Goal: Information Seeking & Learning: Find specific fact

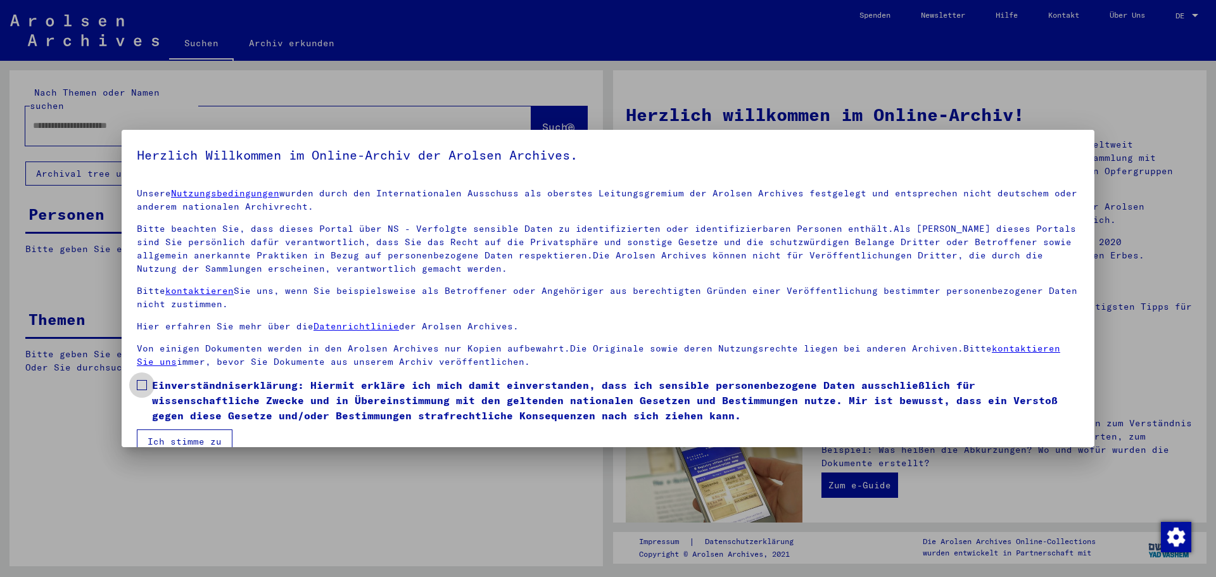
click at [148, 388] on label "Einverständniserklärung: Hiermit erkläre ich mich damit einverstanden, dass ich…" at bounding box center [608, 400] width 942 height 46
click at [182, 434] on button "Ich stimme zu" at bounding box center [185, 441] width 96 height 24
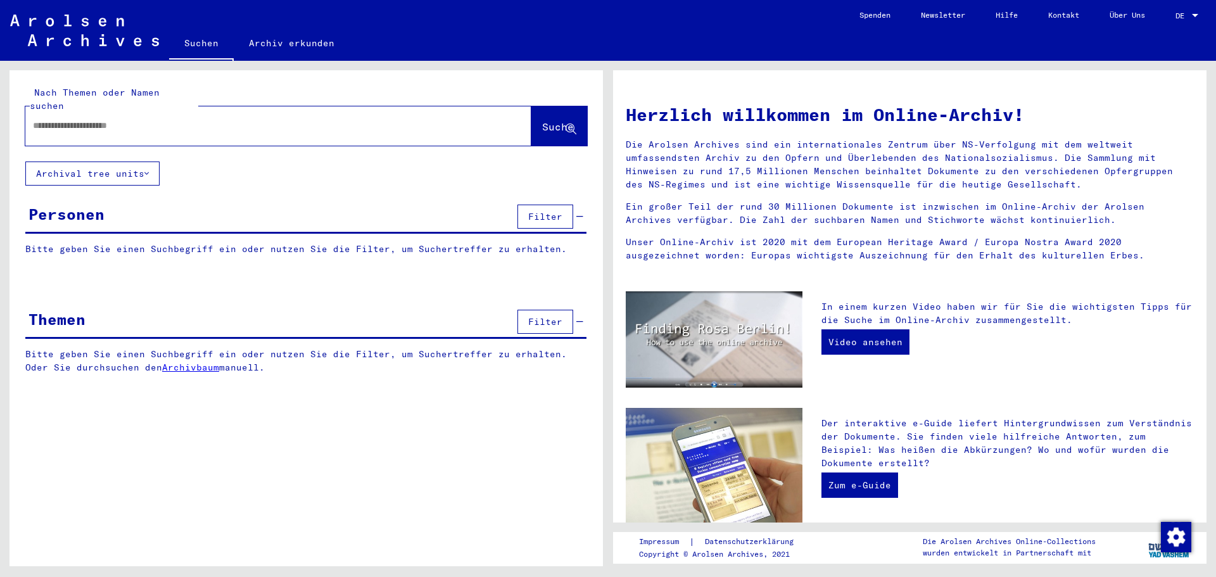
click at [127, 119] on div at bounding box center [259, 125] width 468 height 28
click at [122, 119] on input "text" at bounding box center [263, 125] width 460 height 13
type input "*"
type input "**********"
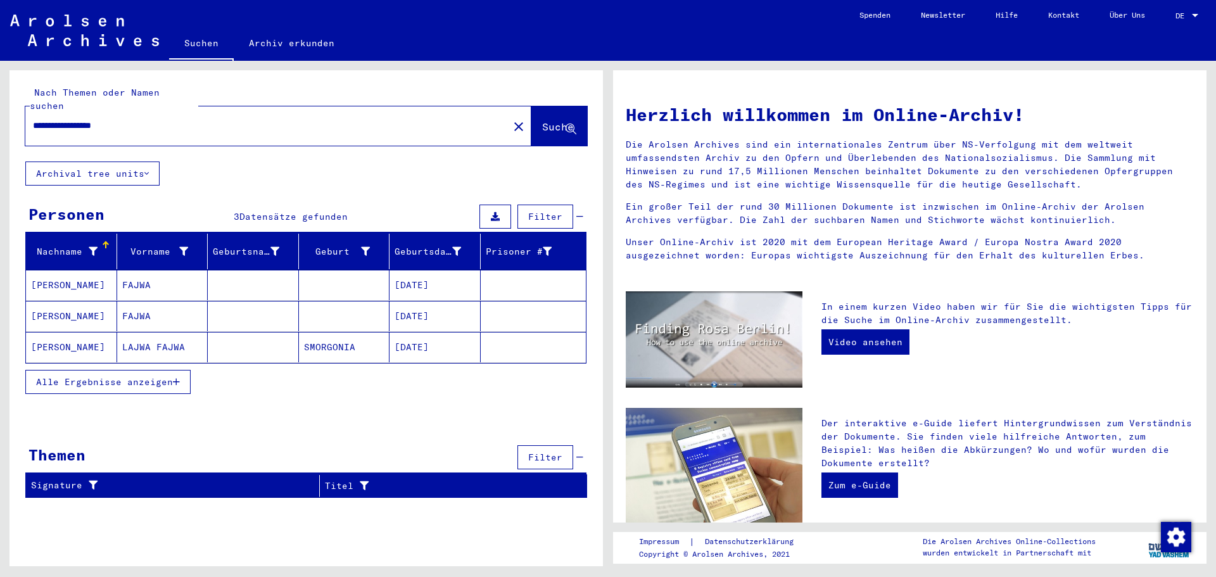
click at [194, 279] on mat-cell "FAJWA" at bounding box center [162, 285] width 91 height 30
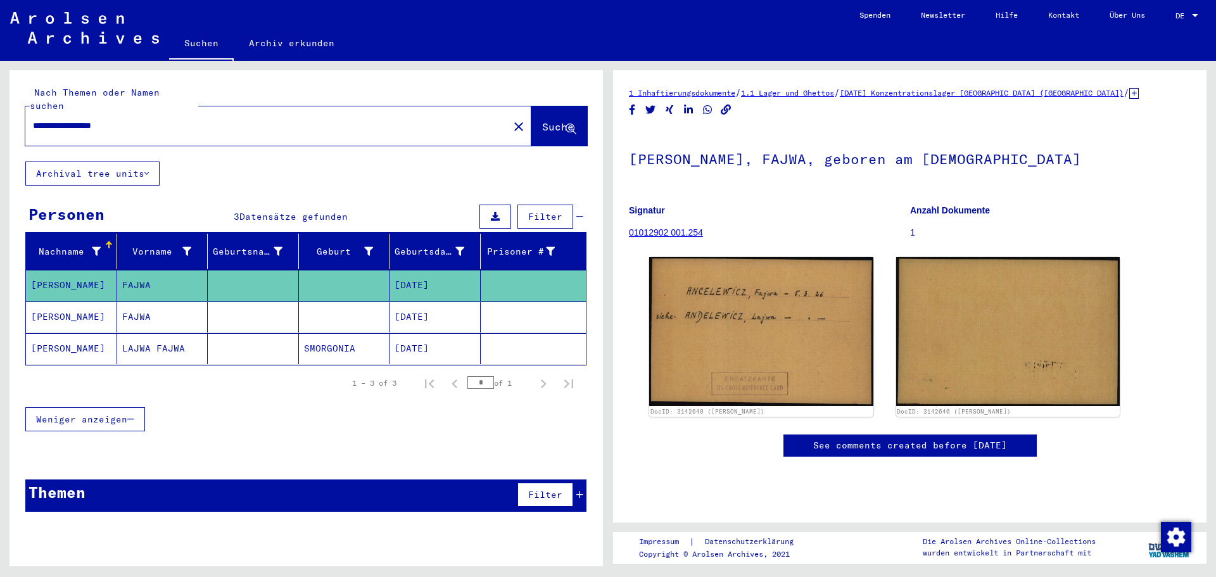
click at [258, 307] on mat-cell at bounding box center [253, 316] width 91 height 31
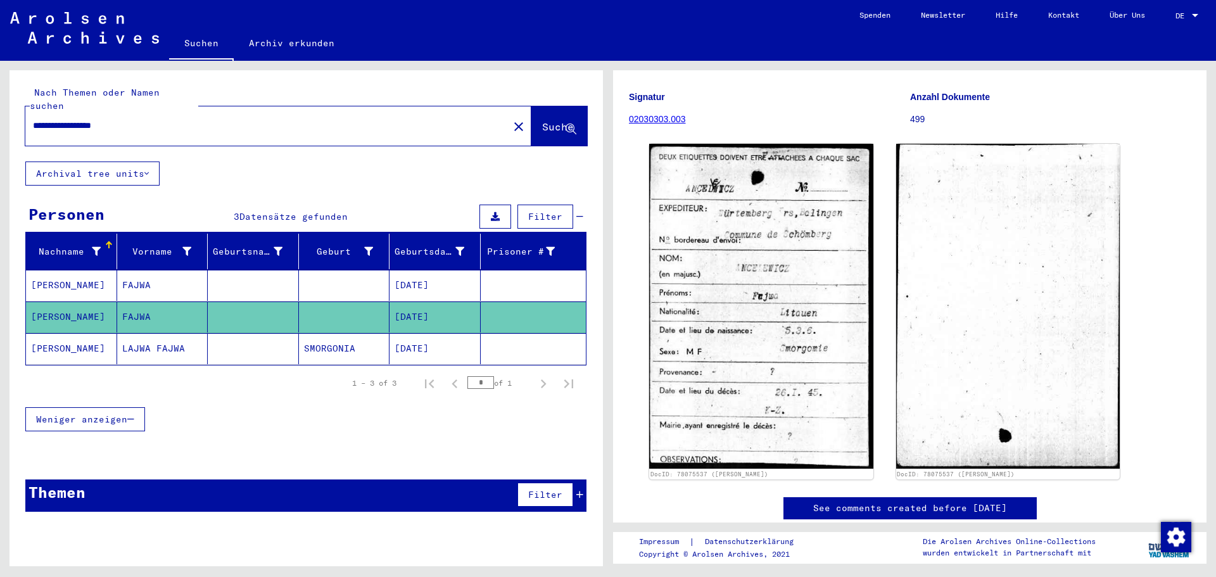
click at [510, 336] on mat-cell at bounding box center [534, 348] width 106 height 31
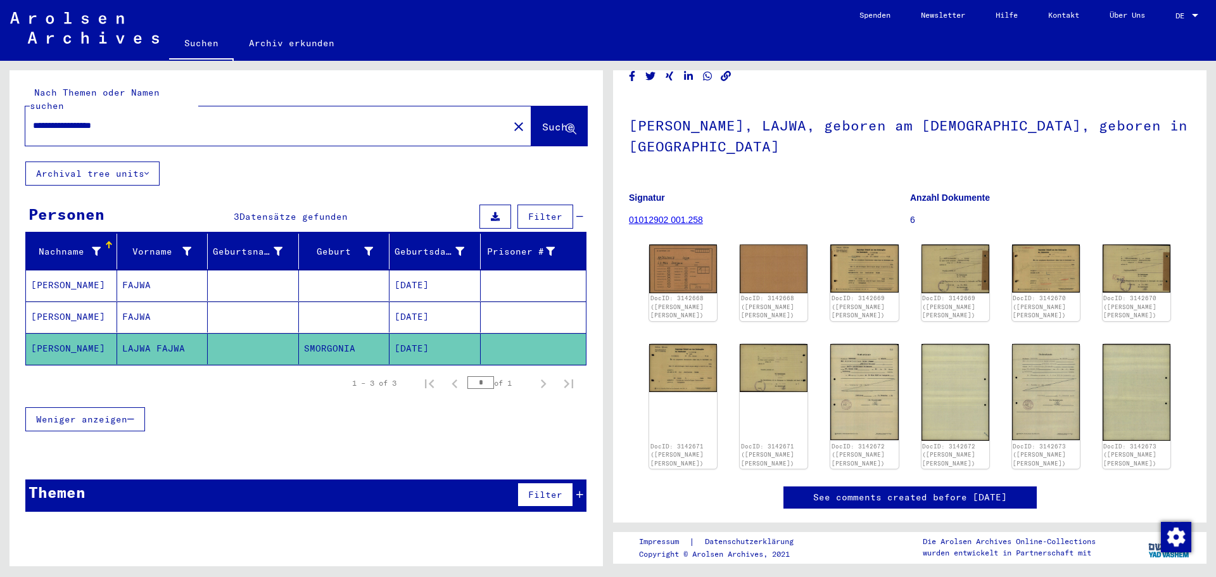
scroll to position [127, 0]
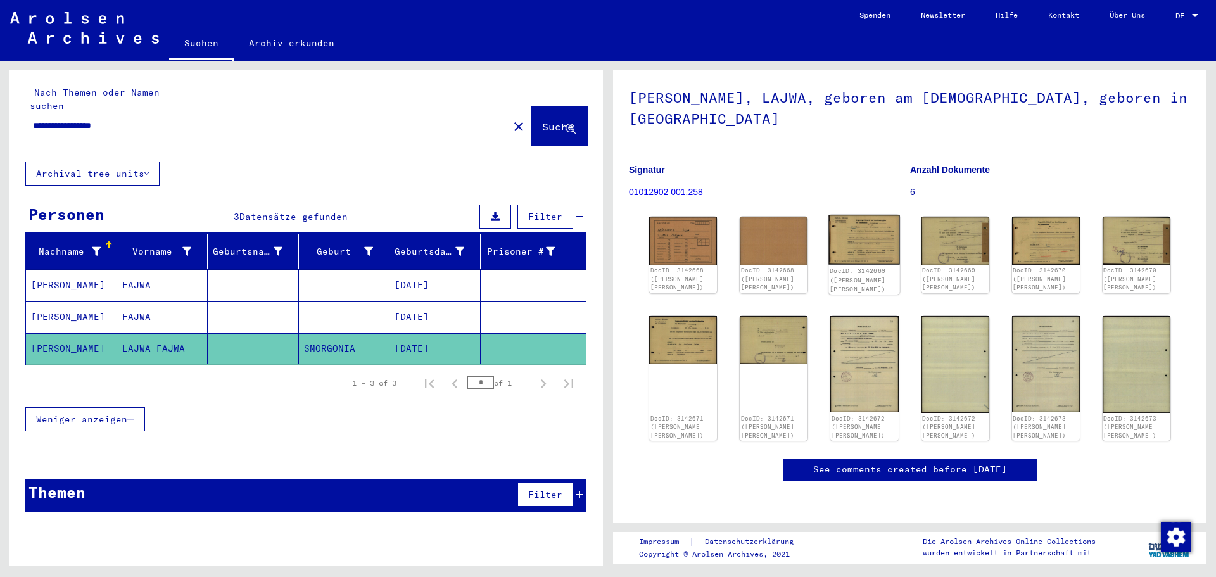
click at [844, 215] on img at bounding box center [865, 240] width 72 height 50
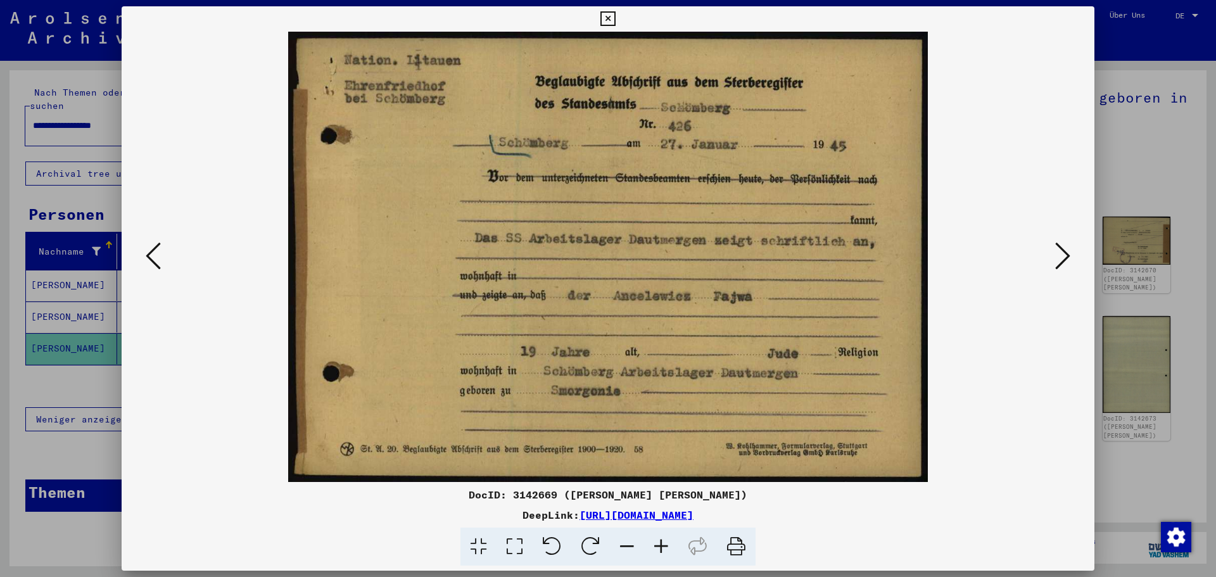
click at [1042, 267] on img at bounding box center [608, 257] width 887 height 450
click at [1057, 257] on icon at bounding box center [1062, 256] width 15 height 30
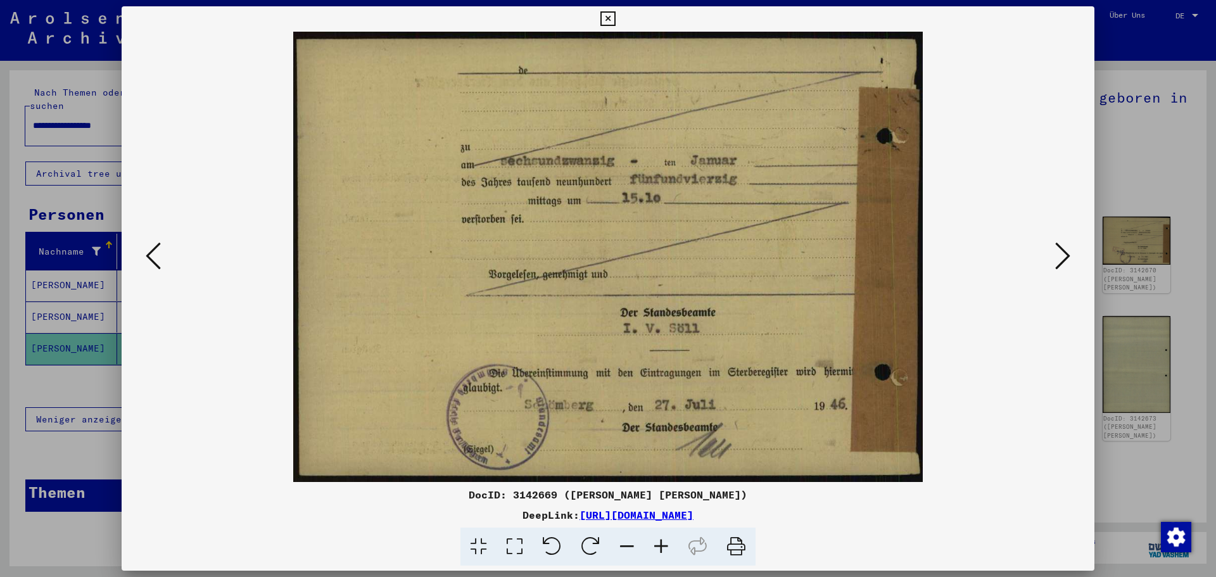
click at [1057, 257] on icon at bounding box center [1062, 256] width 15 height 30
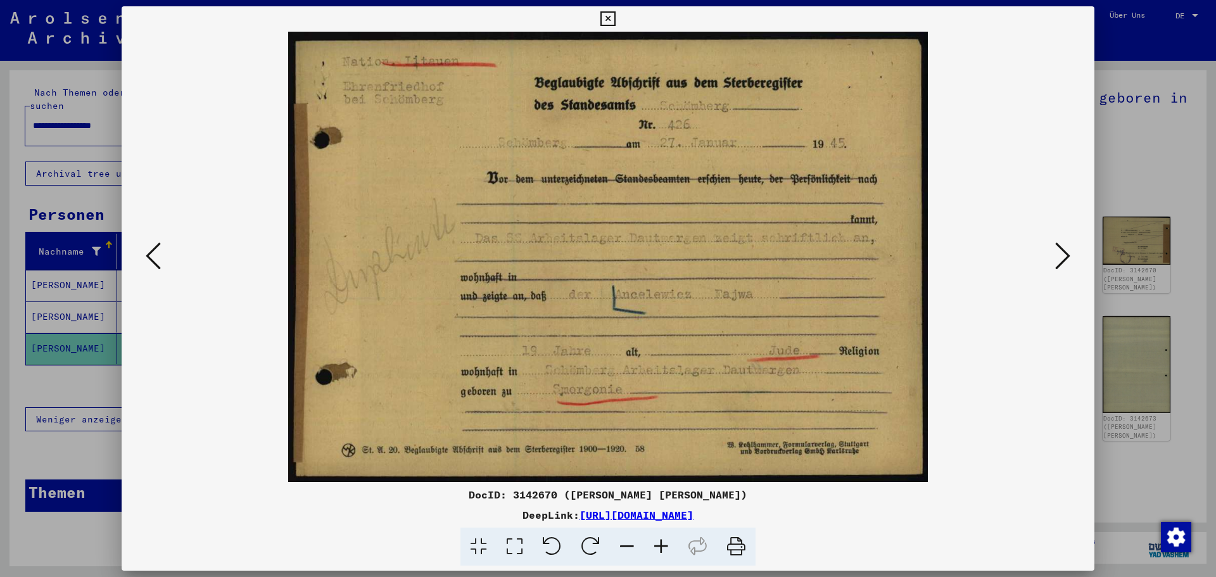
click at [1057, 257] on icon at bounding box center [1062, 256] width 15 height 30
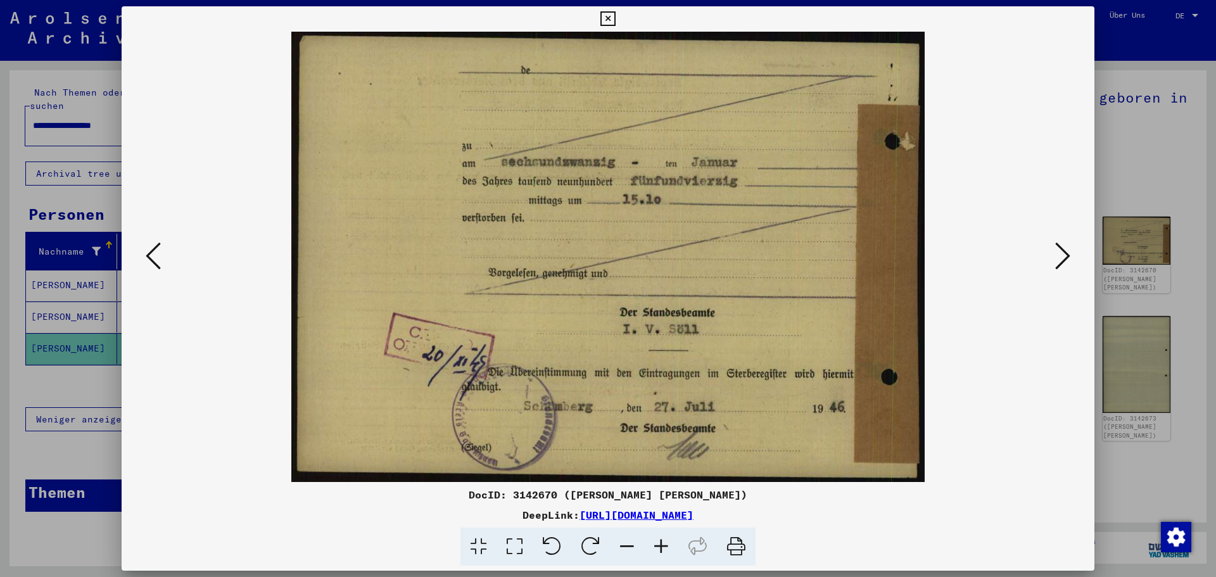
click at [1057, 257] on icon at bounding box center [1062, 256] width 15 height 30
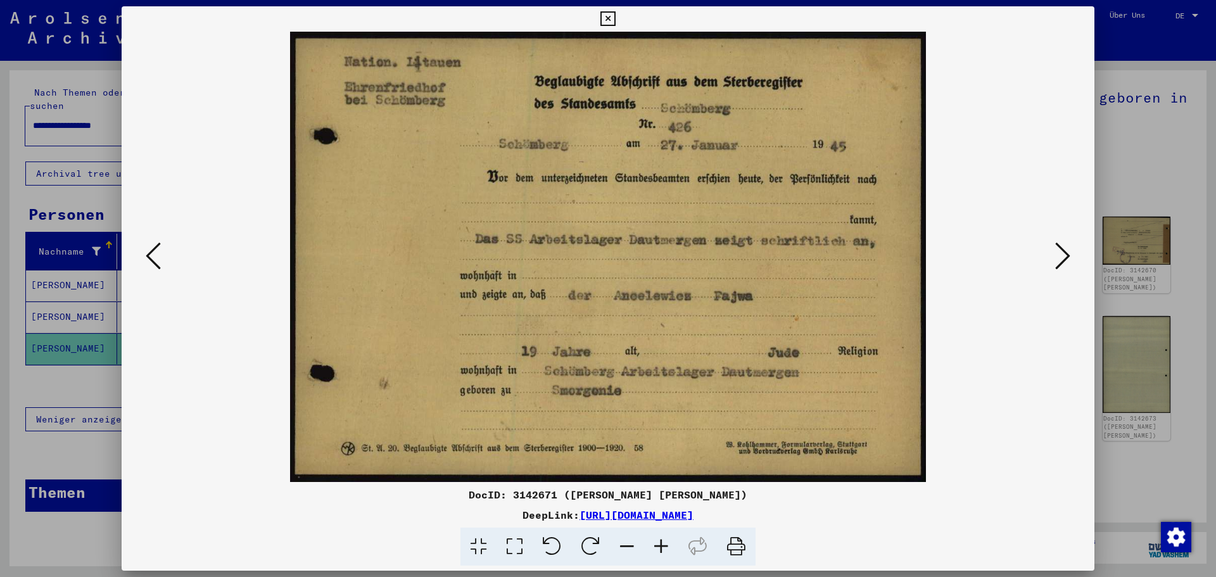
click at [1057, 257] on icon at bounding box center [1062, 256] width 15 height 30
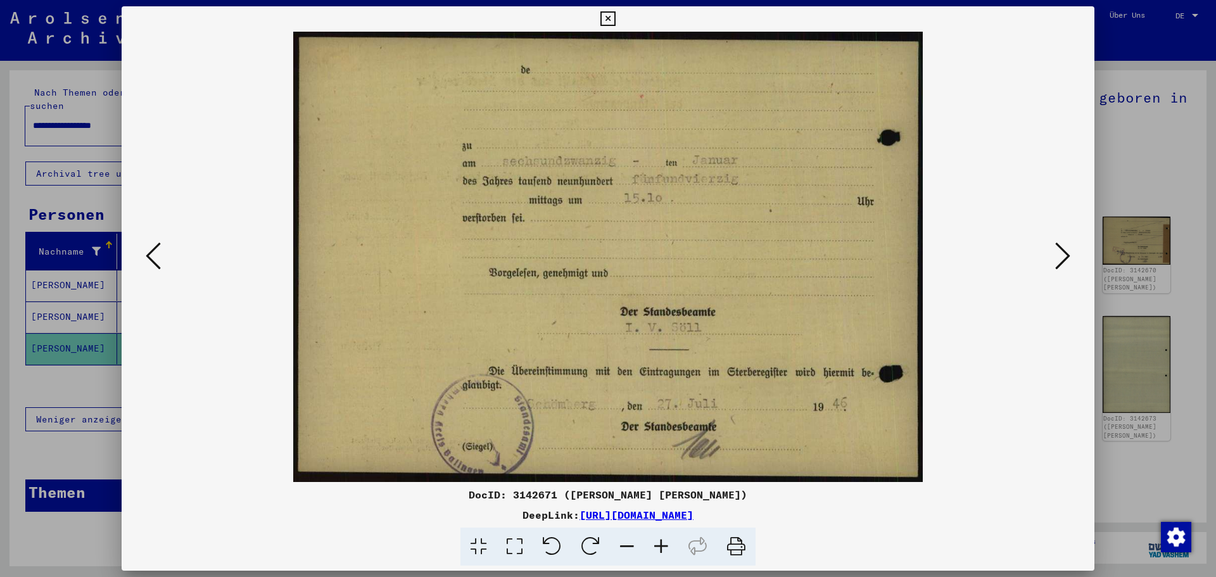
click at [1057, 257] on icon at bounding box center [1062, 256] width 15 height 30
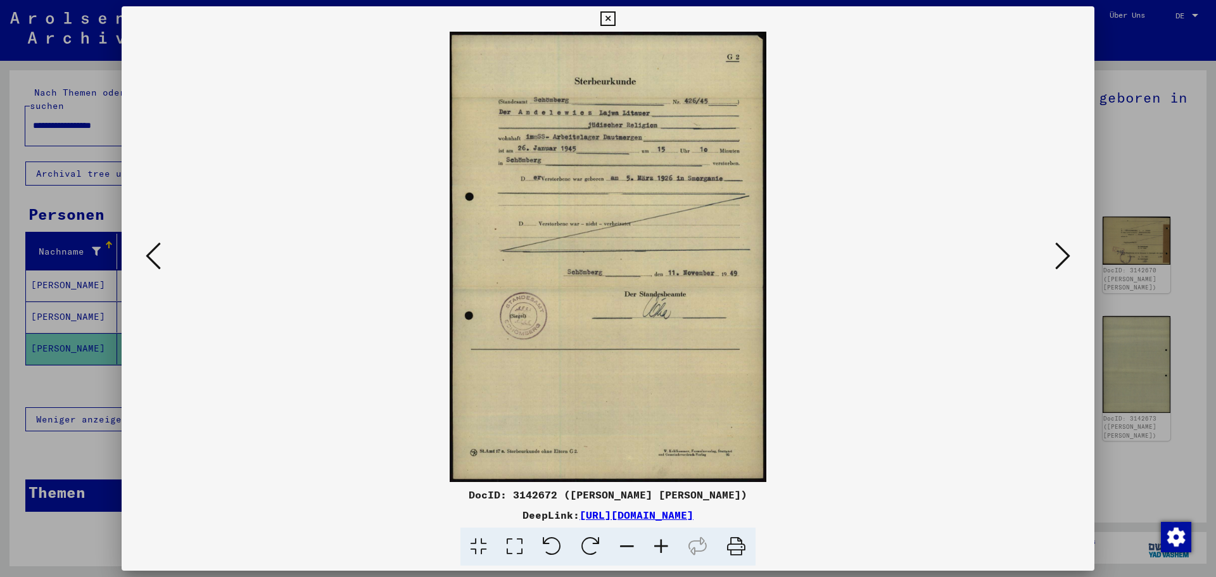
click at [1057, 257] on icon at bounding box center [1062, 256] width 15 height 30
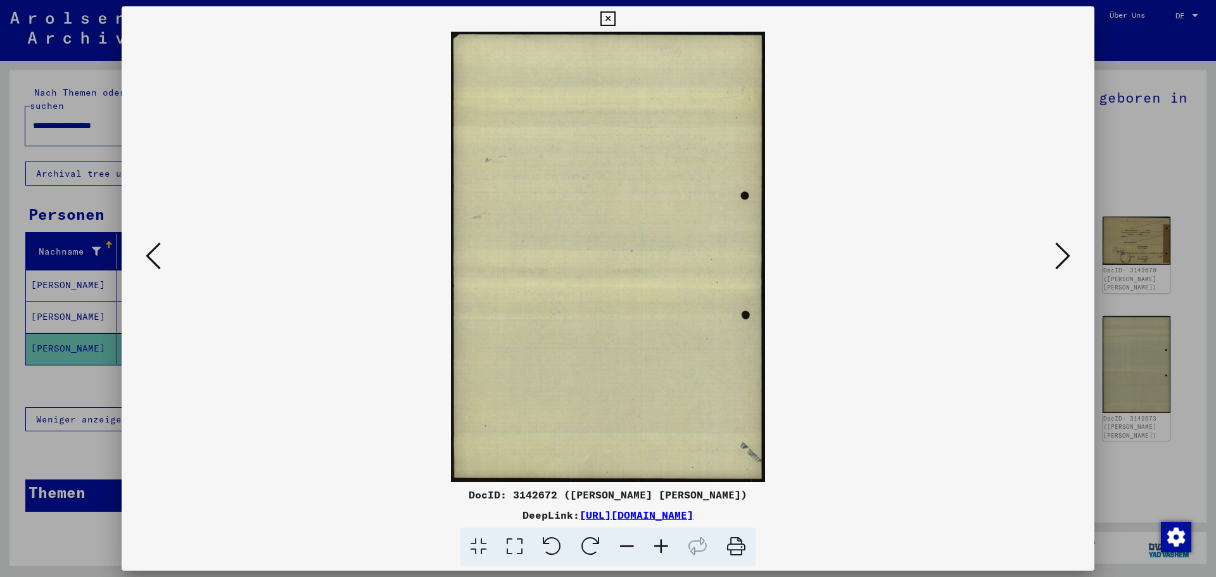
click at [1057, 257] on icon at bounding box center [1062, 256] width 15 height 30
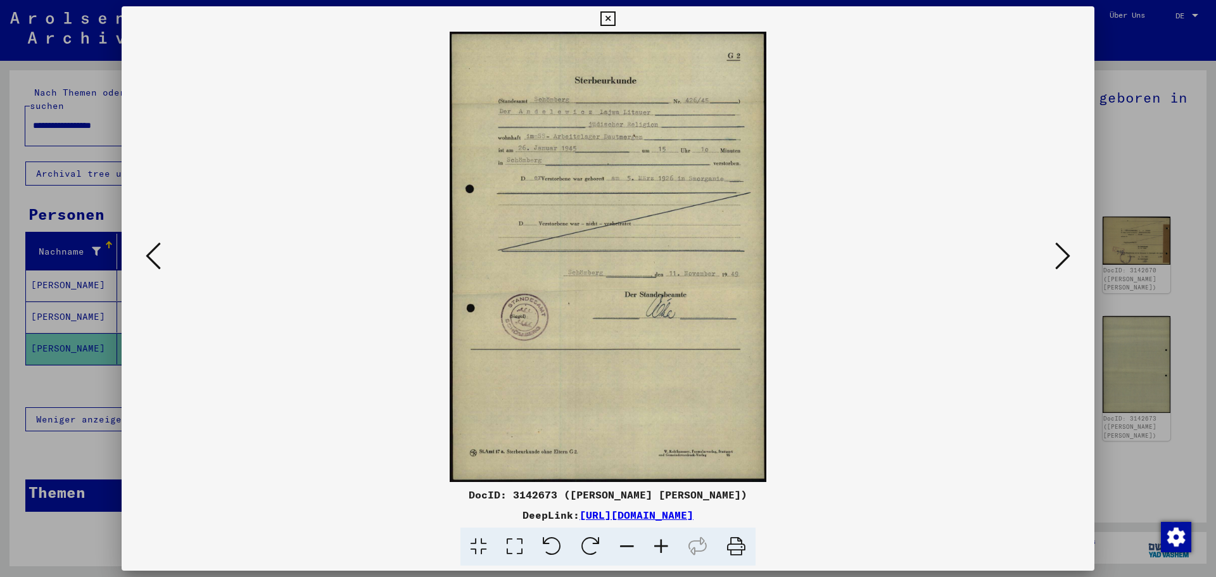
click at [1057, 257] on icon at bounding box center [1062, 256] width 15 height 30
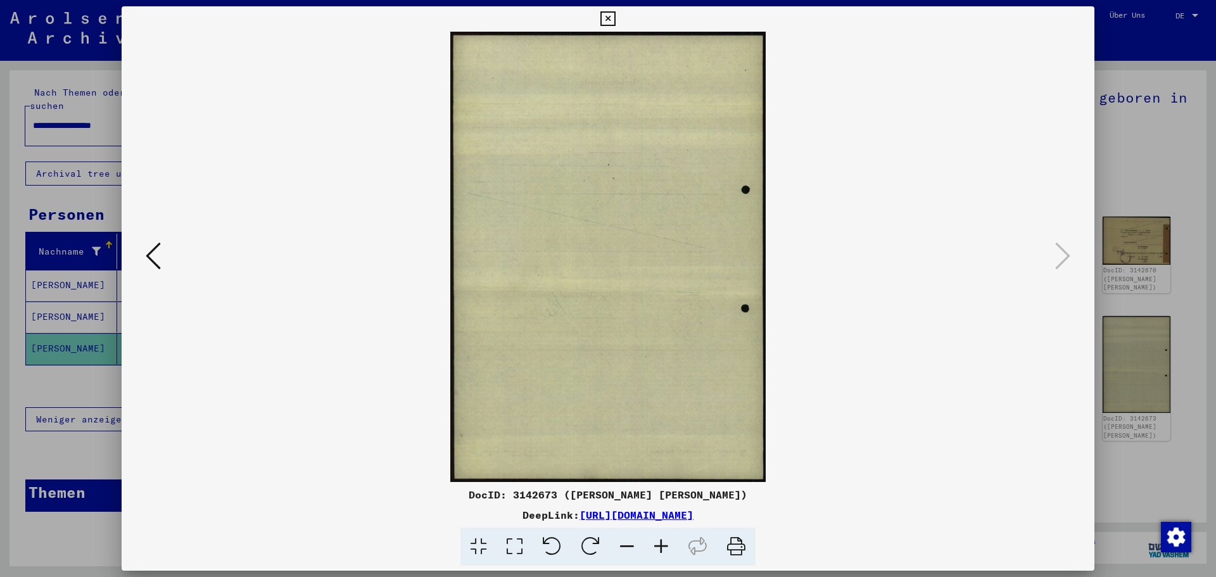
click at [1139, 120] on div at bounding box center [608, 288] width 1216 height 577
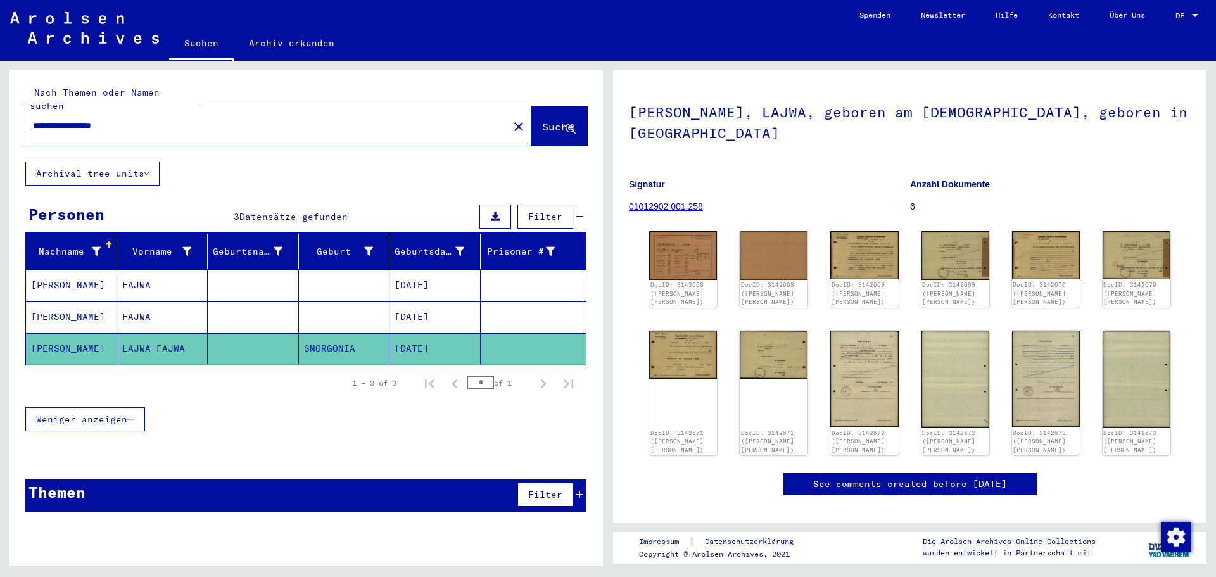
scroll to position [0, 0]
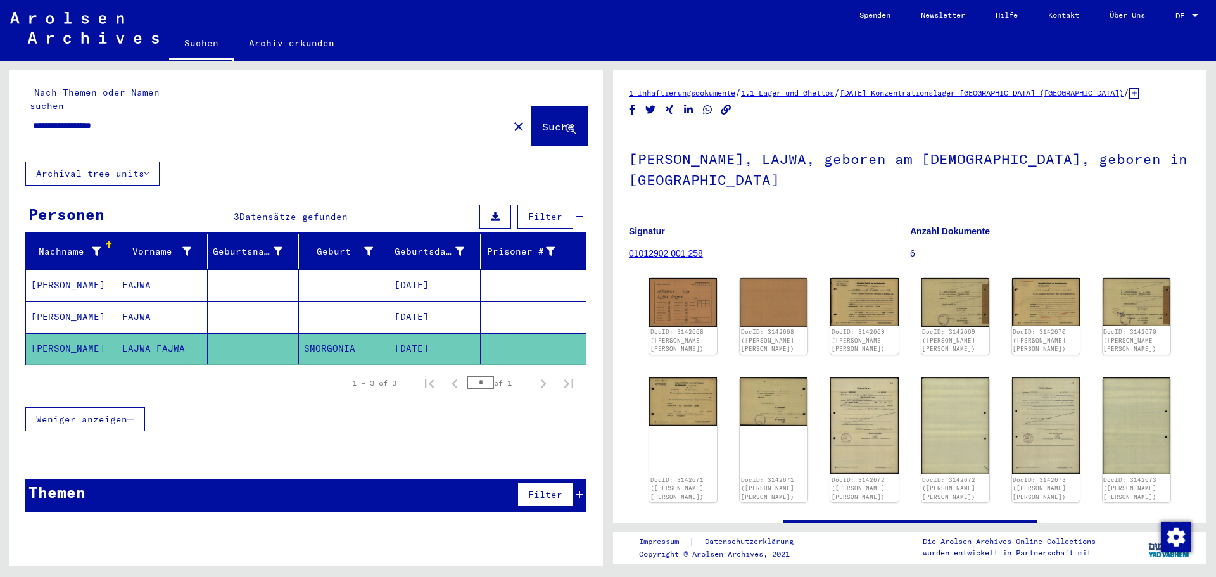
drag, startPoint x: 142, startPoint y: 113, endPoint x: 0, endPoint y: 111, distance: 141.9
click at [0, 111] on div "**********" at bounding box center [304, 313] width 608 height 505
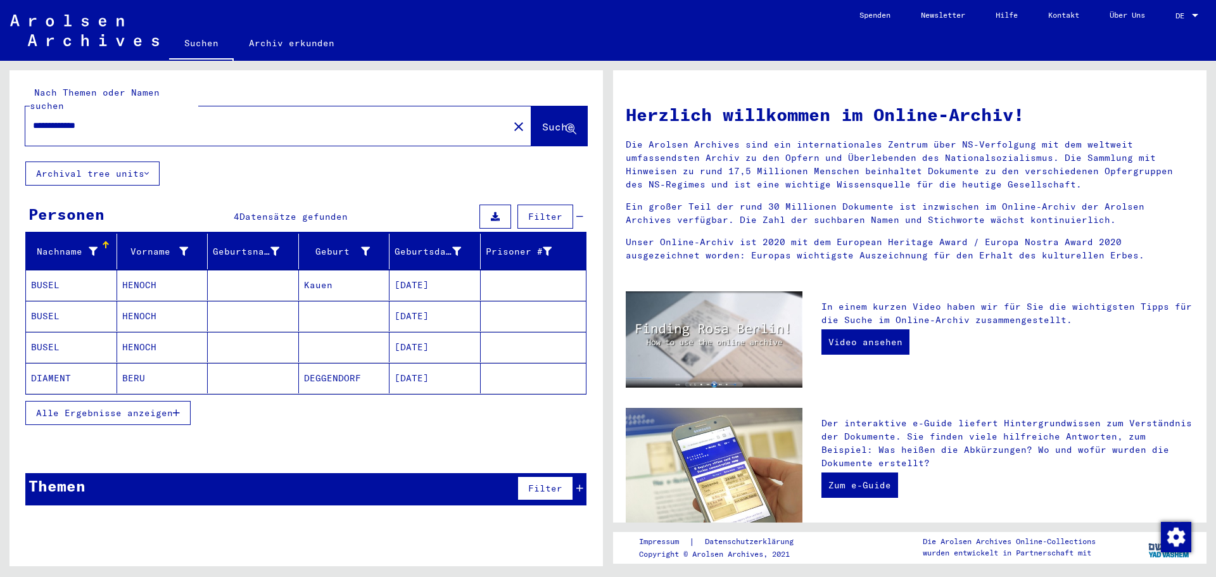
click at [167, 281] on mat-cell "HENOCH" at bounding box center [162, 285] width 91 height 30
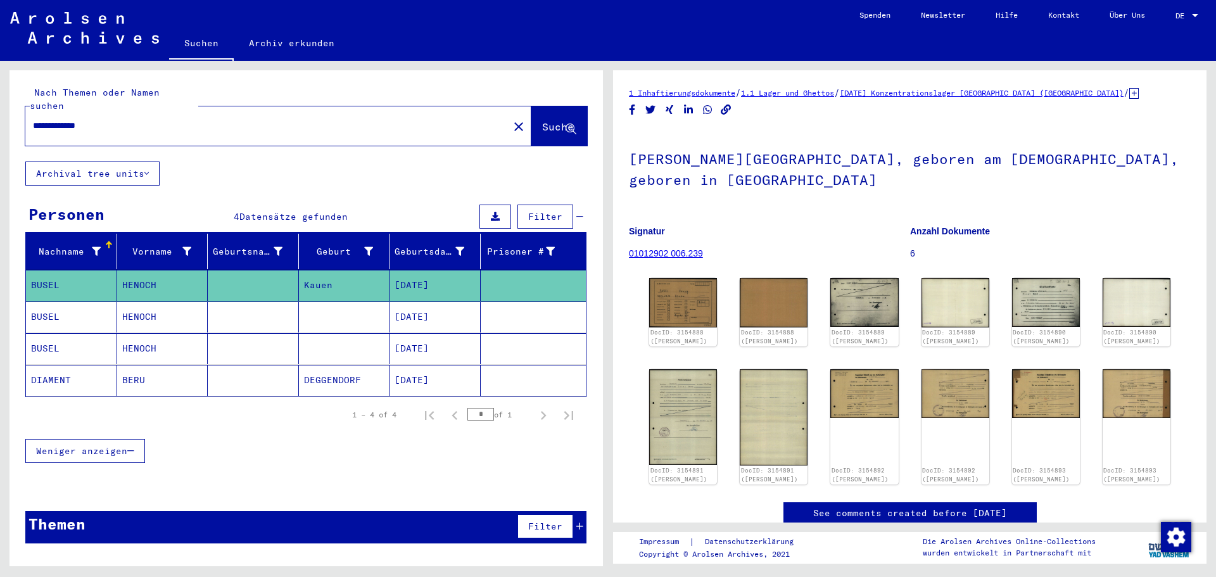
click at [269, 333] on mat-cell at bounding box center [253, 348] width 91 height 31
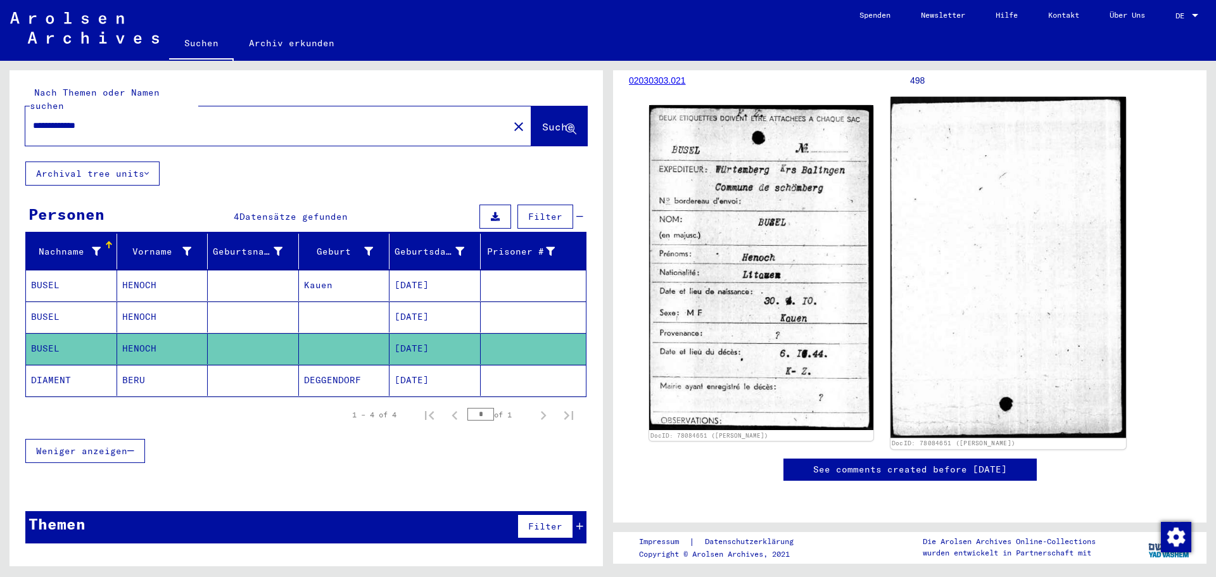
scroll to position [190, 0]
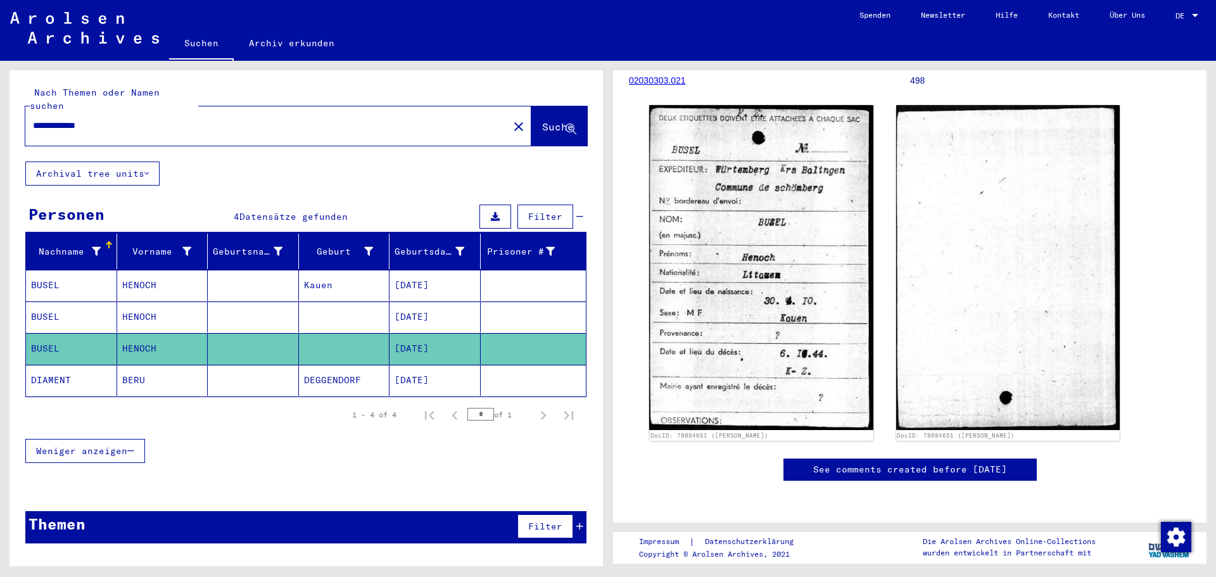
click at [503, 308] on mat-cell at bounding box center [534, 316] width 106 height 31
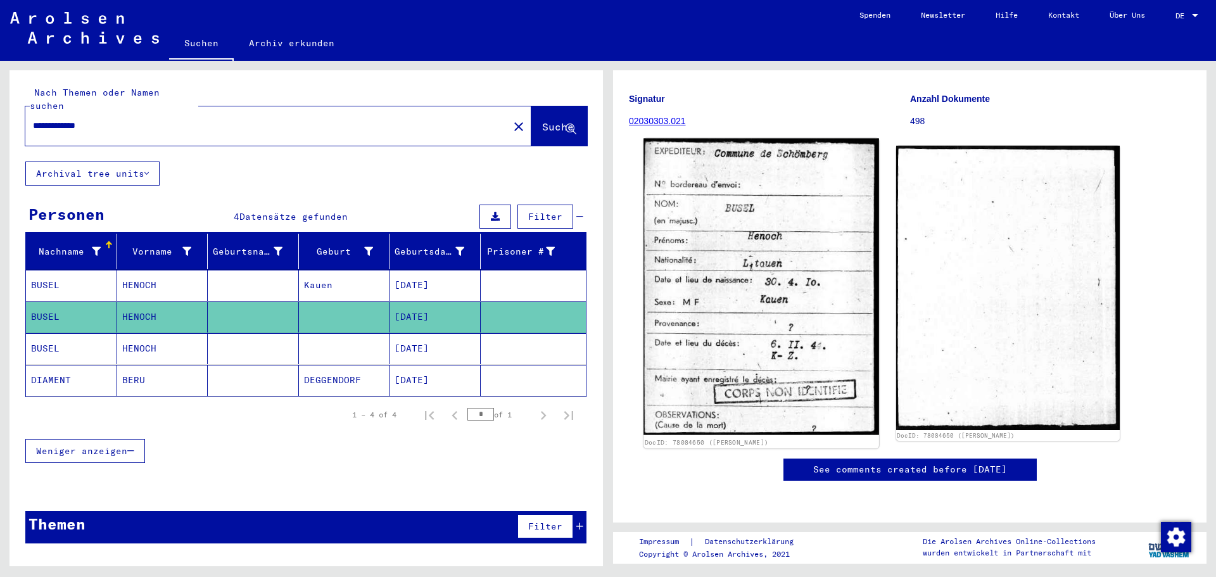
scroll to position [190, 0]
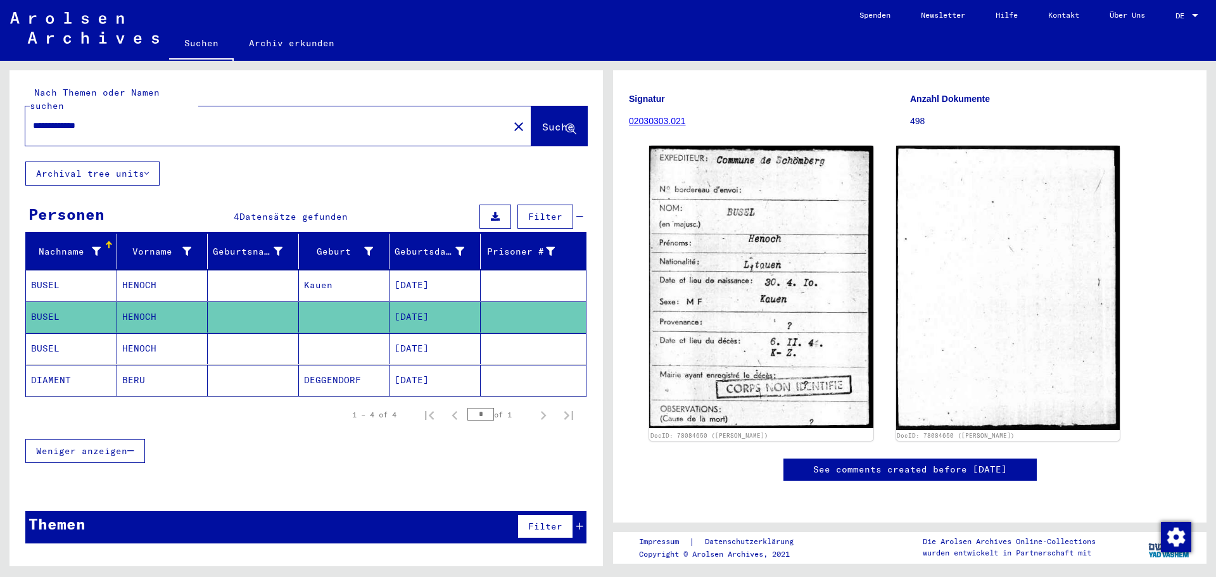
click at [509, 279] on mat-cell at bounding box center [534, 285] width 106 height 31
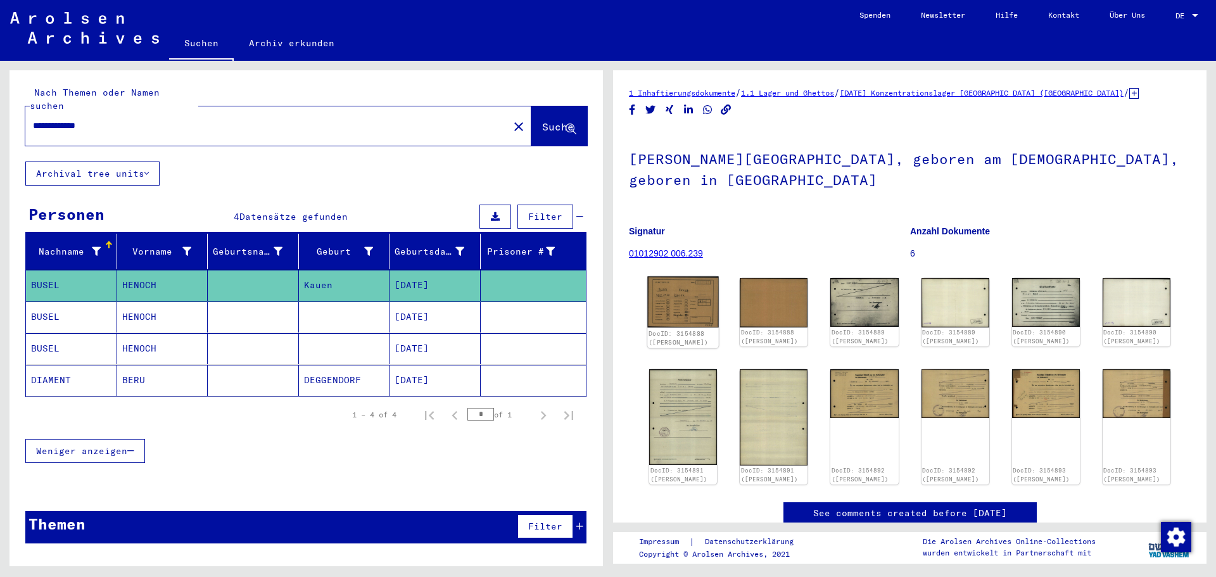
click at [673, 280] on img at bounding box center [683, 302] width 72 height 51
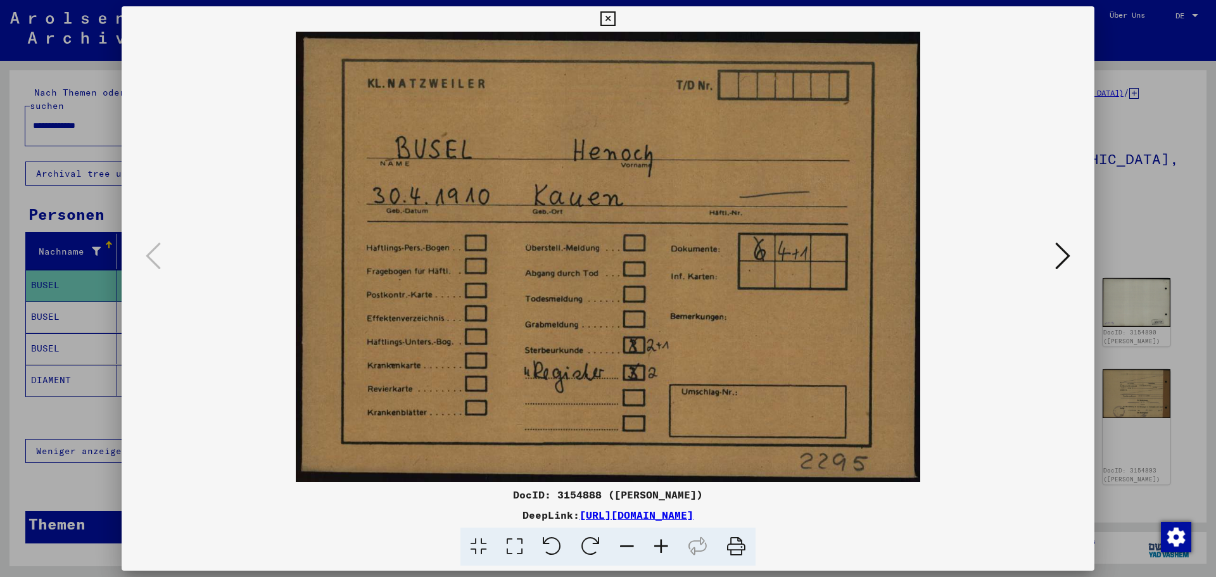
click at [1051, 253] on img at bounding box center [608, 257] width 887 height 450
click at [1056, 251] on icon at bounding box center [1062, 256] width 15 height 30
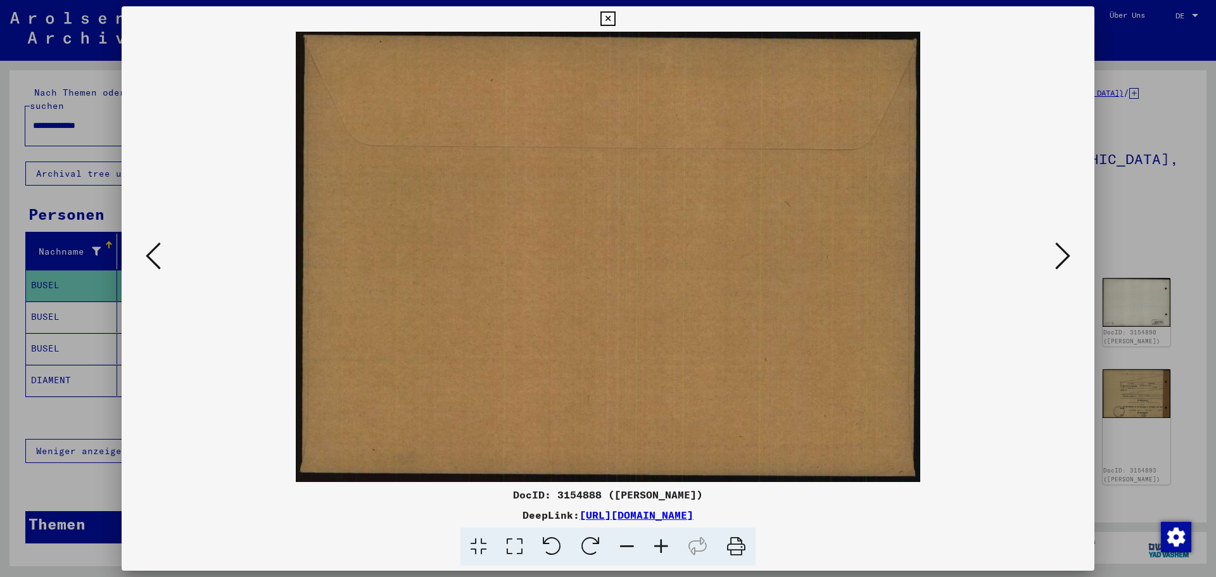
click at [1061, 251] on icon at bounding box center [1062, 256] width 15 height 30
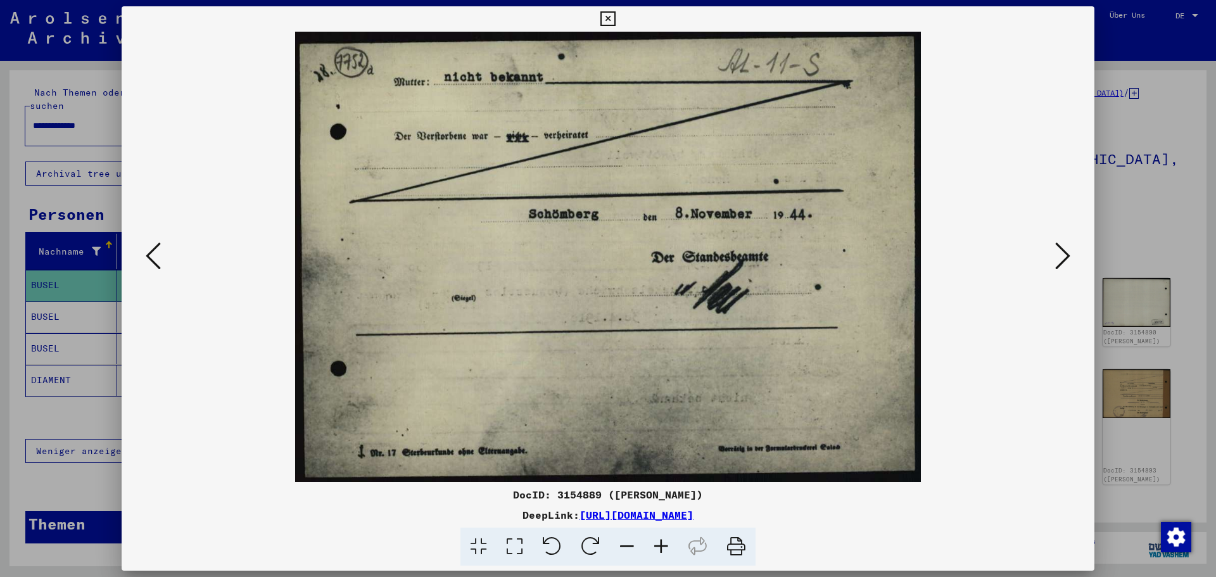
click at [1061, 251] on icon at bounding box center [1062, 256] width 15 height 30
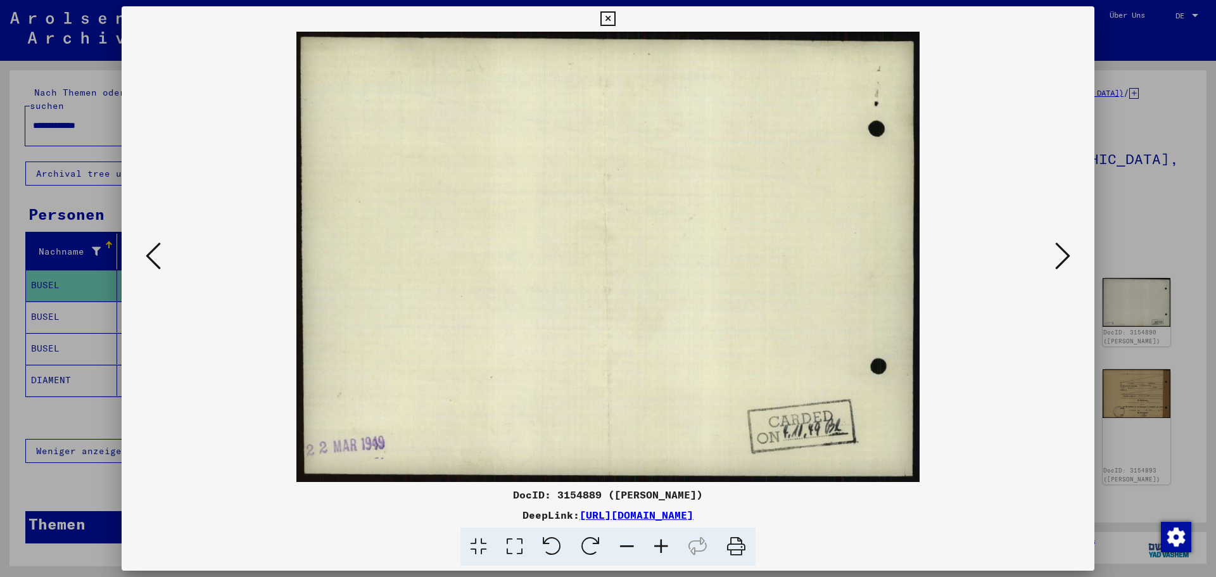
click at [1061, 251] on icon at bounding box center [1062, 256] width 15 height 30
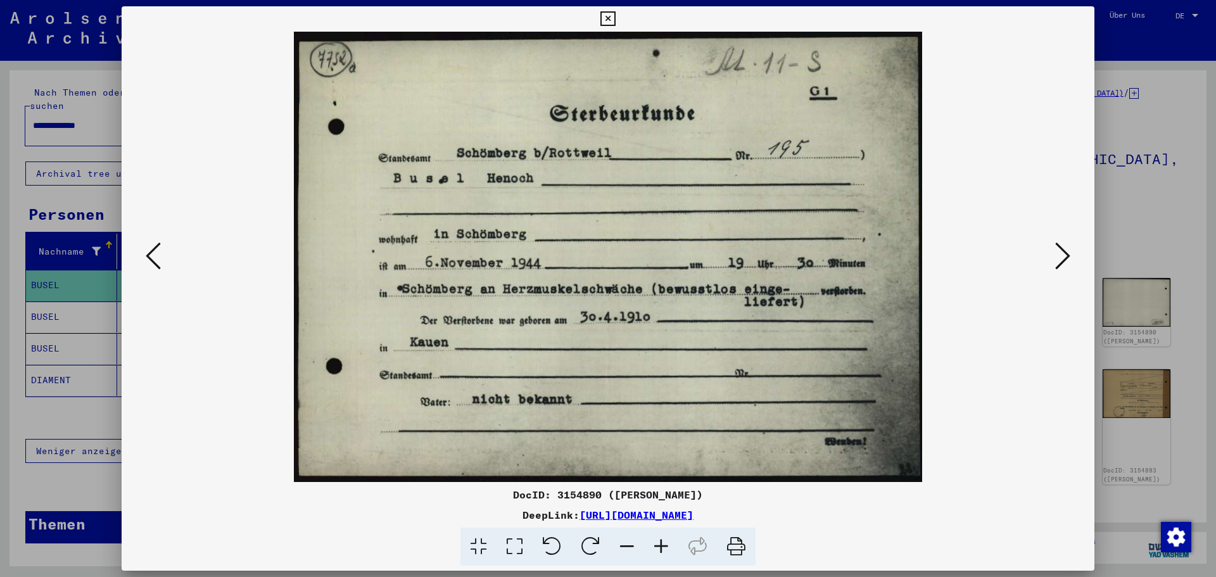
click at [1061, 251] on icon at bounding box center [1062, 256] width 15 height 30
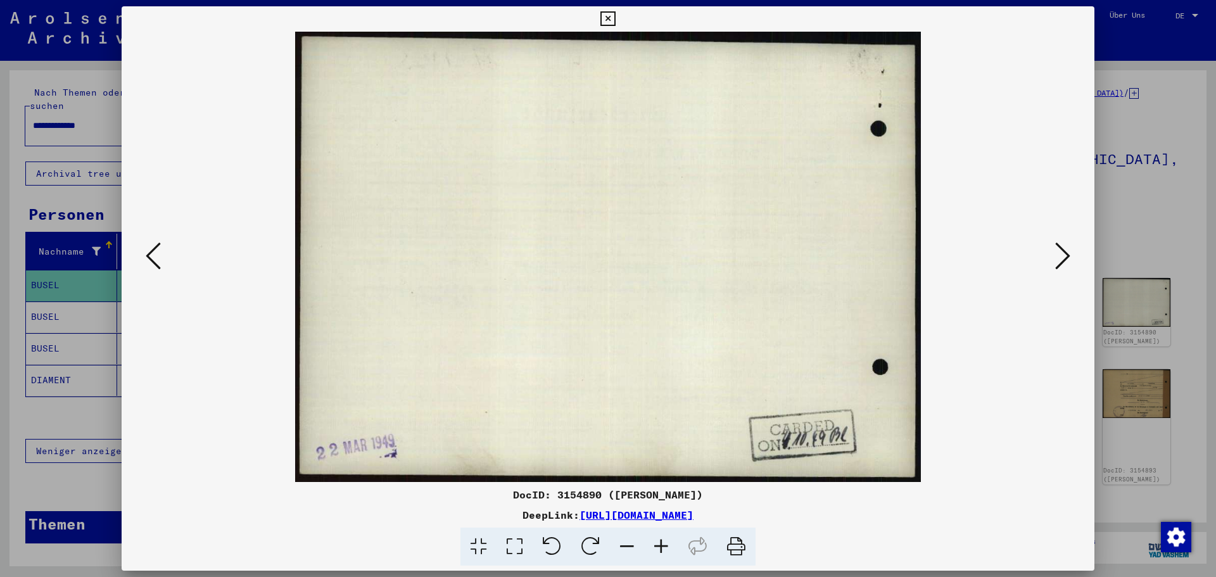
click at [1061, 251] on icon at bounding box center [1062, 256] width 15 height 30
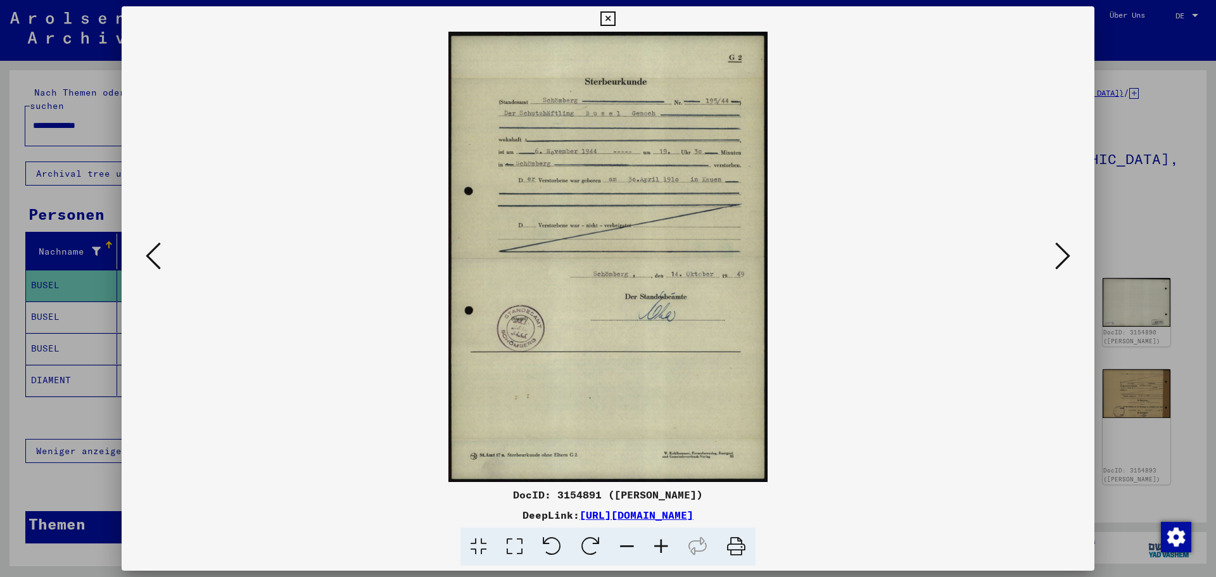
click at [517, 113] on img at bounding box center [608, 257] width 887 height 450
click at [659, 546] on icon at bounding box center [661, 547] width 34 height 39
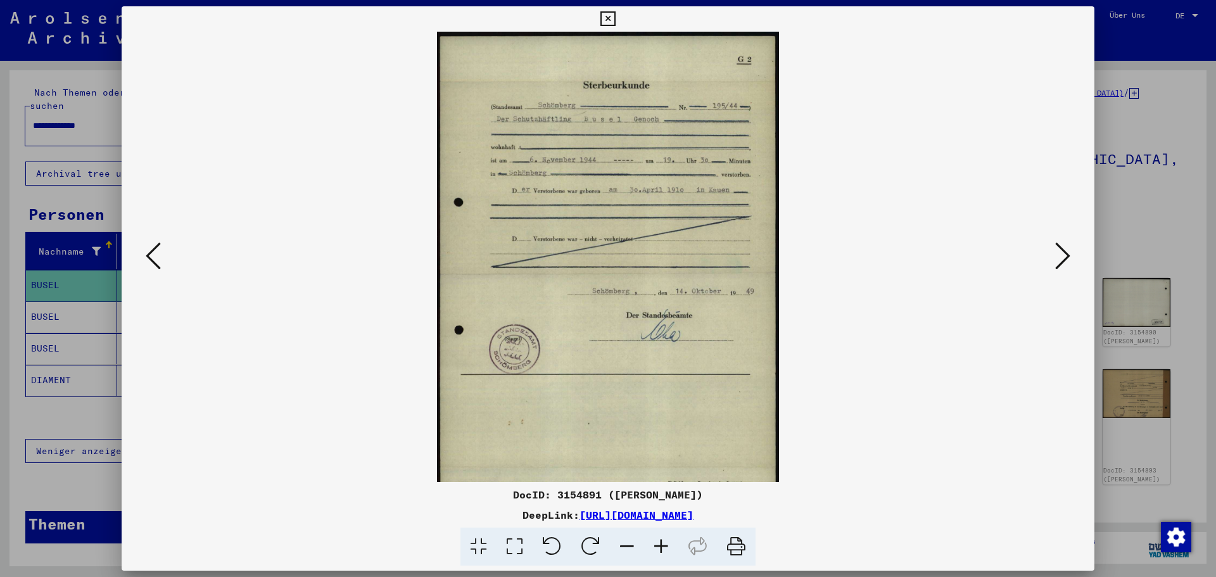
click at [659, 546] on icon at bounding box center [661, 547] width 34 height 39
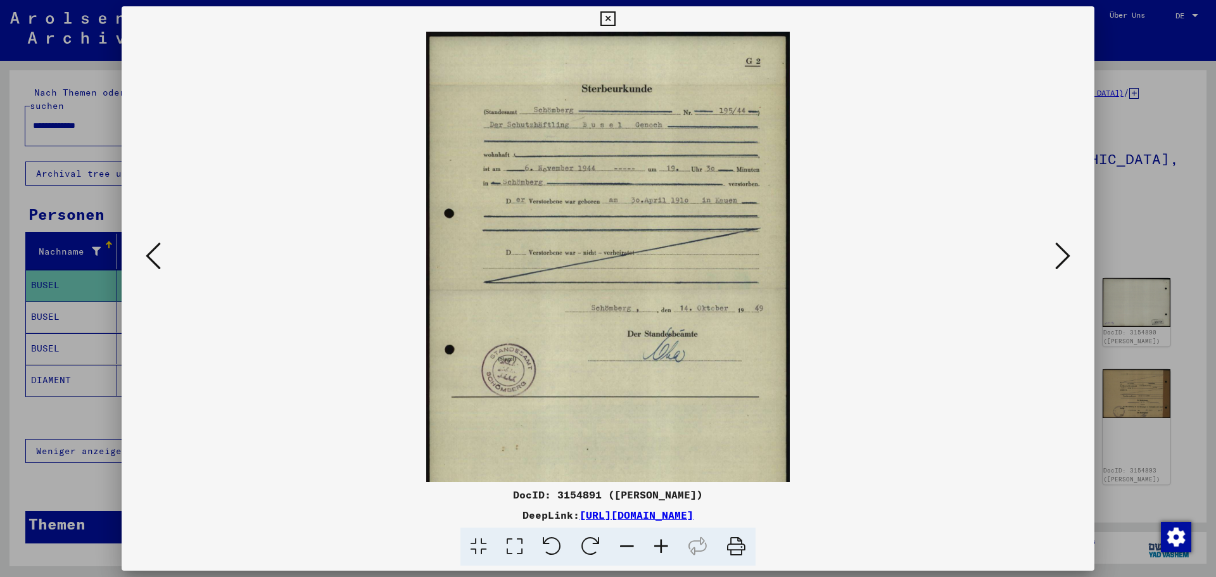
click at [659, 546] on icon at bounding box center [661, 547] width 34 height 39
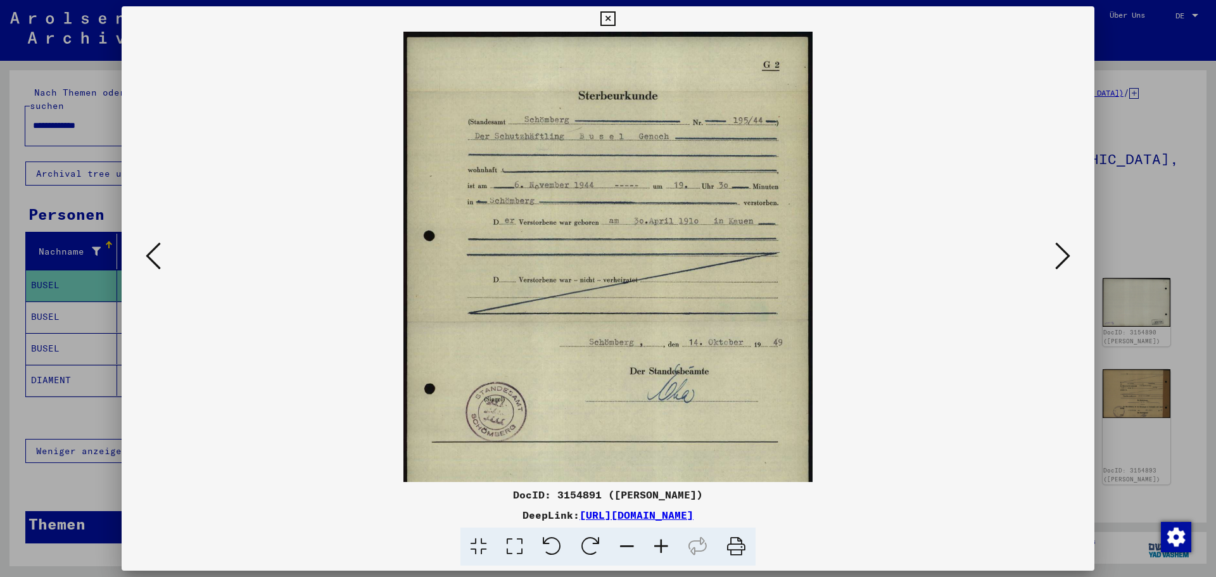
click at [659, 546] on icon at bounding box center [661, 547] width 34 height 39
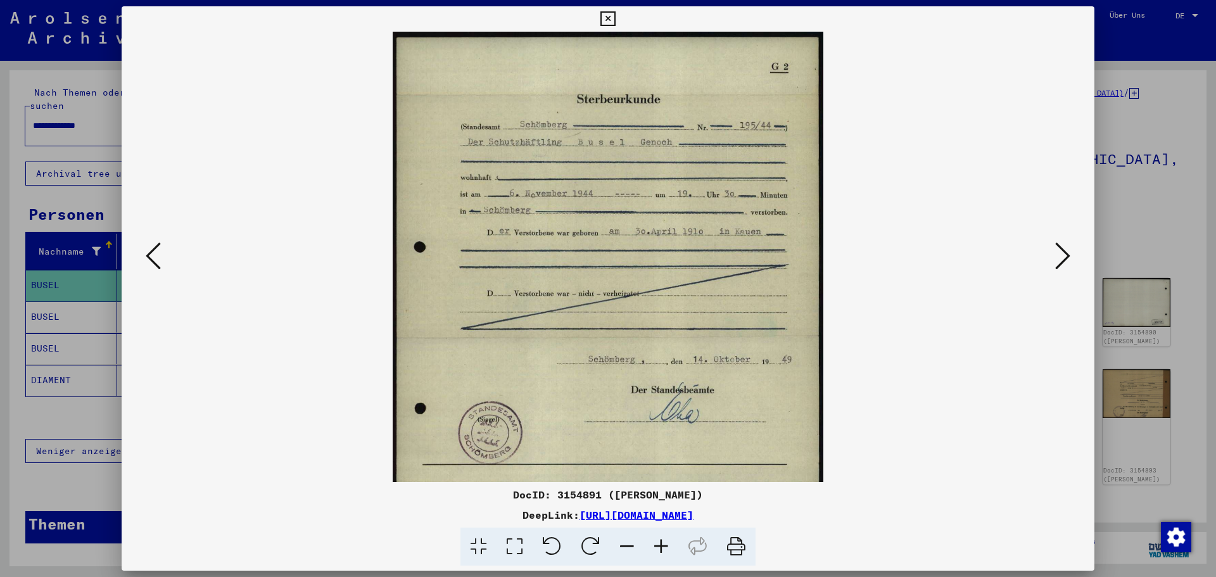
click at [659, 546] on icon at bounding box center [661, 547] width 34 height 39
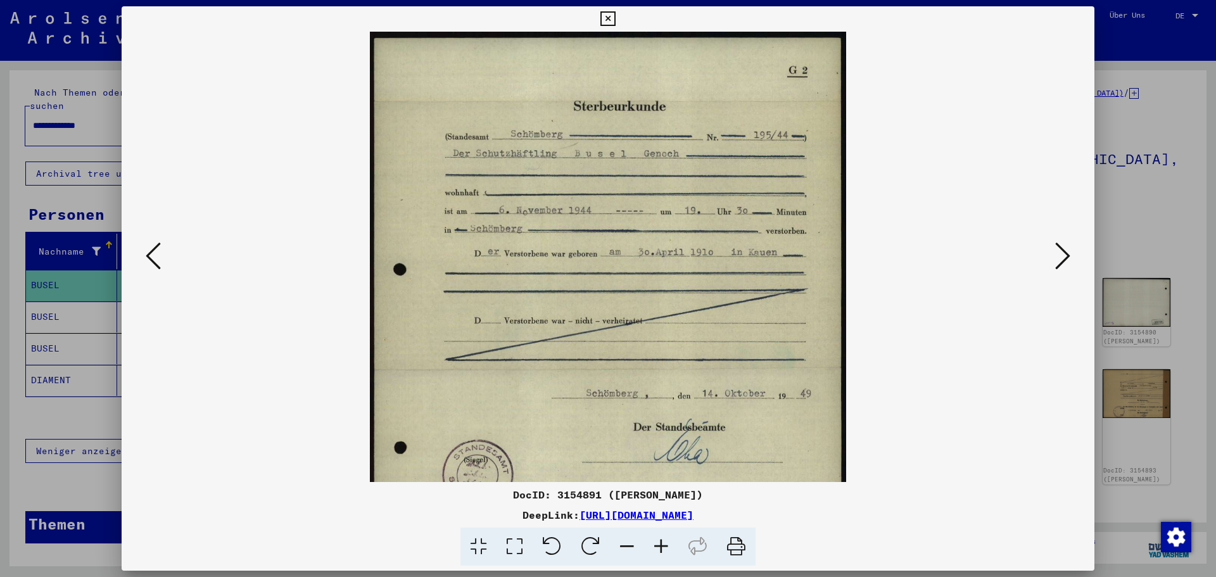
click at [1146, 150] on div at bounding box center [608, 288] width 1216 height 577
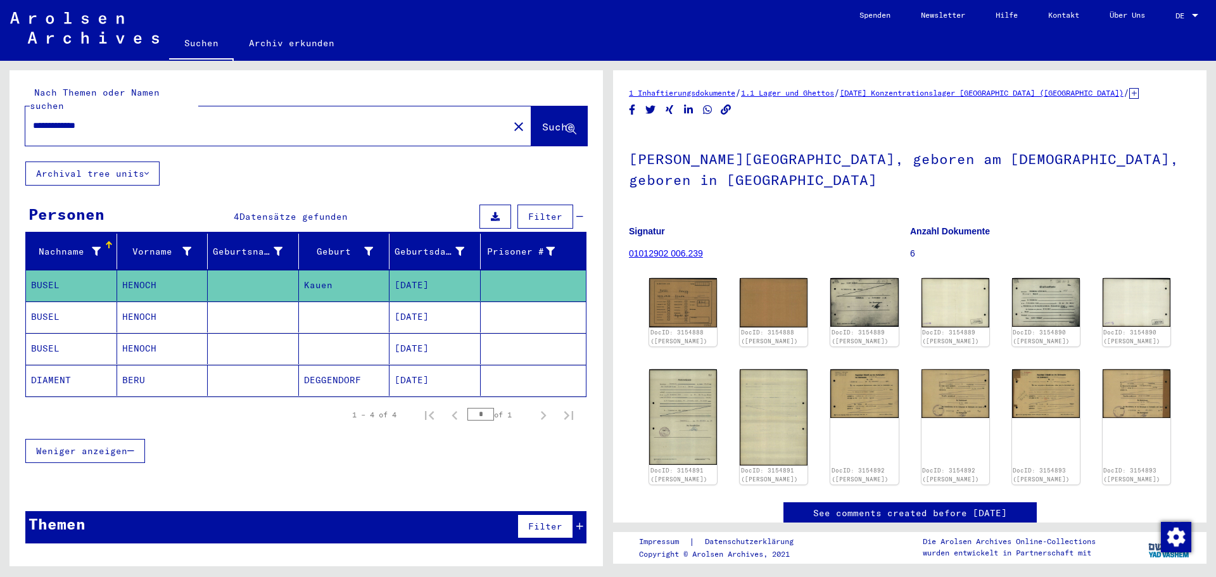
drag, startPoint x: 139, startPoint y: 111, endPoint x: 40, endPoint y: 107, distance: 98.9
click at [40, 119] on input "**********" at bounding box center [267, 125] width 468 height 13
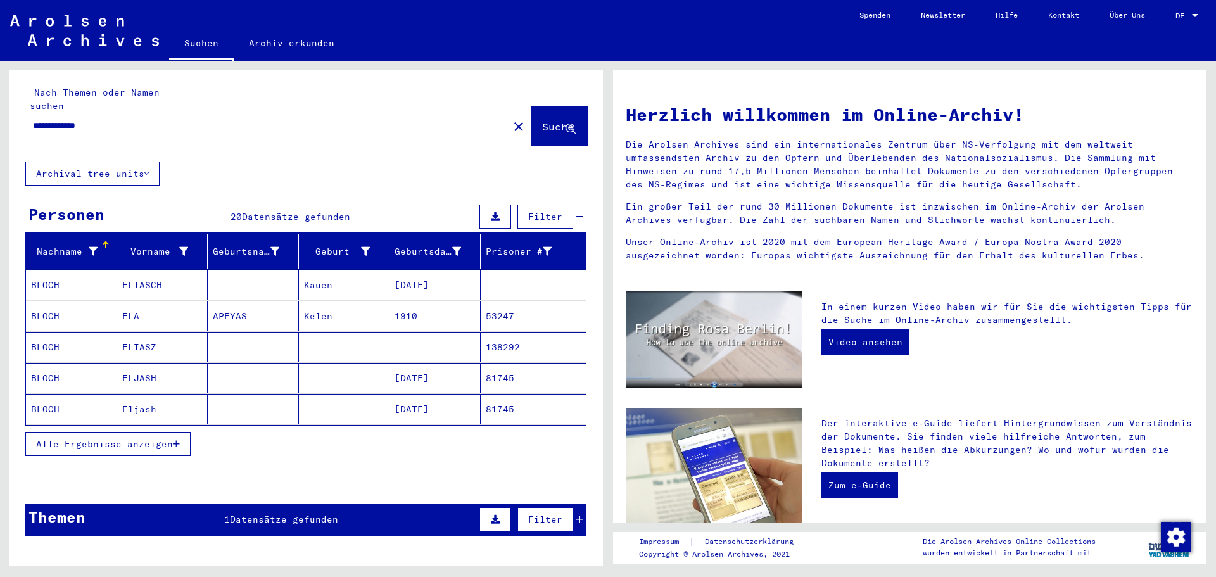
click at [263, 274] on mat-cell at bounding box center [253, 285] width 91 height 30
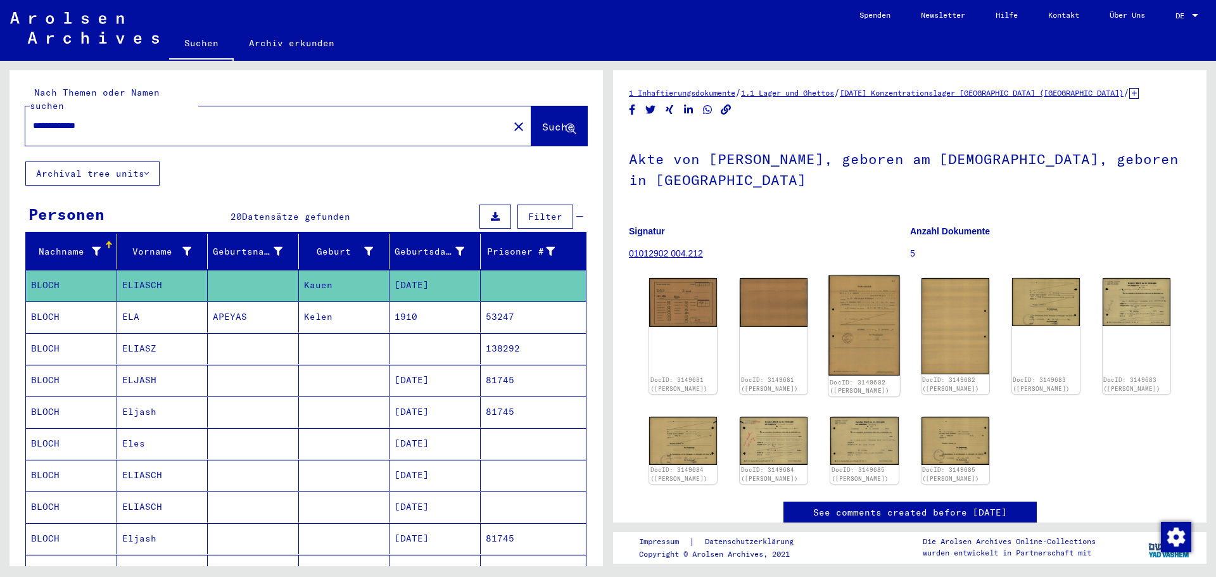
scroll to position [63, 0]
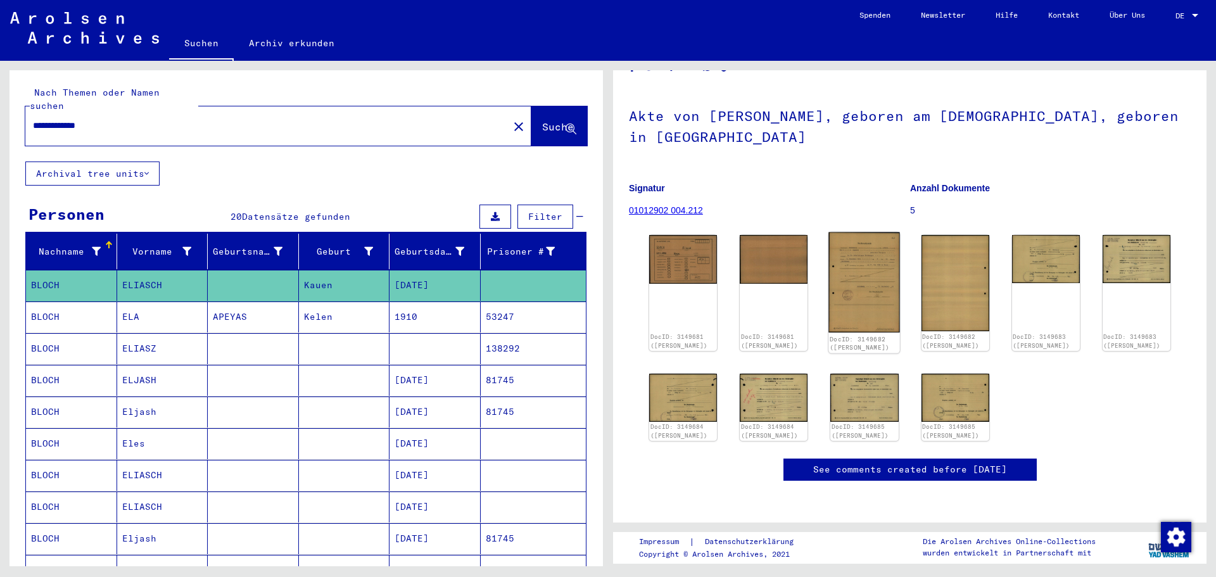
click at [856, 277] on img at bounding box center [865, 282] width 72 height 100
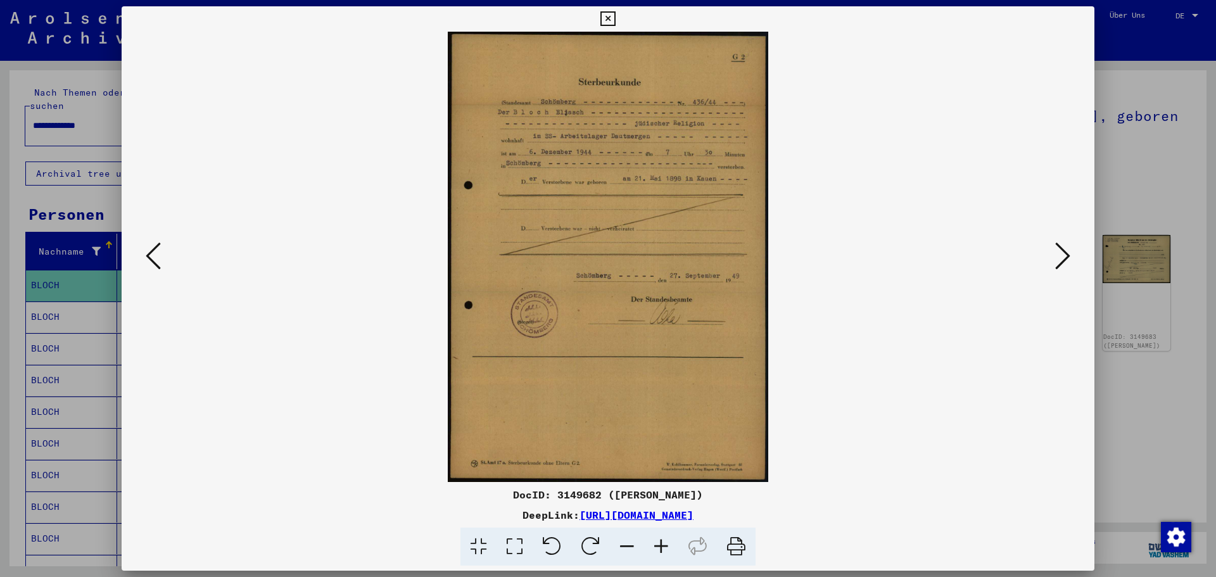
click at [1161, 147] on div at bounding box center [608, 288] width 1216 height 577
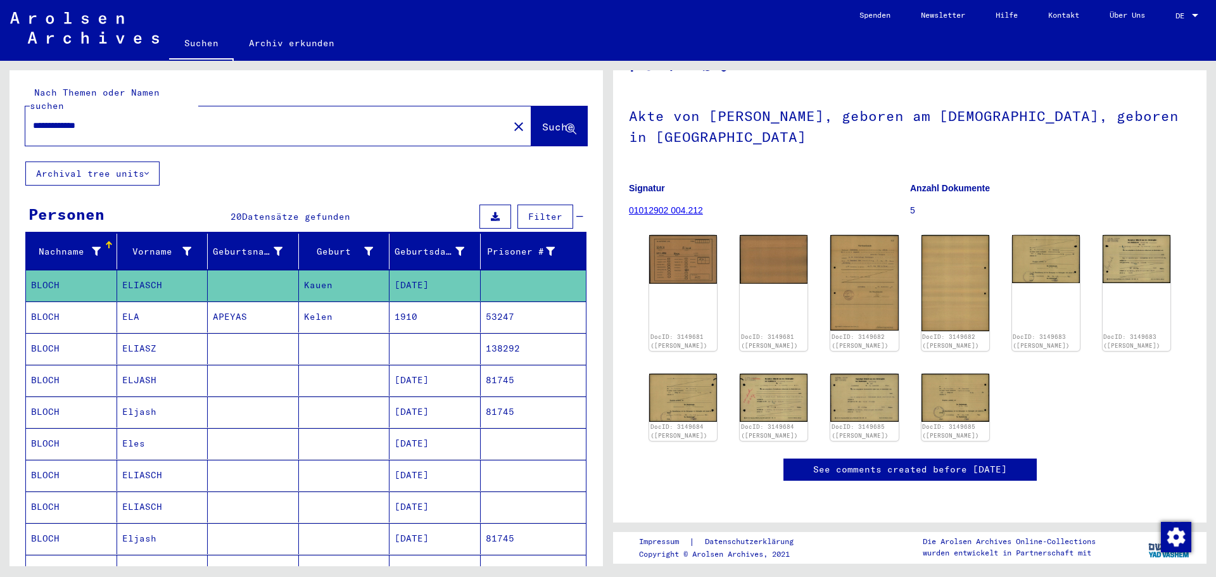
click at [357, 333] on mat-cell at bounding box center [344, 348] width 91 height 31
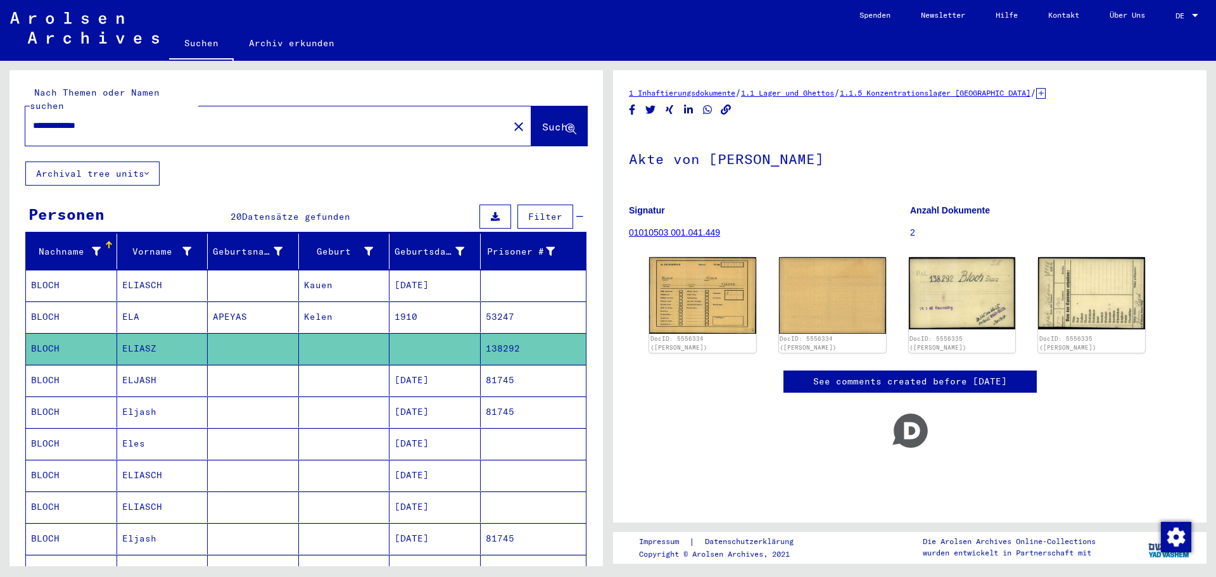
click at [348, 281] on mat-cell "Kauen" at bounding box center [344, 285] width 91 height 31
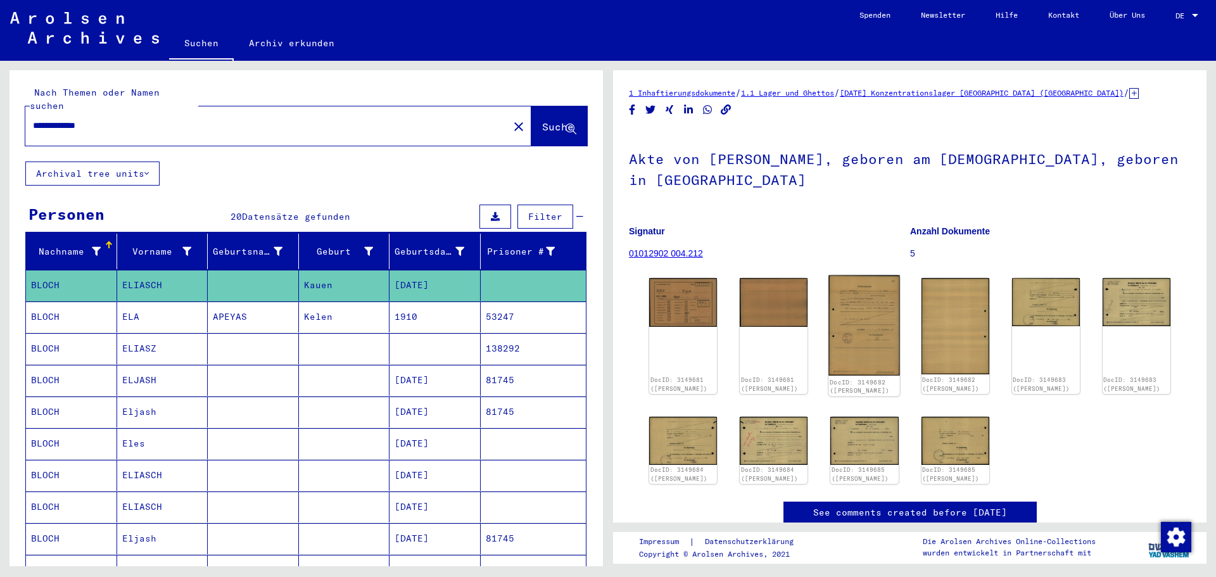
click at [864, 318] on img at bounding box center [865, 325] width 72 height 100
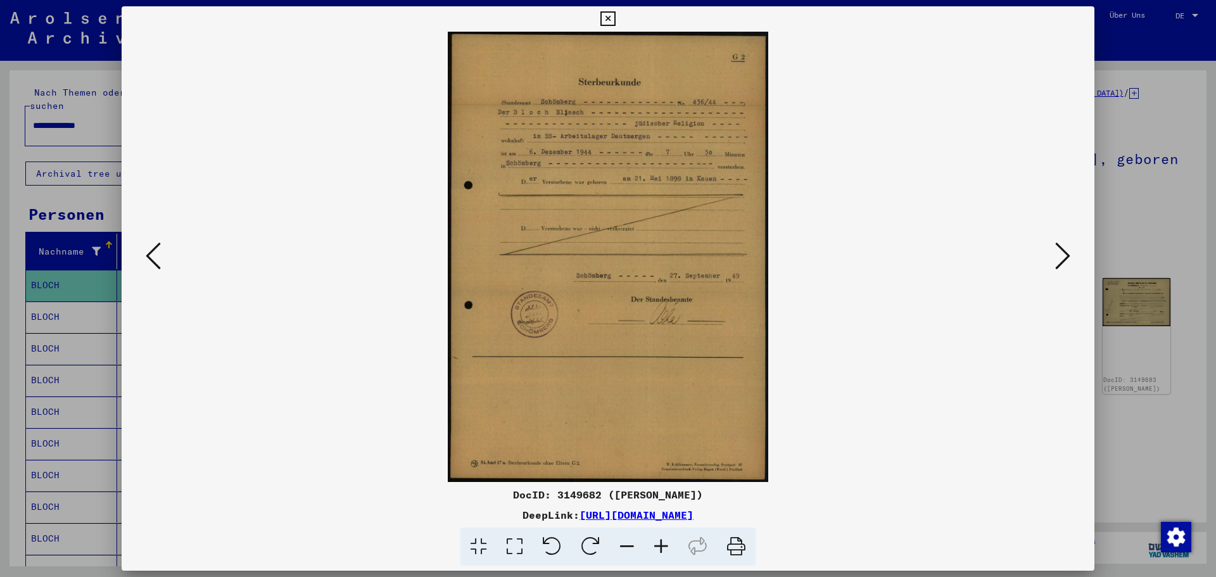
click at [1179, 208] on div at bounding box center [608, 288] width 1216 height 577
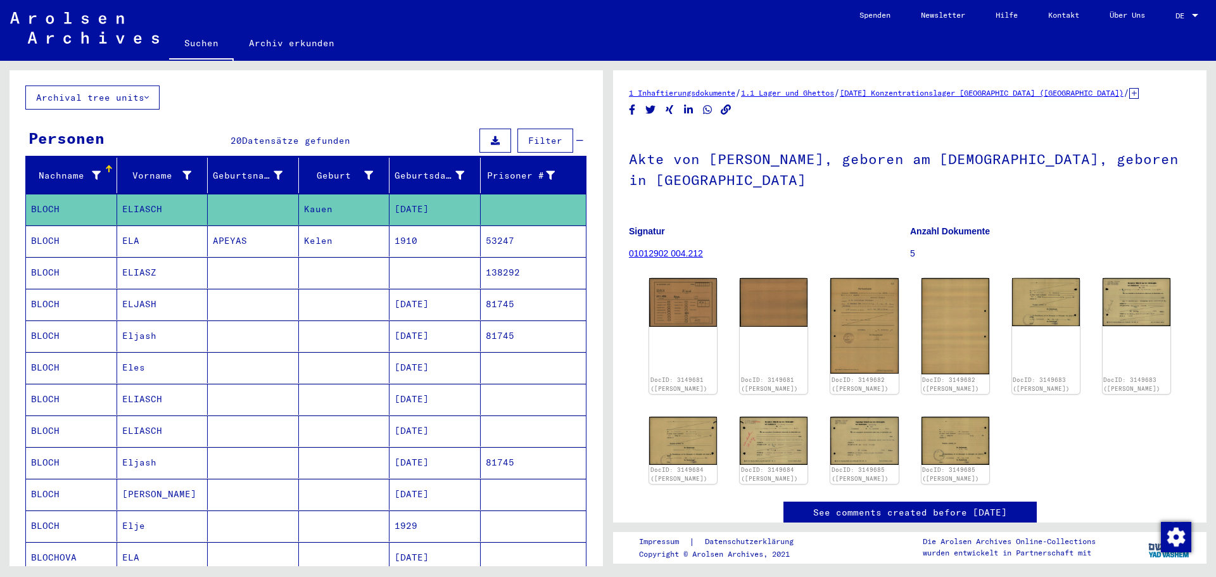
scroll to position [190, 0]
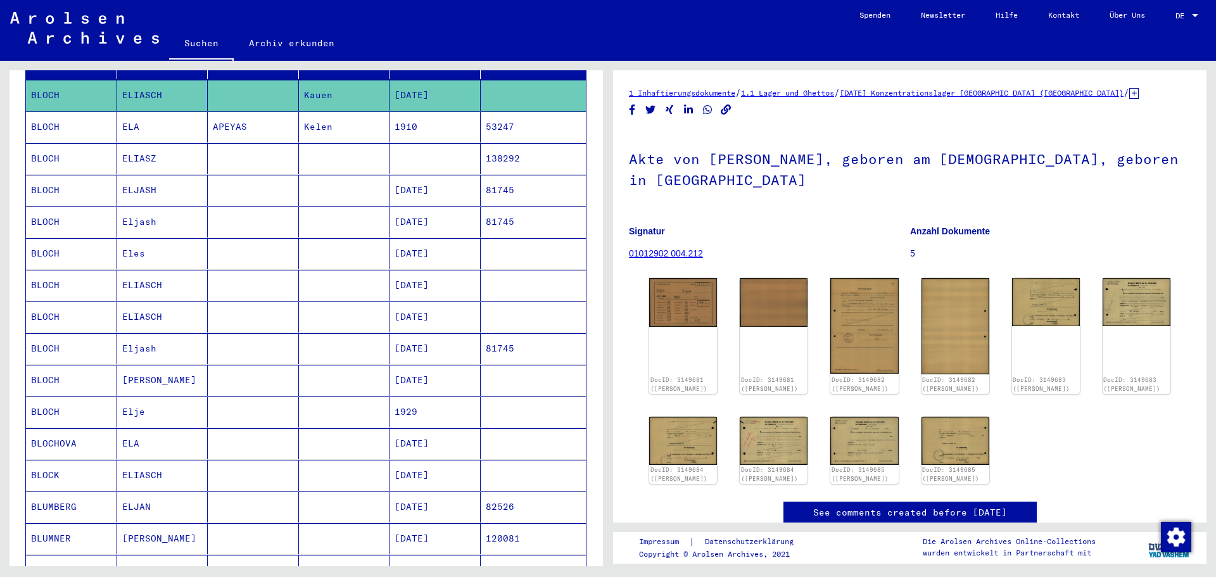
click at [493, 270] on mat-cell at bounding box center [534, 285] width 106 height 31
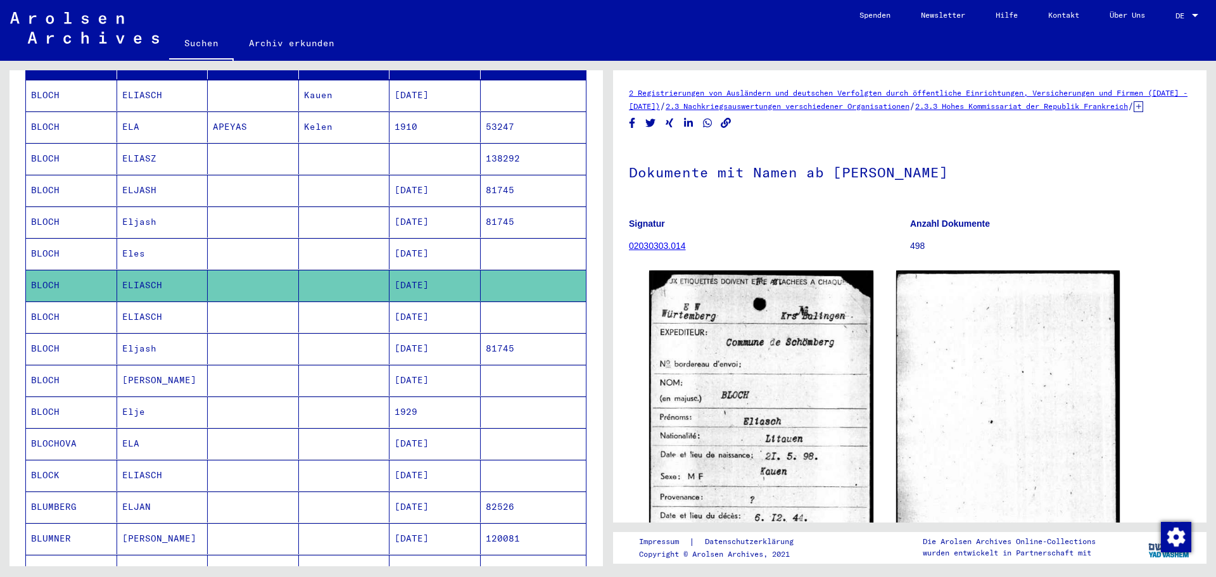
click at [538, 301] on mat-cell at bounding box center [534, 316] width 106 height 31
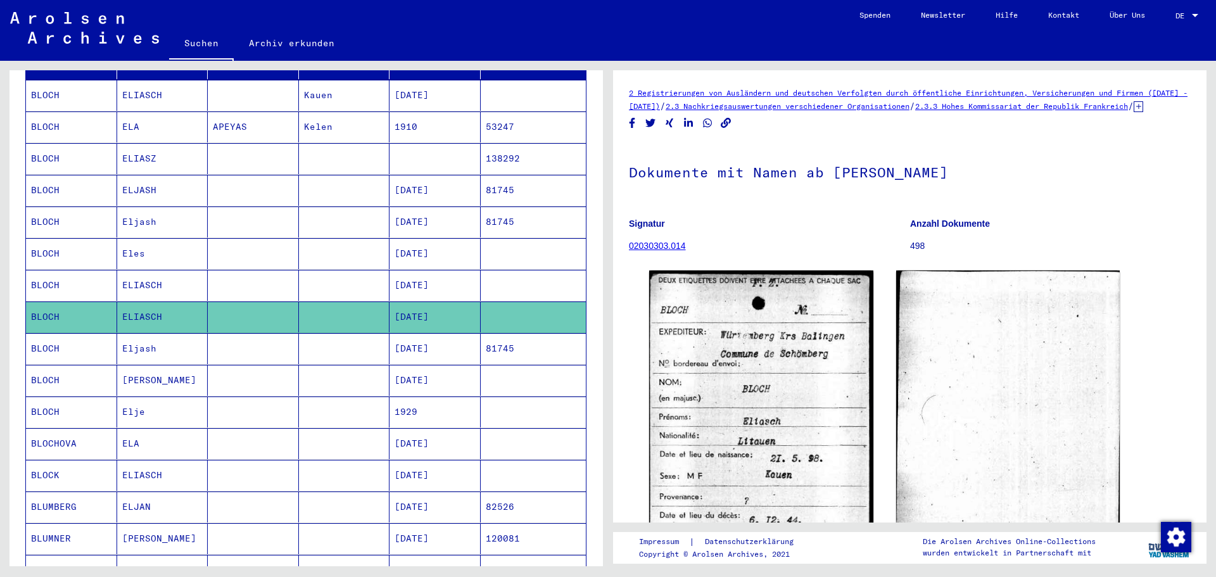
click at [505, 460] on mat-cell at bounding box center [534, 475] width 106 height 31
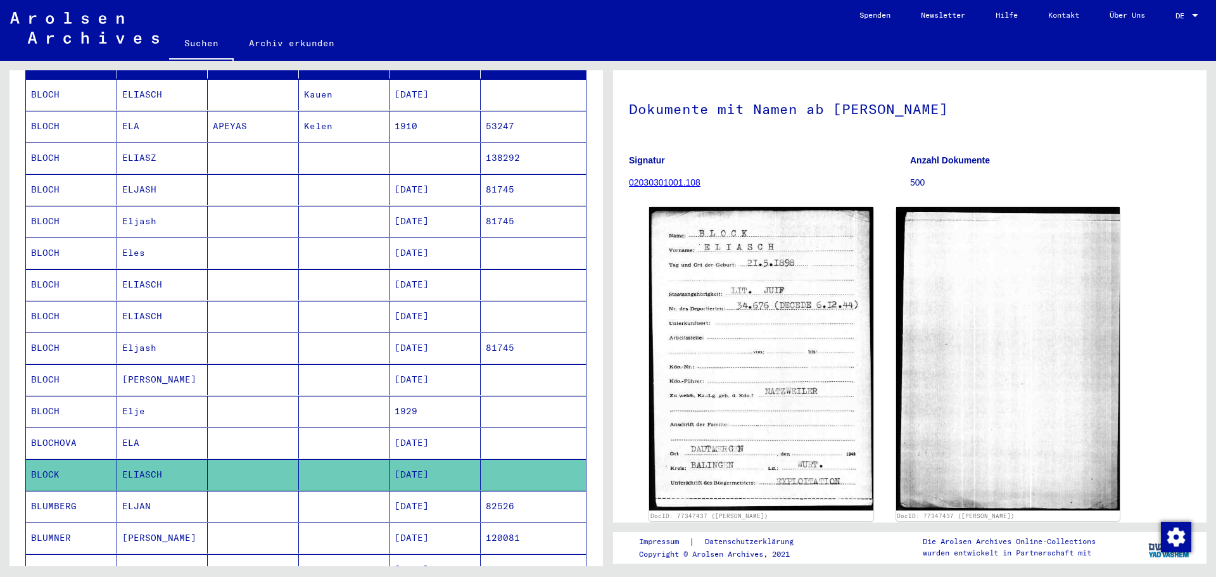
scroll to position [190, 0]
click at [481, 275] on mat-cell at bounding box center [534, 285] width 106 height 31
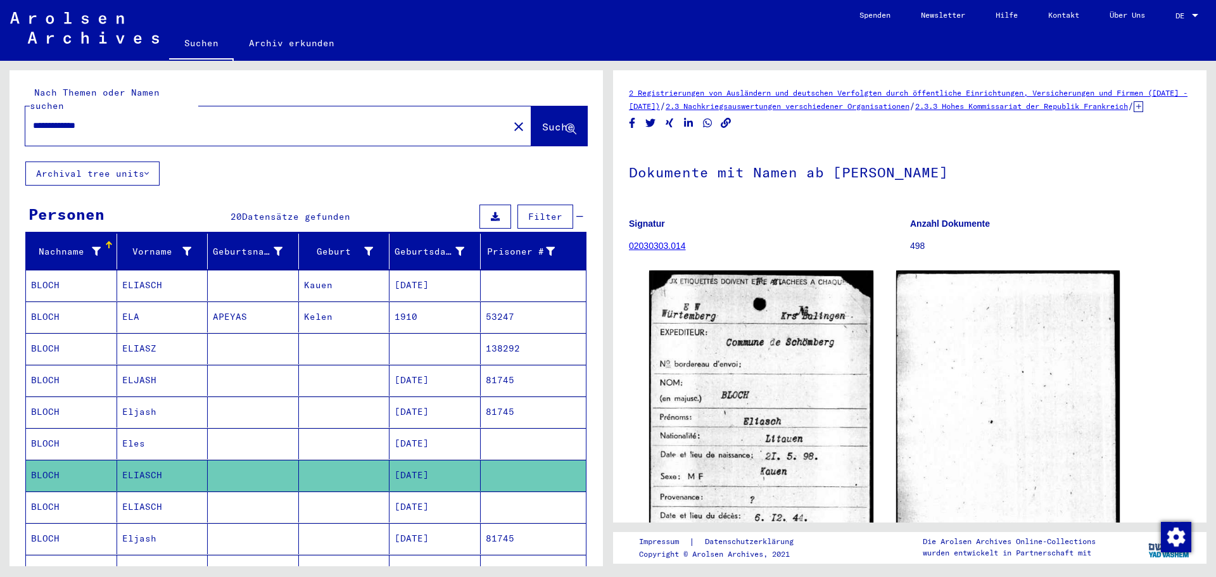
drag, startPoint x: 120, startPoint y: 117, endPoint x: 41, endPoint y: 112, distance: 79.3
click at [41, 119] on input "**********" at bounding box center [267, 125] width 468 height 13
click at [110, 97] on mat-label "Nach Themen oder Namen suchen" at bounding box center [95, 99] width 130 height 25
drag, startPoint x: 114, startPoint y: 117, endPoint x: 87, endPoint y: 110, distance: 27.5
click at [87, 111] on div "**********" at bounding box center [263, 125] width 476 height 28
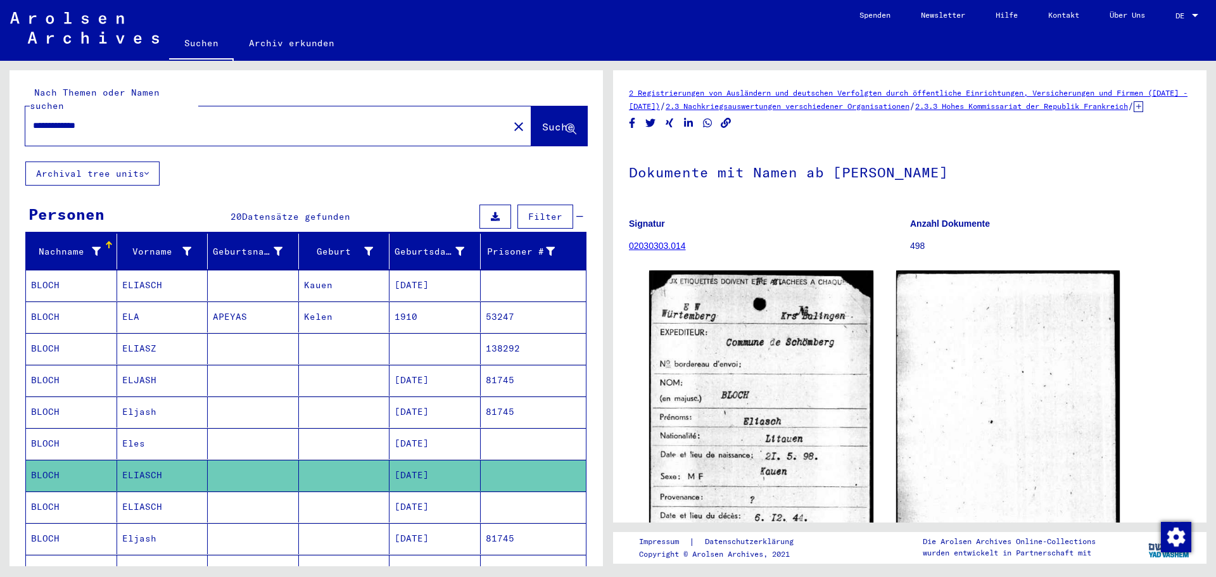
drag, startPoint x: 109, startPoint y: 113, endPoint x: 45, endPoint y: 109, distance: 64.1
click at [45, 119] on input "**********" at bounding box center [267, 125] width 468 height 13
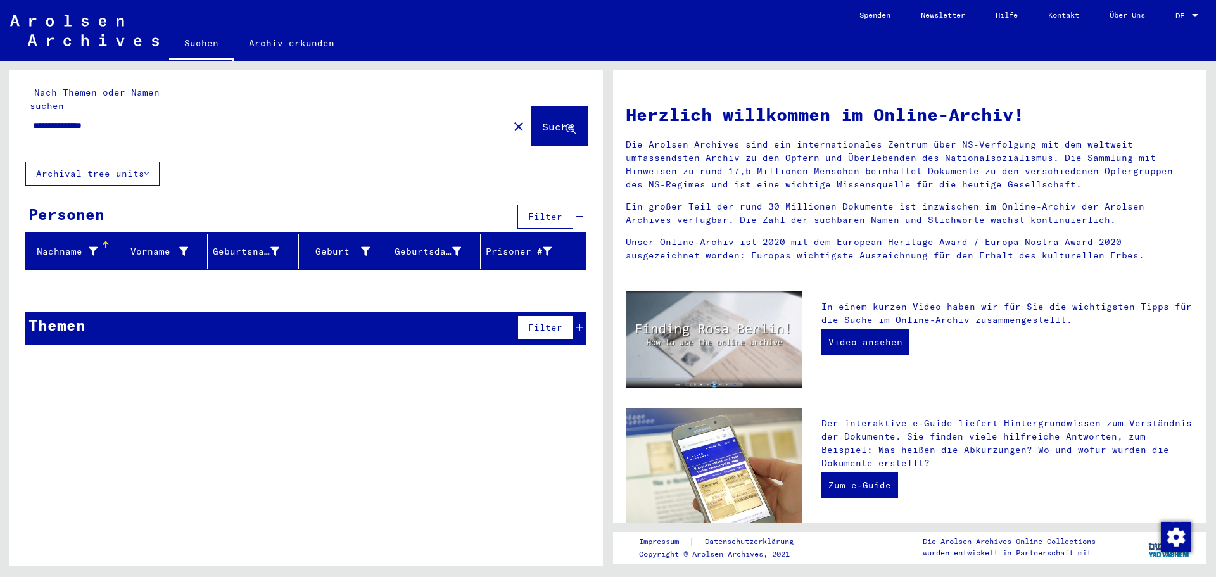
click at [91, 119] on input "**********" at bounding box center [263, 125] width 460 height 13
click at [97, 119] on input "**********" at bounding box center [263, 125] width 460 height 13
click at [96, 119] on input "**********" at bounding box center [263, 125] width 460 height 13
click at [94, 119] on input "**********" at bounding box center [263, 125] width 460 height 13
type input "**********"
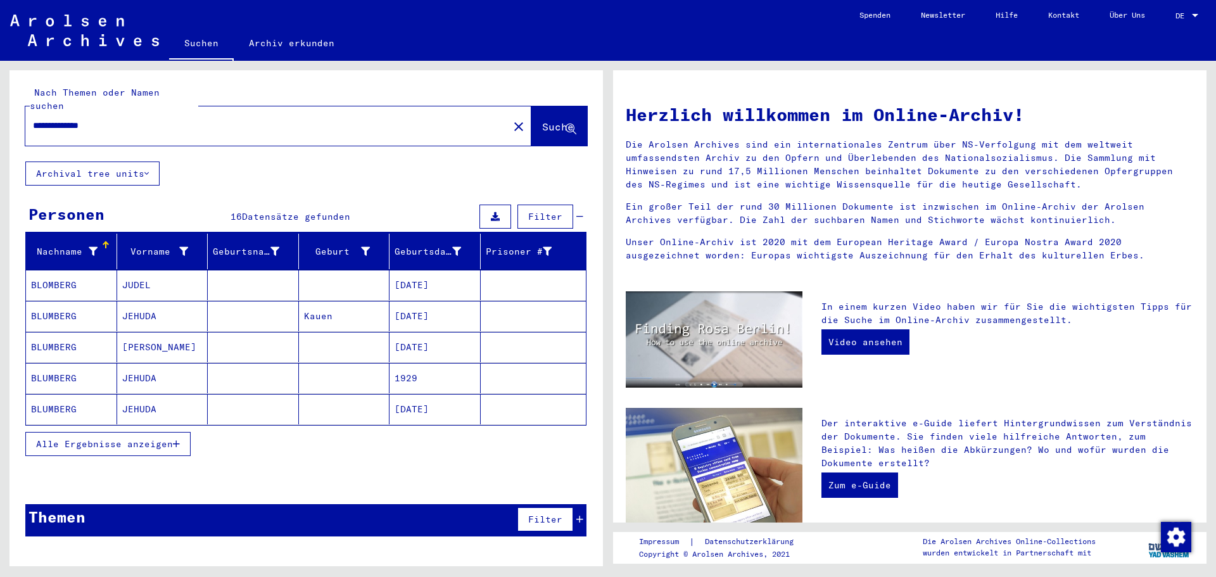
click at [215, 301] on mat-cell at bounding box center [253, 316] width 91 height 30
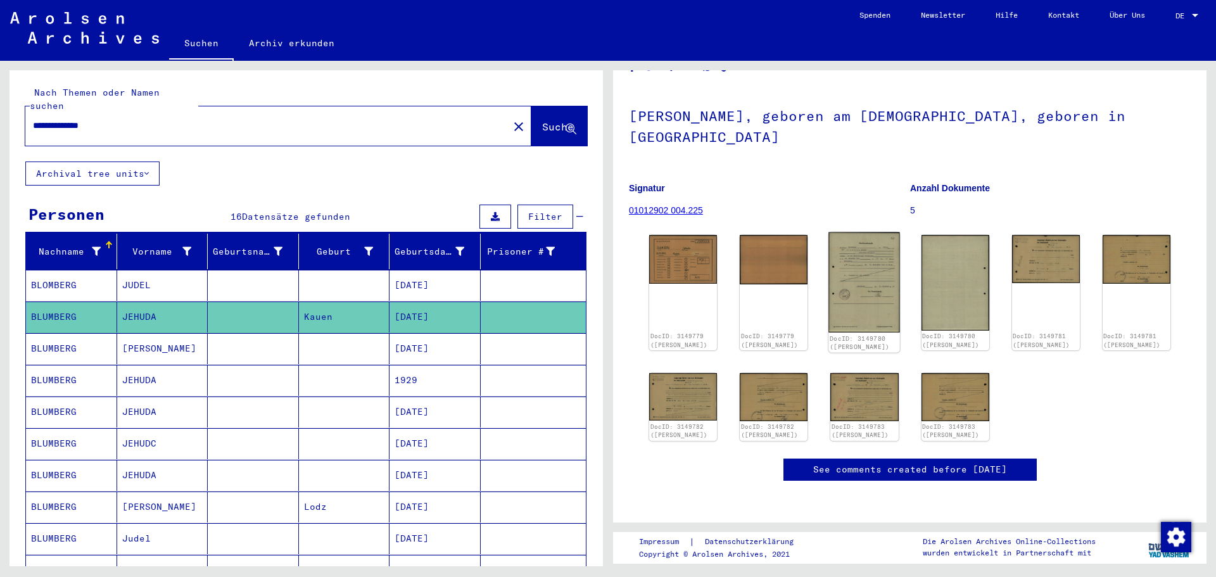
scroll to position [127, 0]
click at [850, 232] on img at bounding box center [865, 282] width 72 height 100
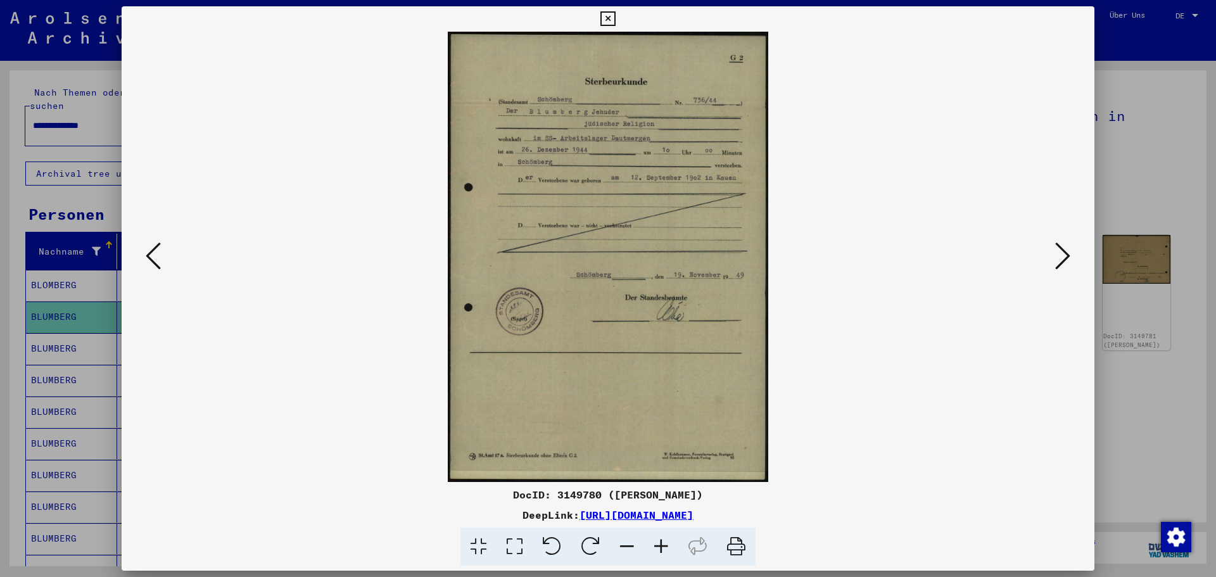
click at [1009, 282] on img at bounding box center [608, 257] width 887 height 450
click at [1042, 253] on img at bounding box center [608, 257] width 887 height 450
click at [1057, 243] on icon at bounding box center [1062, 256] width 15 height 30
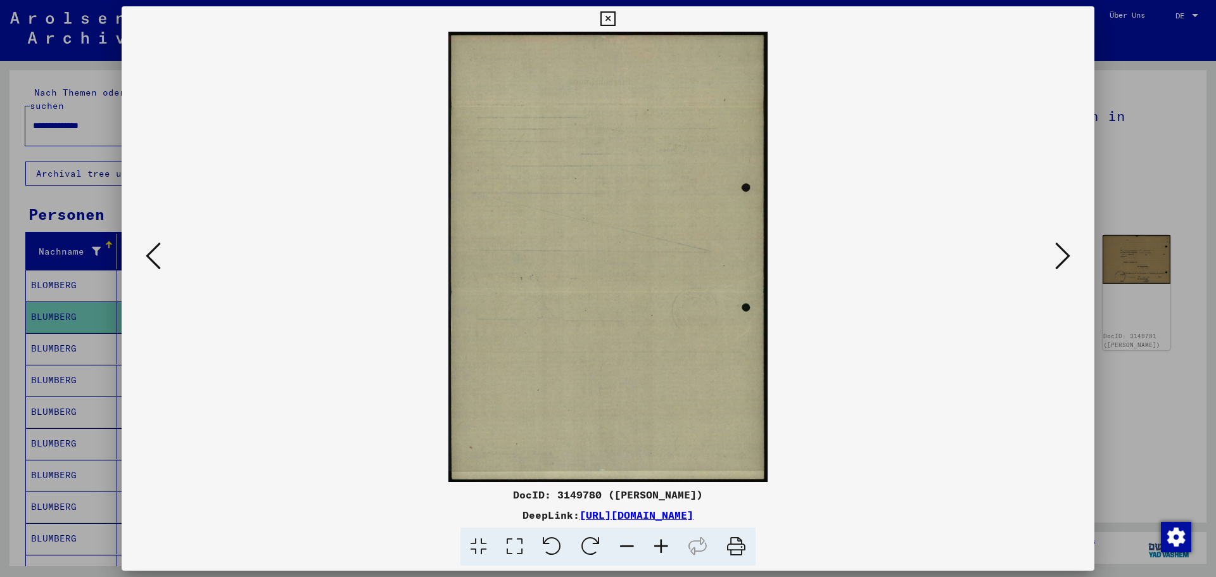
click at [1057, 243] on icon at bounding box center [1062, 256] width 15 height 30
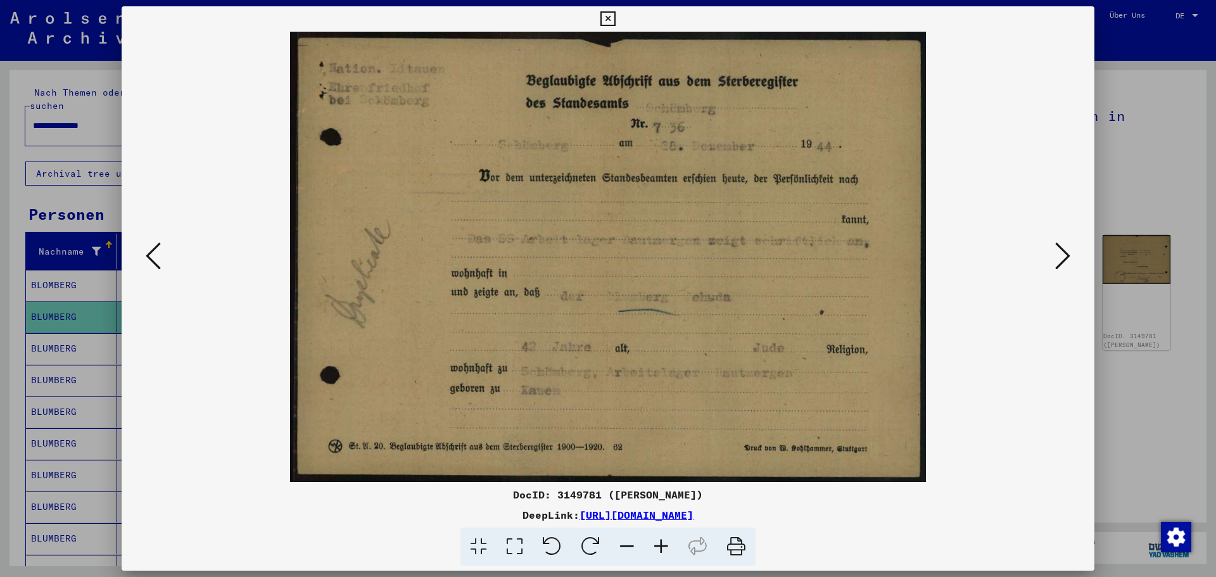
click at [1057, 243] on icon at bounding box center [1062, 256] width 15 height 30
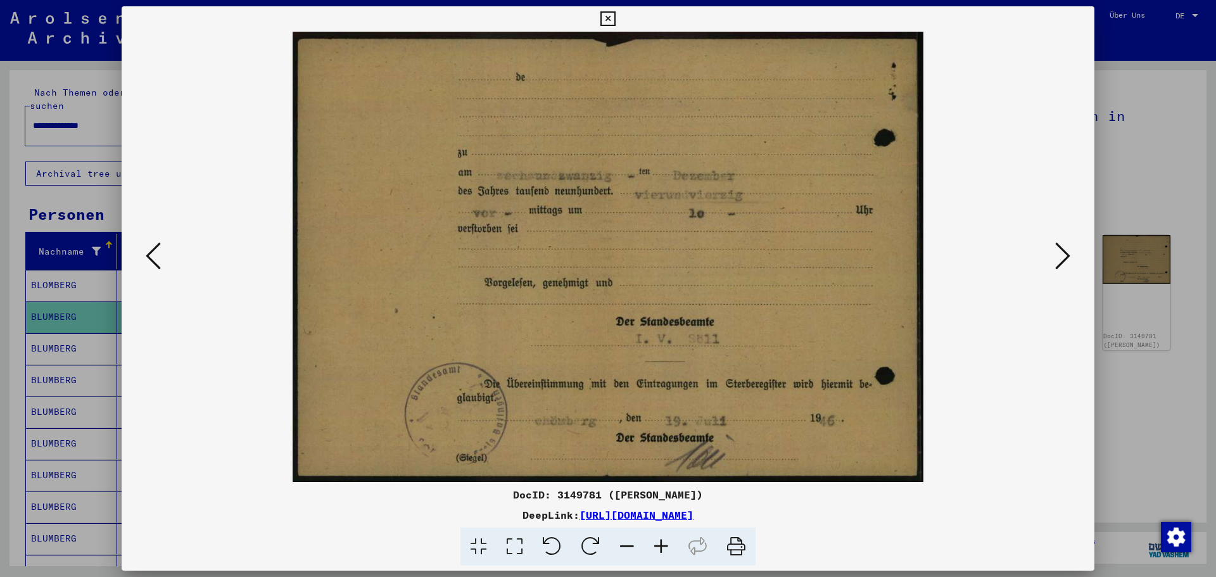
click at [1057, 243] on icon at bounding box center [1062, 256] width 15 height 30
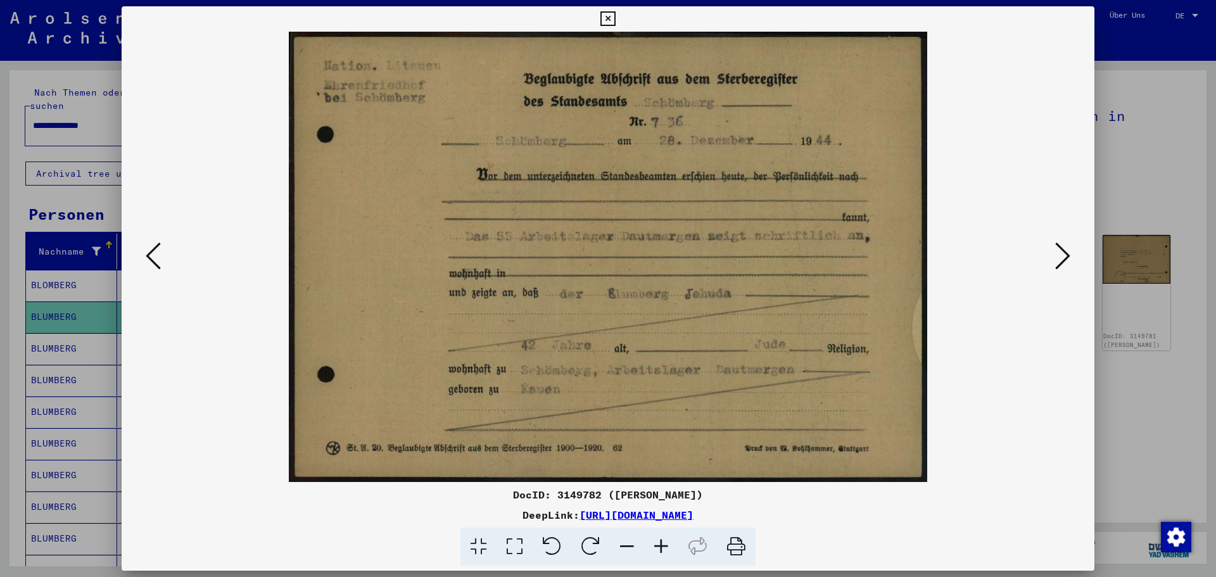
click at [1057, 243] on icon at bounding box center [1062, 256] width 15 height 30
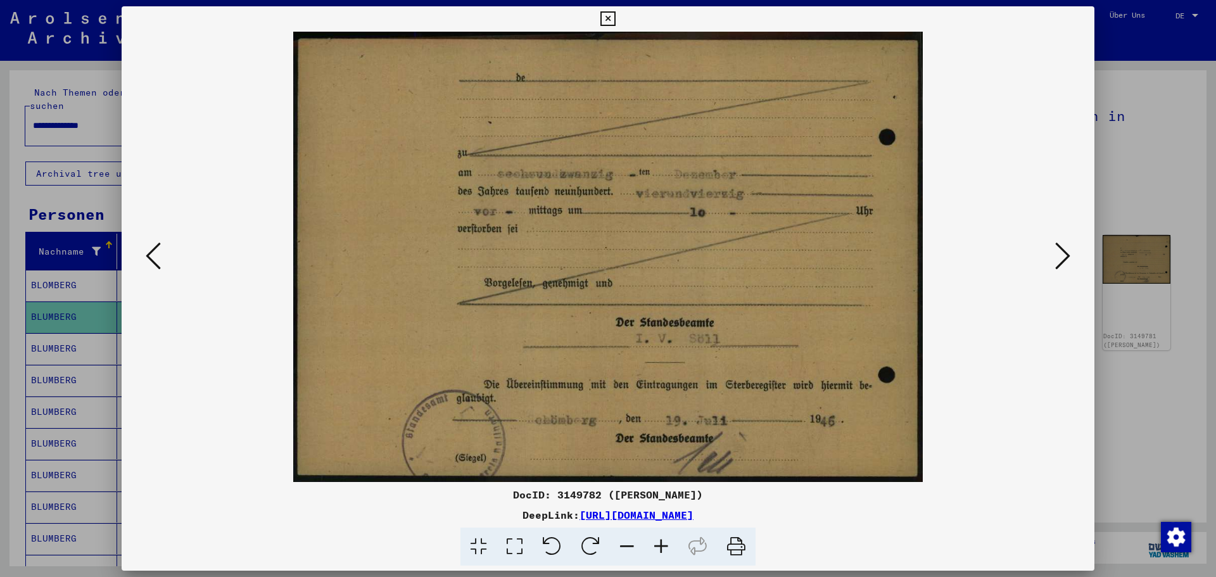
click at [1057, 243] on icon at bounding box center [1062, 256] width 15 height 30
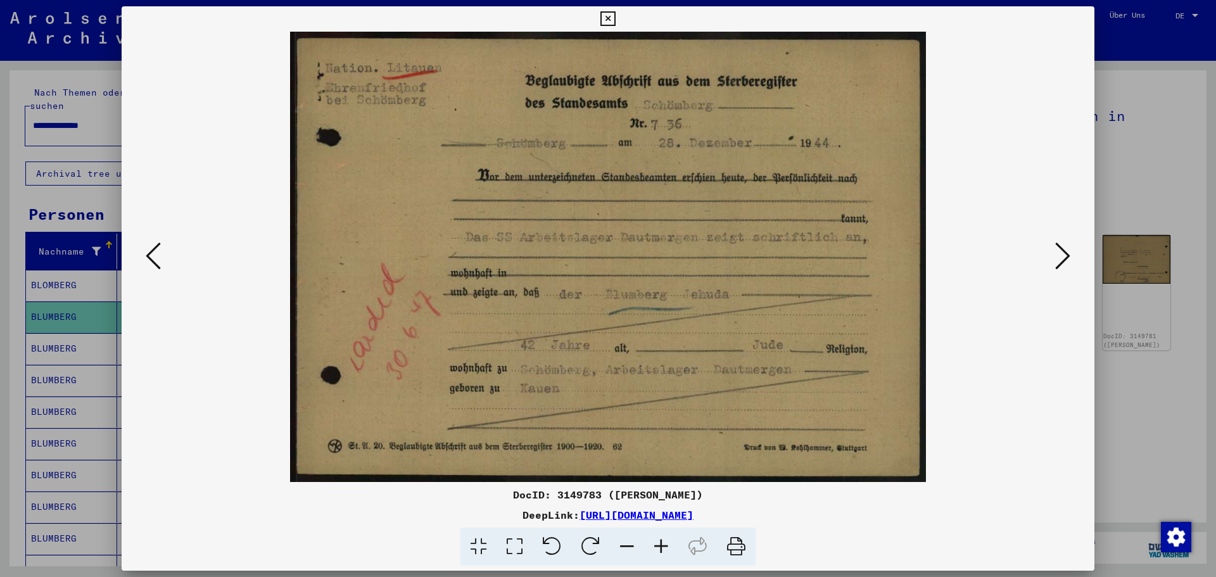
click at [1016, 253] on img at bounding box center [608, 257] width 887 height 450
click at [1144, 243] on div at bounding box center [608, 288] width 1216 height 577
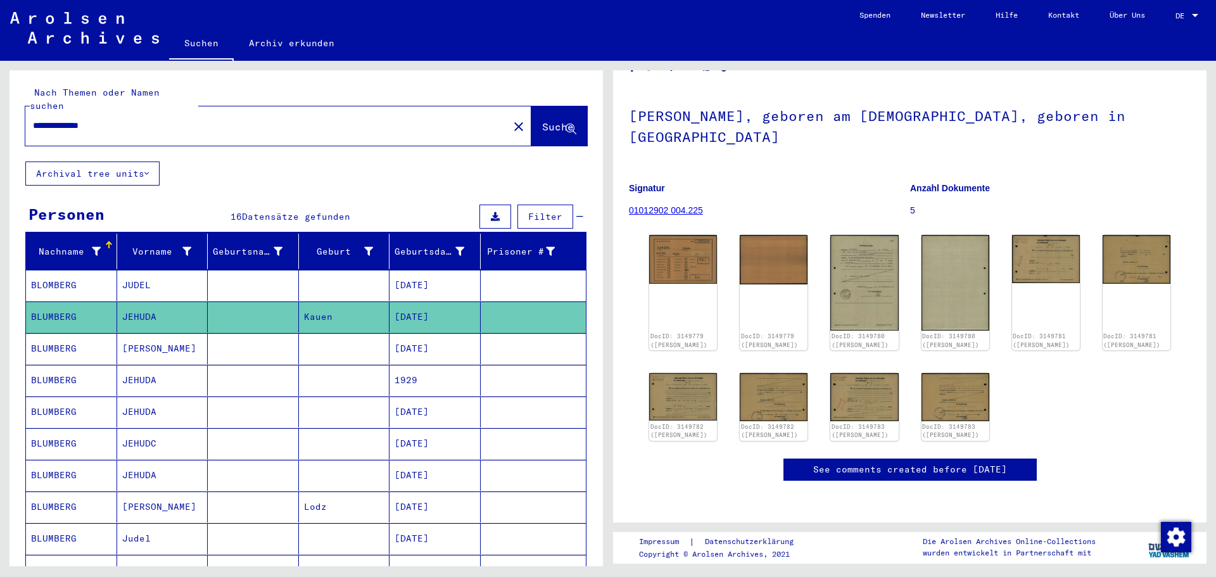
scroll to position [0, 0]
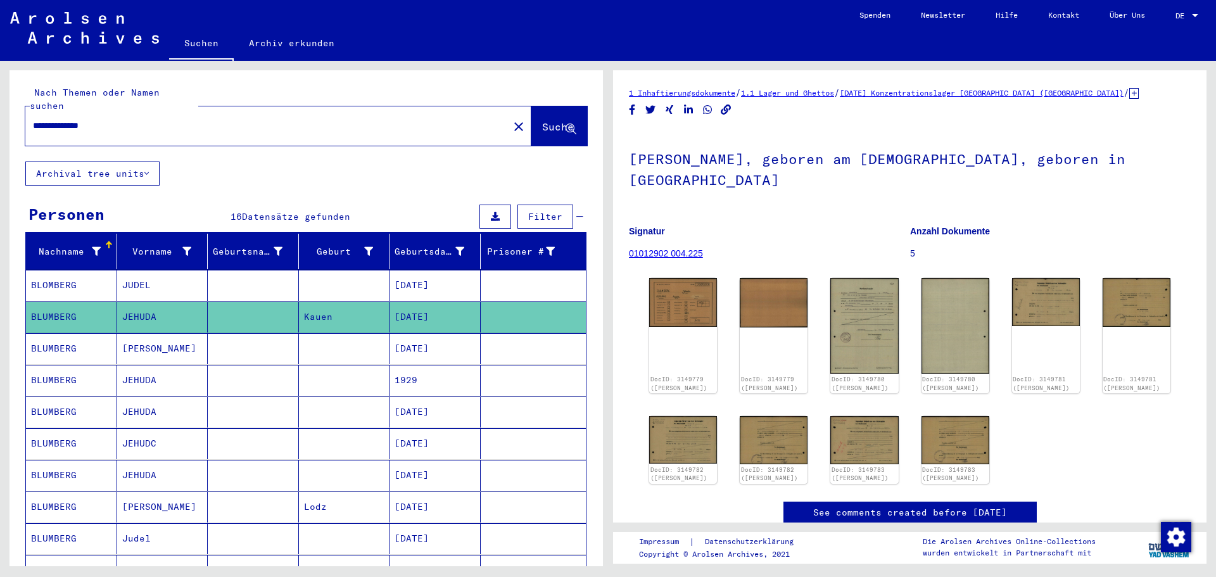
click at [511, 119] on mat-icon "close" at bounding box center [518, 126] width 15 height 15
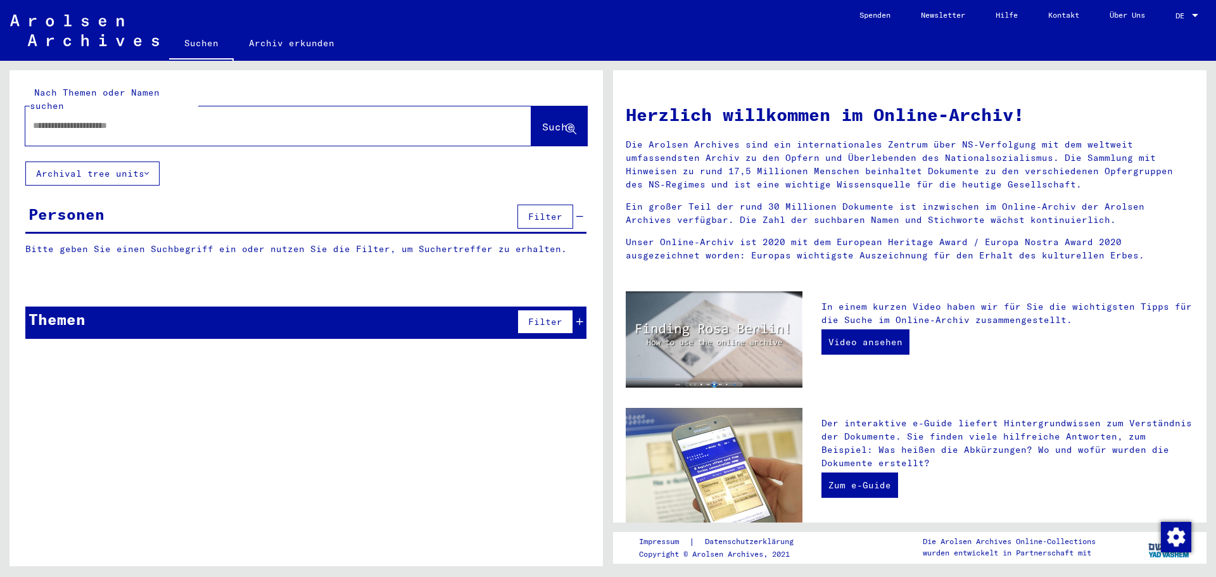
click at [457, 119] on input "text" at bounding box center [263, 125] width 460 height 13
type input "*"
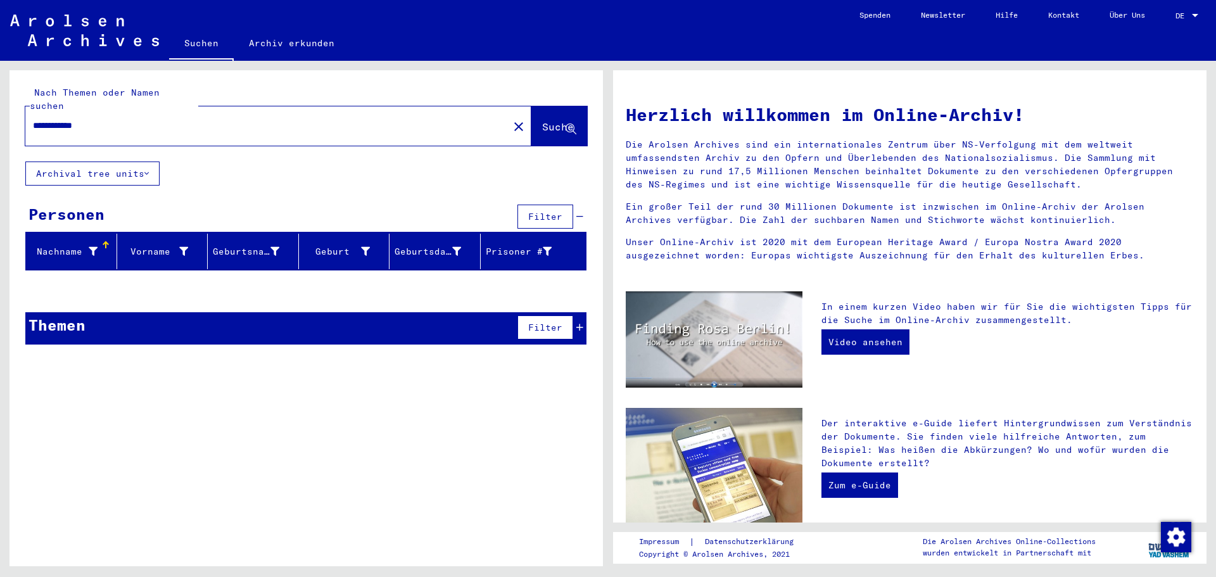
click at [66, 119] on input "**********" at bounding box center [263, 125] width 460 height 13
type input "**********"
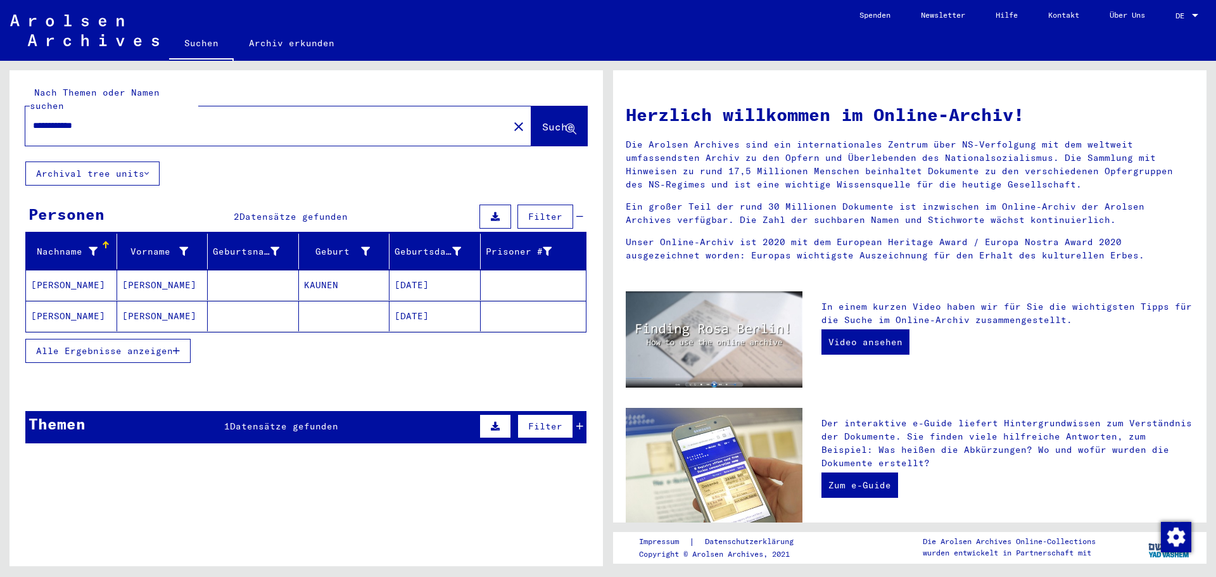
click at [297, 285] on mat-cell at bounding box center [253, 285] width 91 height 30
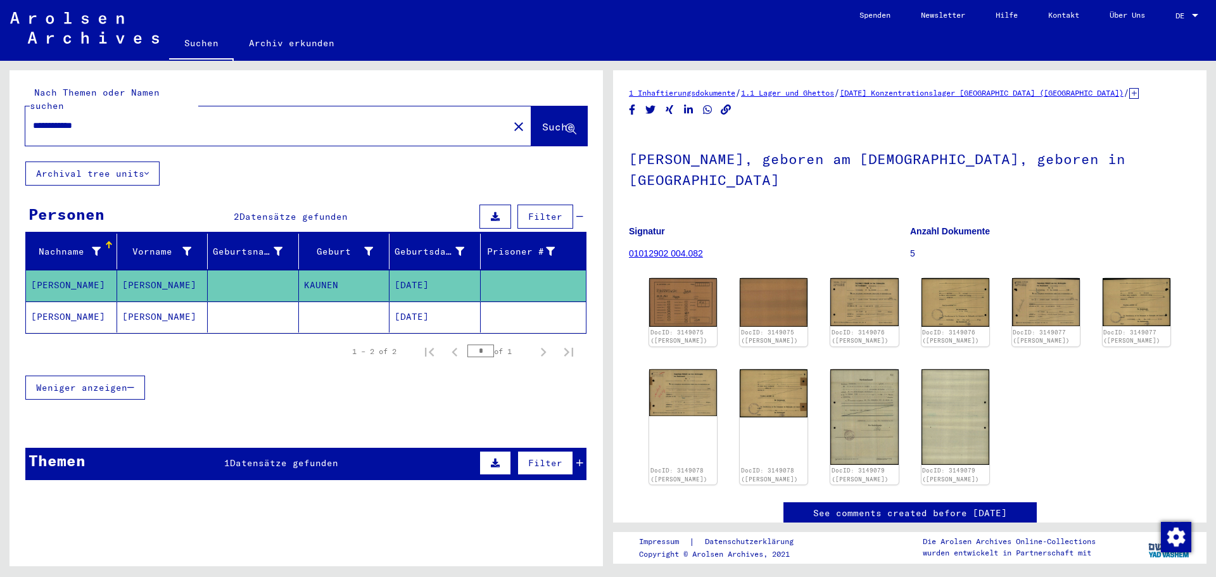
click at [301, 301] on mat-cell at bounding box center [344, 316] width 91 height 31
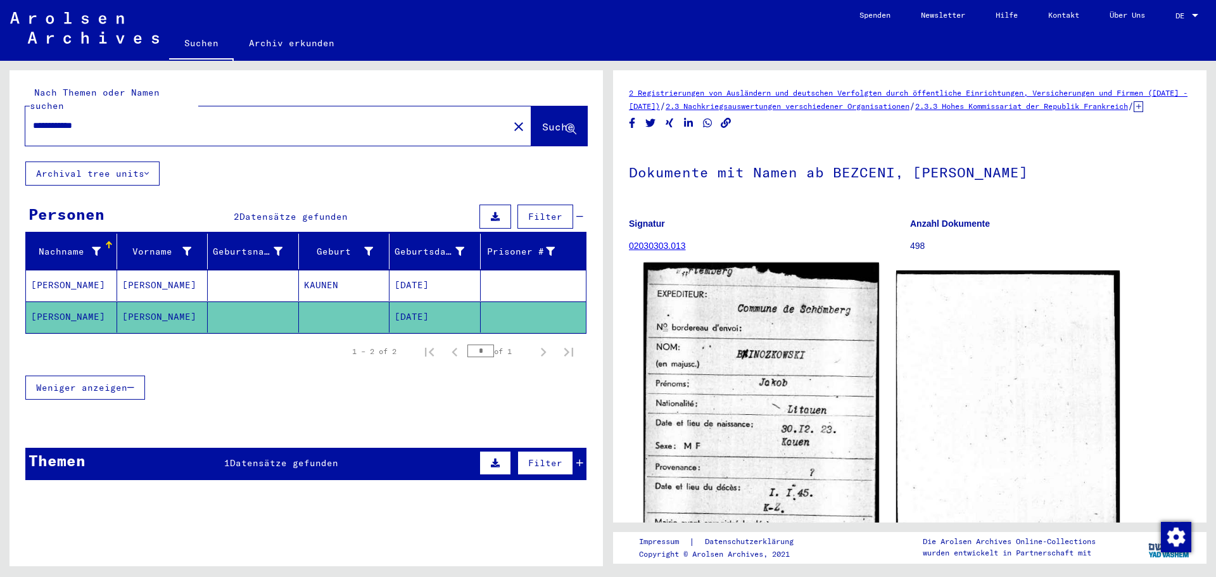
scroll to position [253, 0]
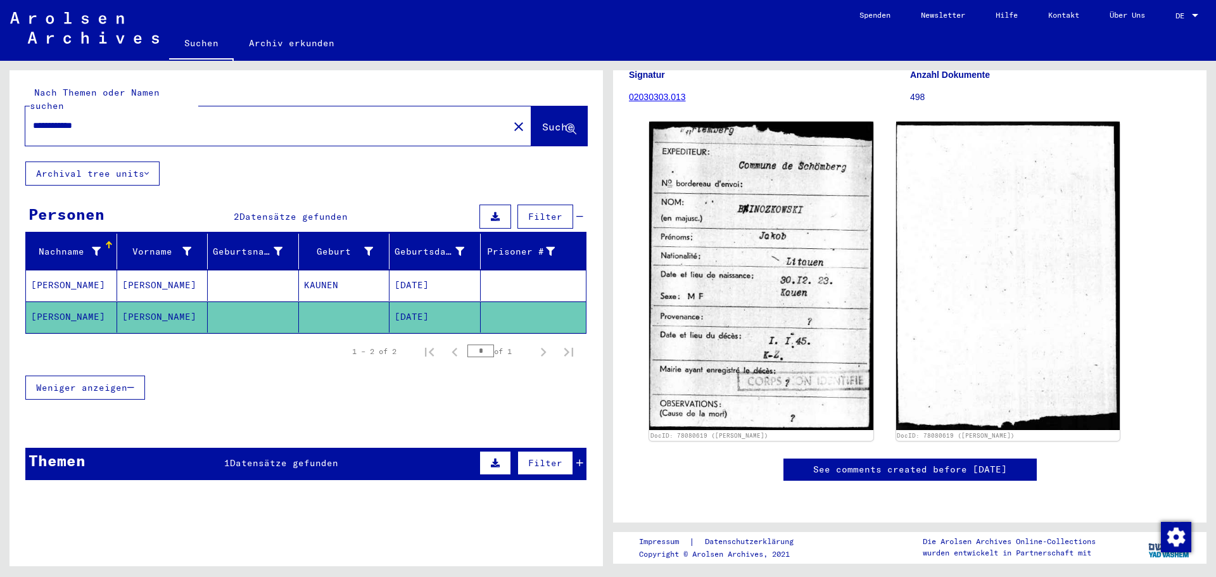
drag, startPoint x: 115, startPoint y: 111, endPoint x: 0, endPoint y: 110, distance: 114.6
click at [0, 110] on div "**********" at bounding box center [304, 313] width 608 height 505
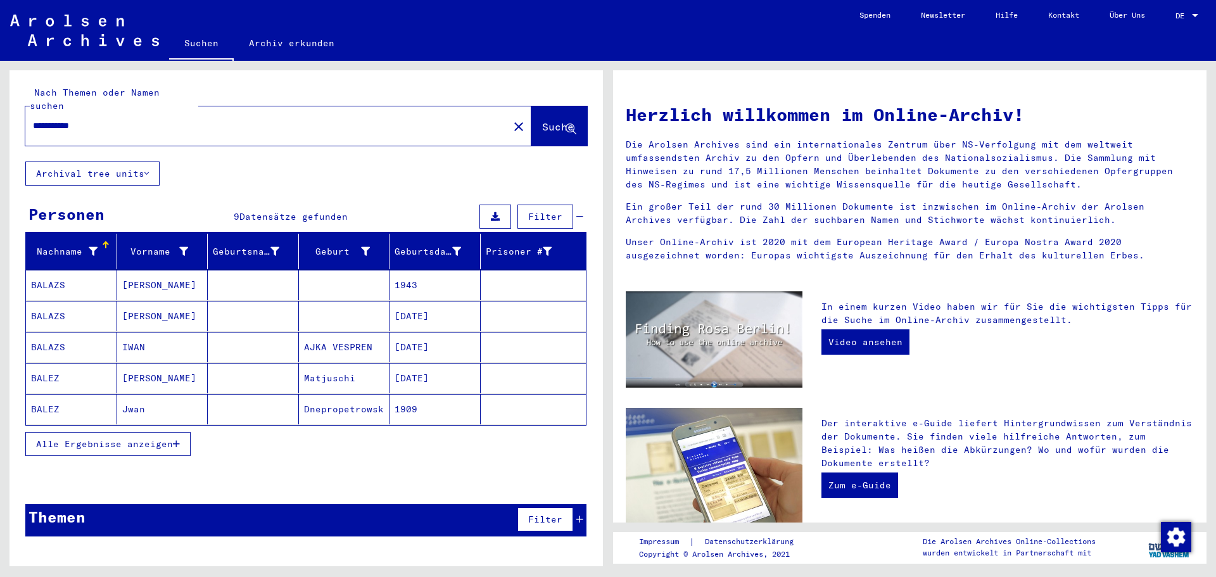
click at [225, 280] on mat-cell at bounding box center [253, 285] width 91 height 30
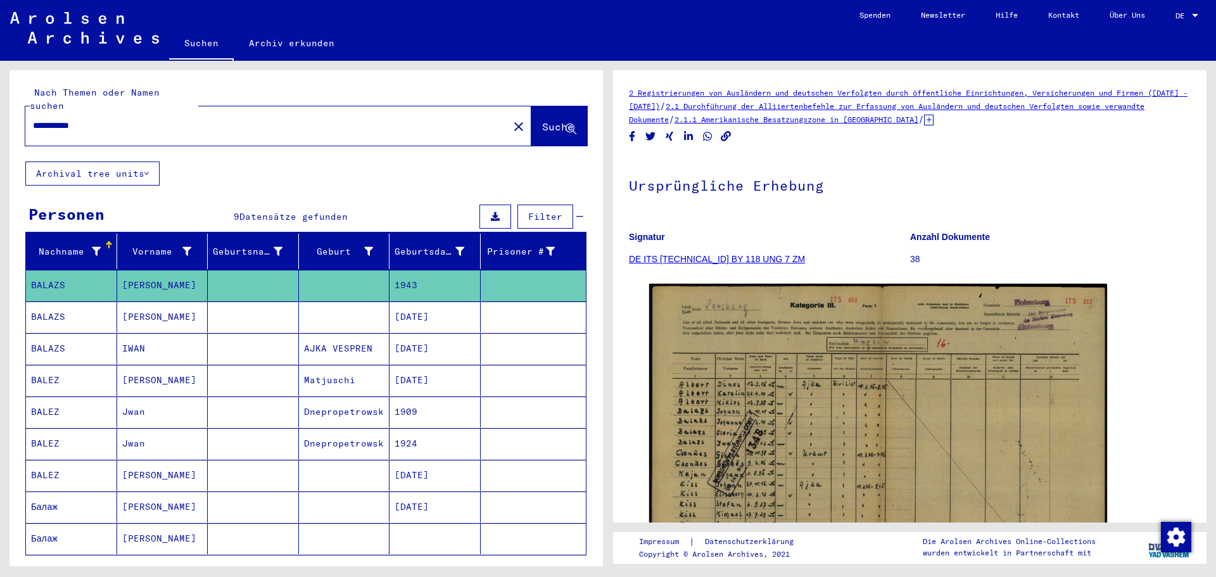
click at [234, 301] on mat-cell at bounding box center [253, 316] width 91 height 31
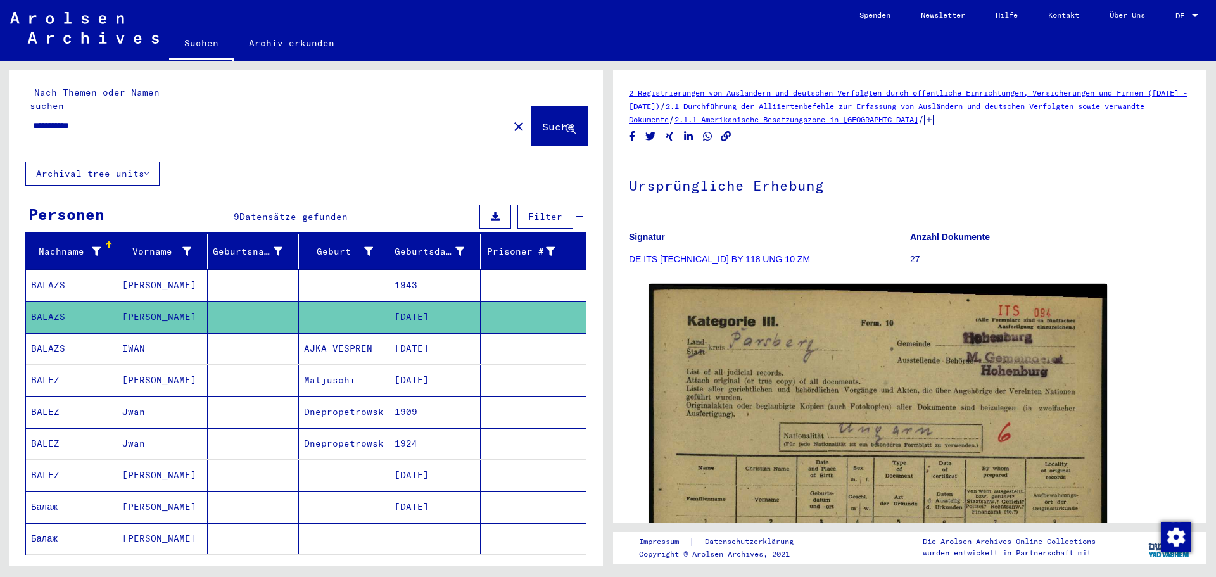
click at [394, 433] on mat-cell "1924" at bounding box center [434, 443] width 91 height 31
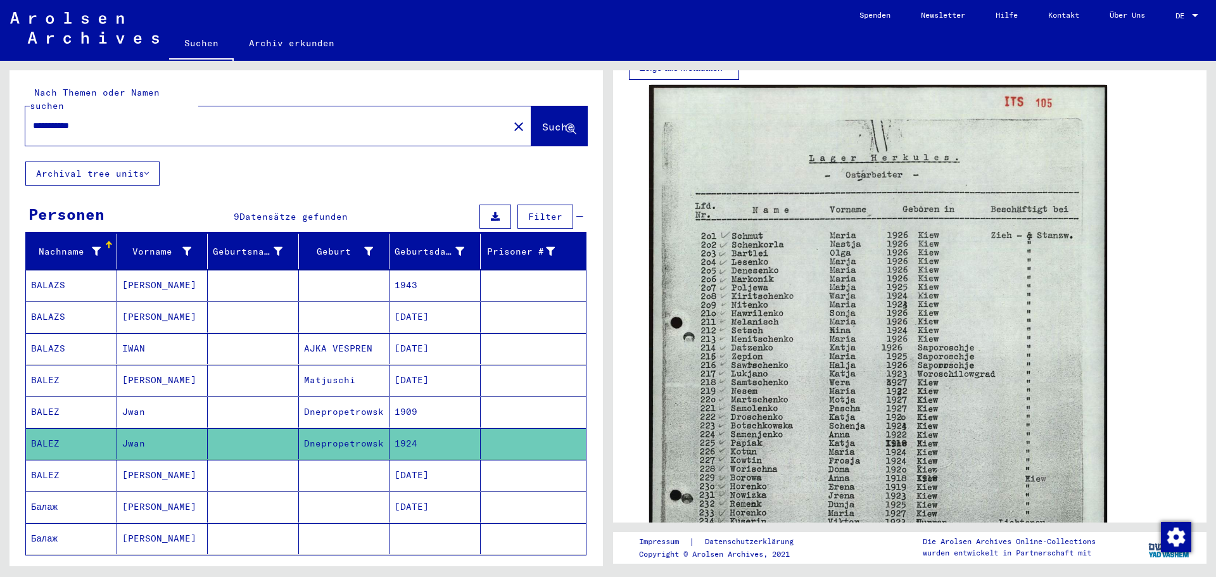
scroll to position [380, 0]
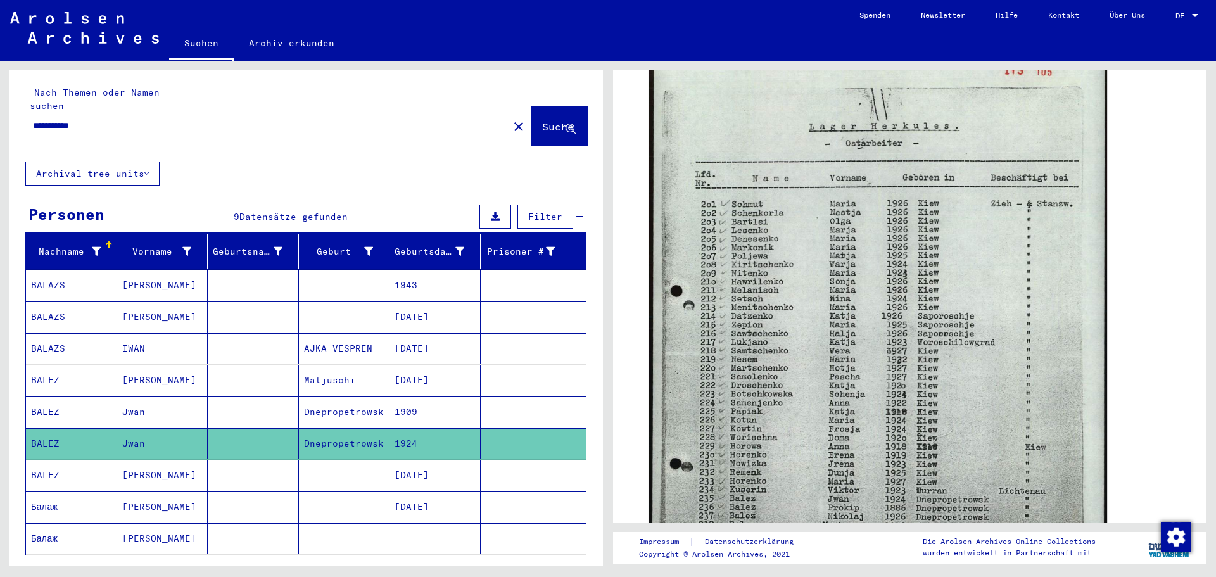
click at [433, 469] on mat-cell "[DATE]" at bounding box center [434, 475] width 91 height 31
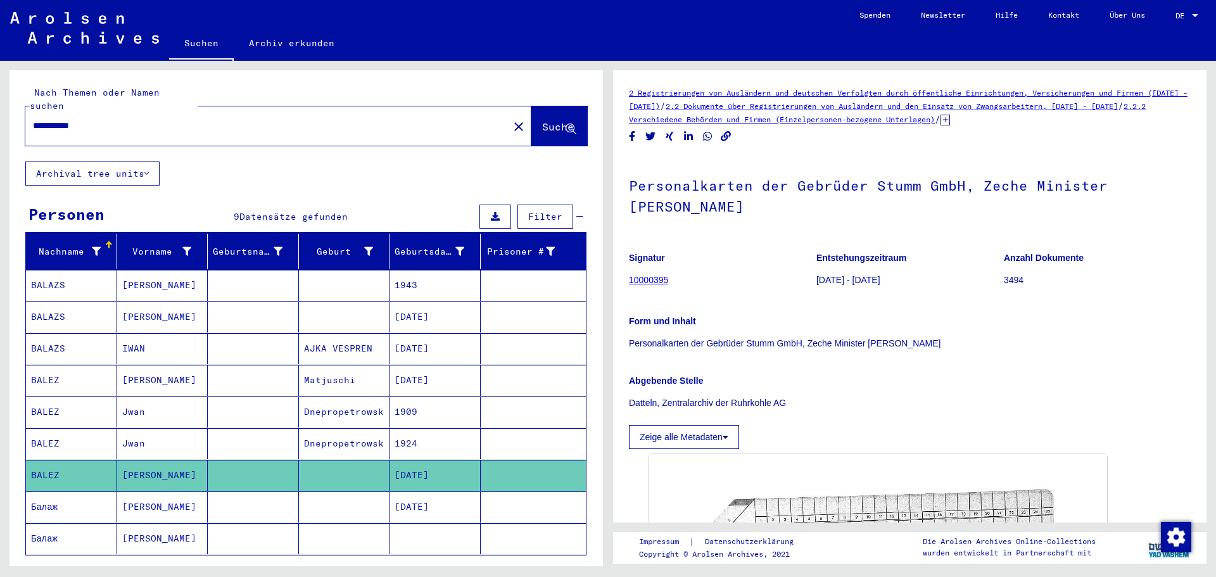
scroll to position [253, 0]
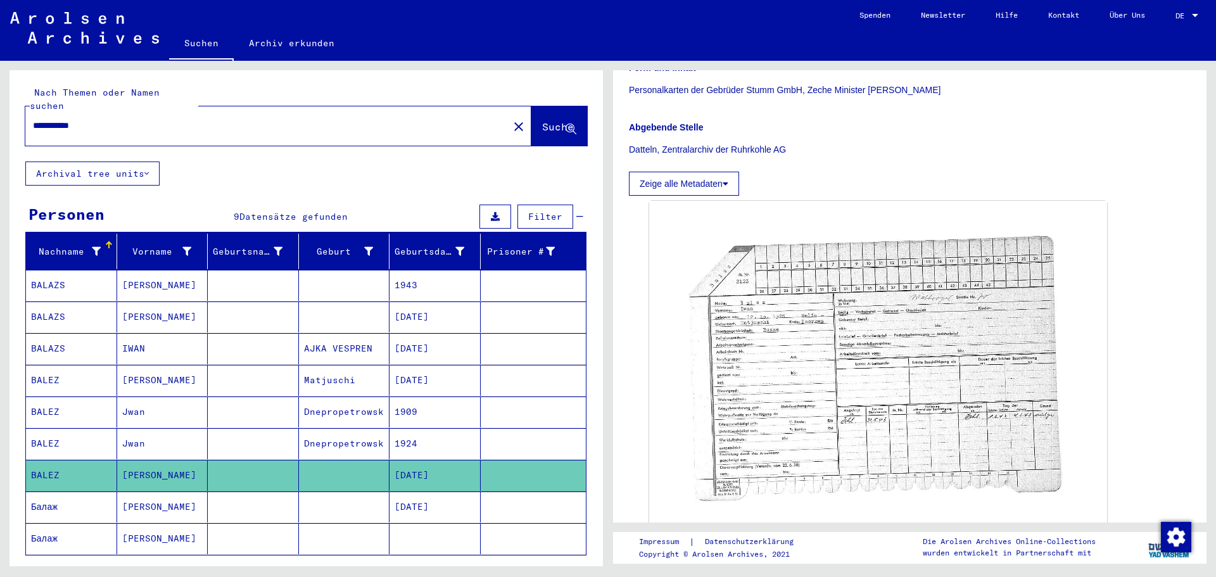
click at [455, 491] on mat-cell "[DATE]" at bounding box center [434, 506] width 91 height 31
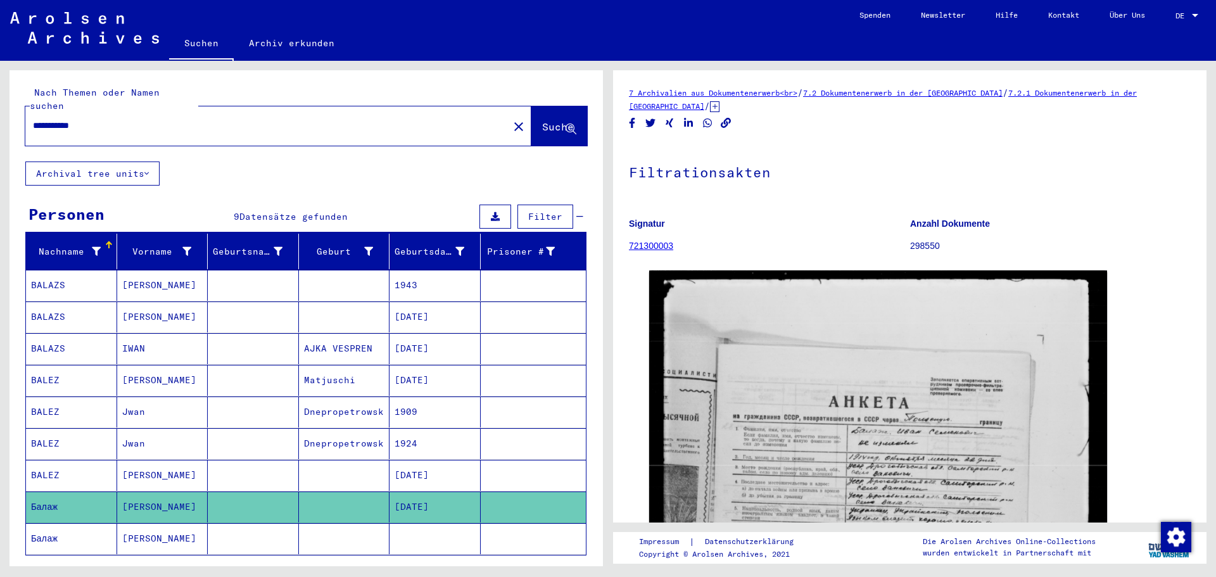
click at [520, 523] on mat-cell at bounding box center [534, 538] width 106 height 31
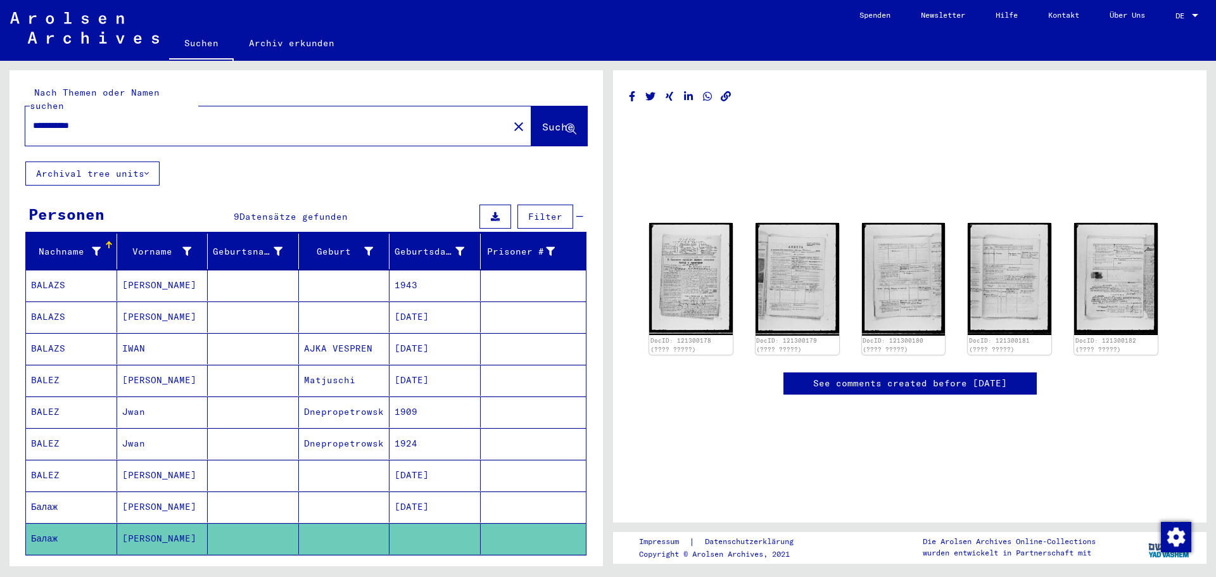
click at [498, 497] on mat-cell at bounding box center [534, 506] width 106 height 31
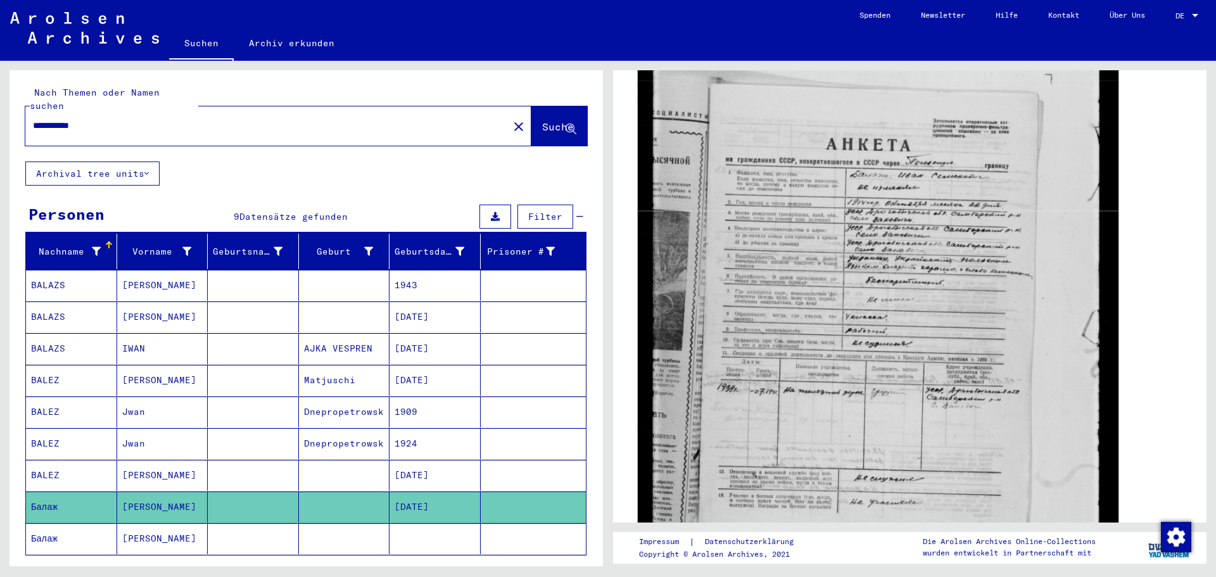
scroll to position [253, 0]
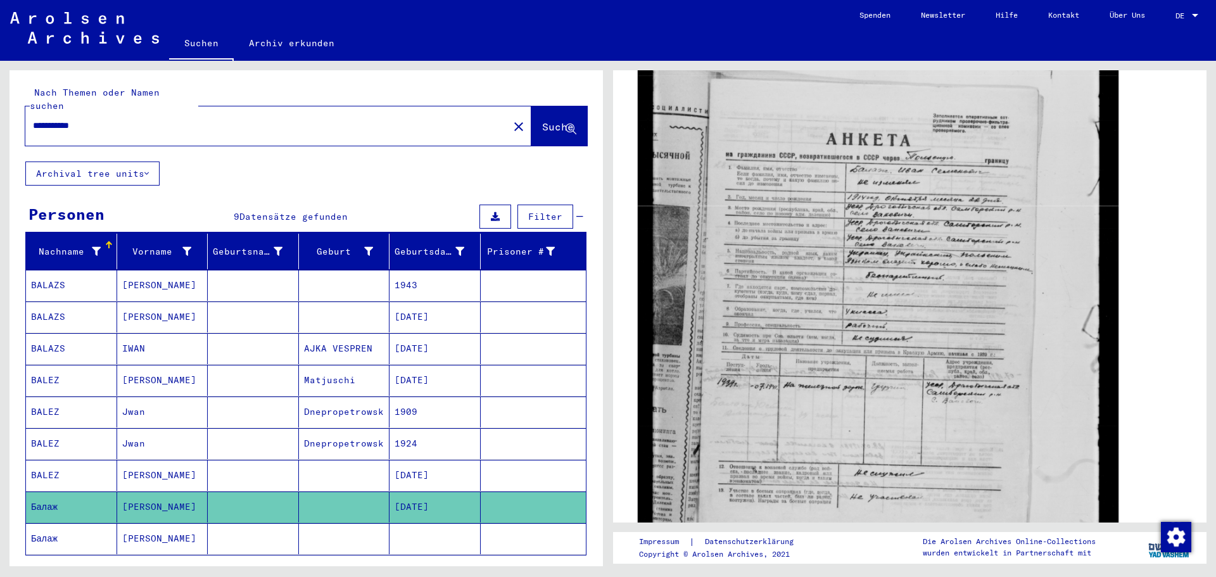
click at [857, 403] on img at bounding box center [878, 325] width 481 height 648
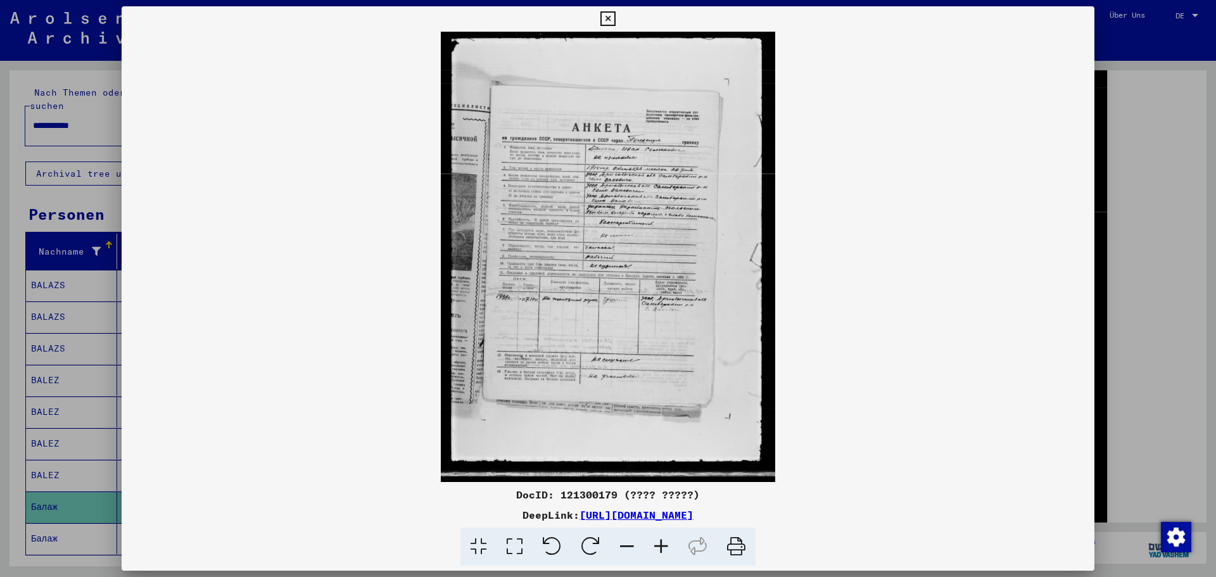
click at [665, 541] on icon at bounding box center [661, 547] width 34 height 39
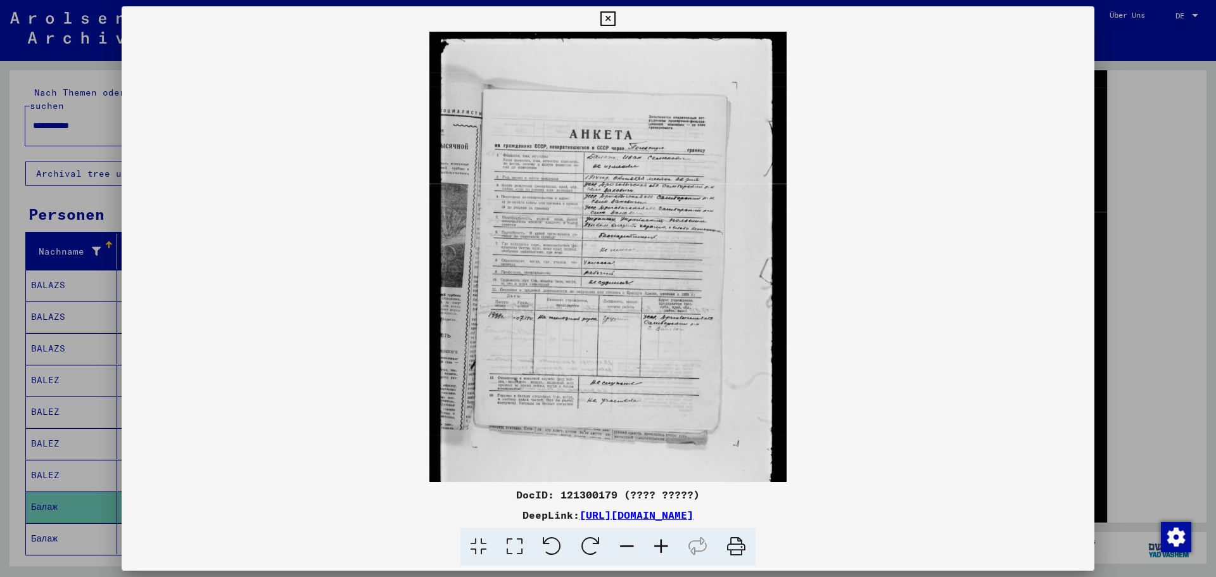
click at [665, 541] on icon at bounding box center [661, 547] width 34 height 39
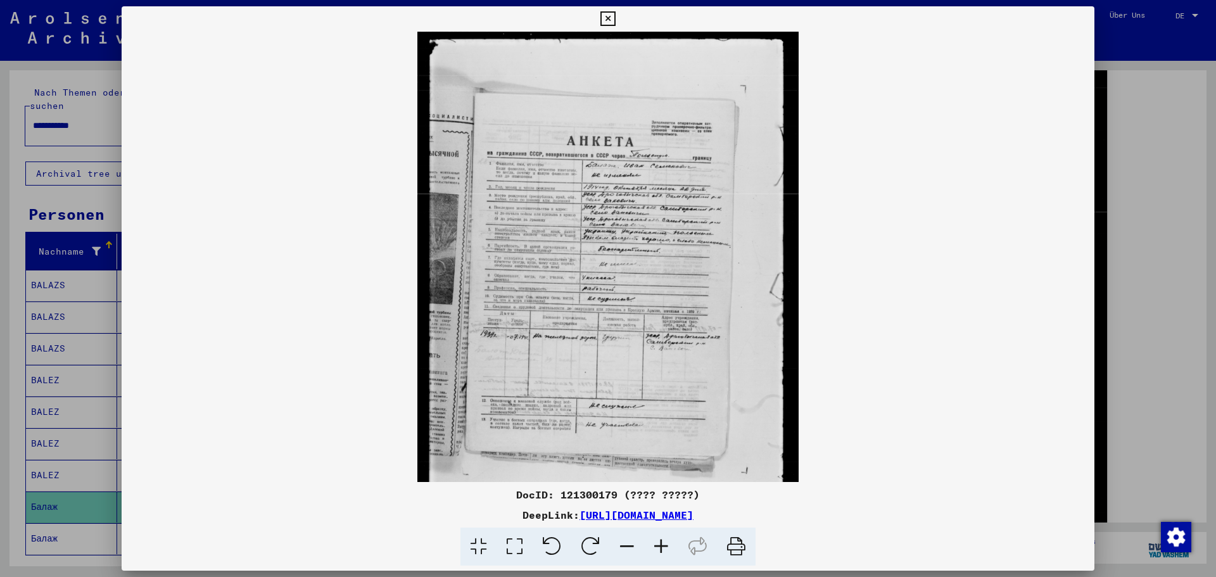
click at [665, 541] on icon at bounding box center [661, 547] width 34 height 39
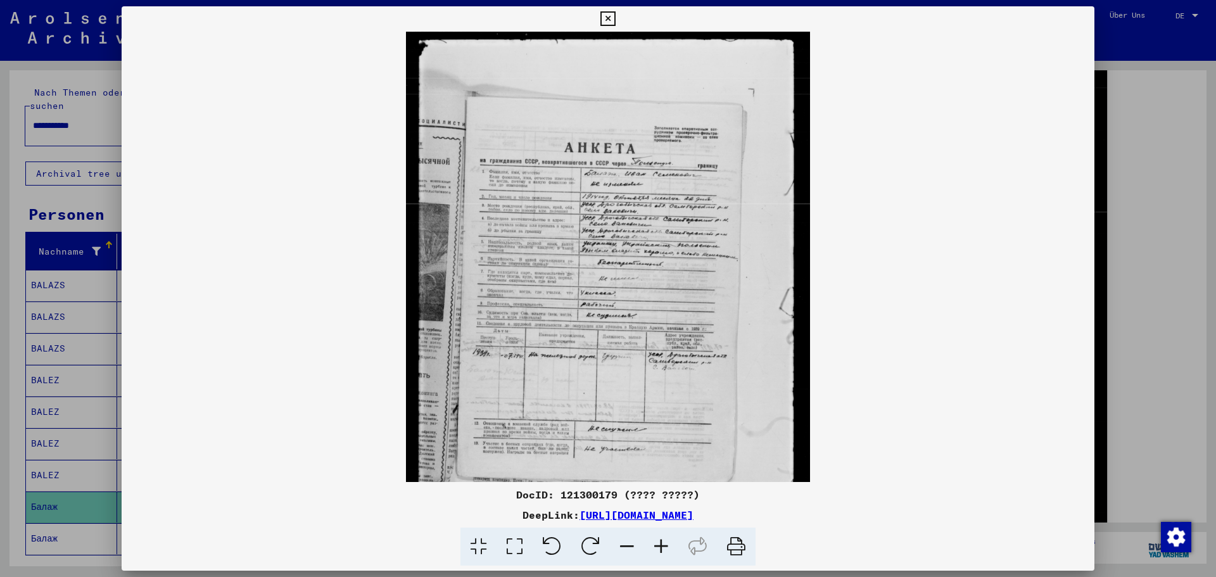
click at [665, 541] on icon at bounding box center [661, 547] width 34 height 39
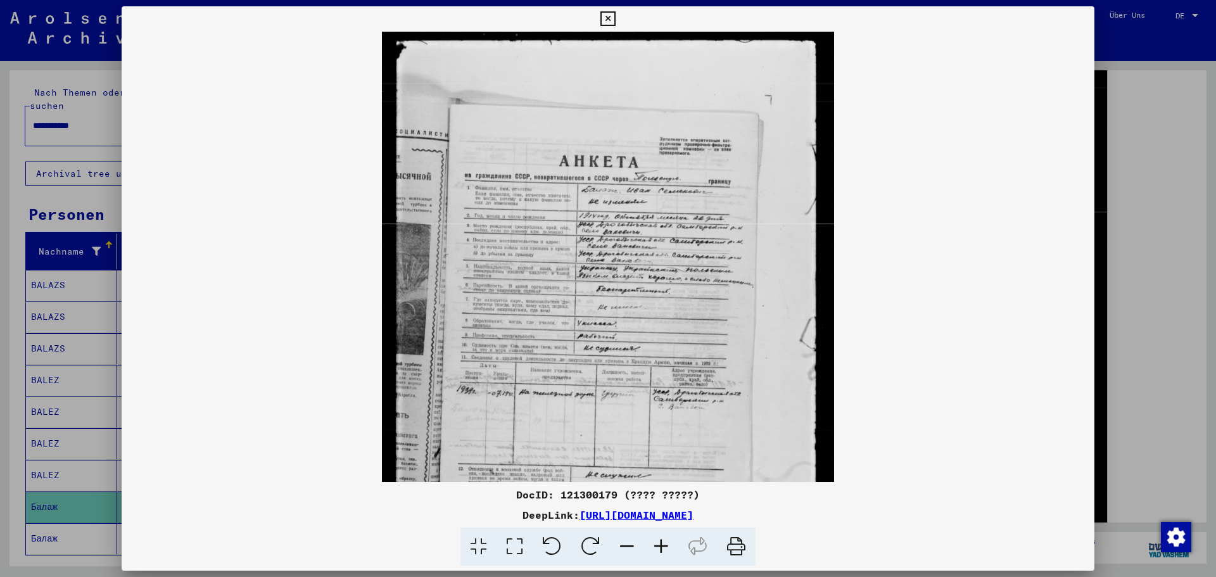
click at [665, 541] on icon at bounding box center [661, 547] width 34 height 39
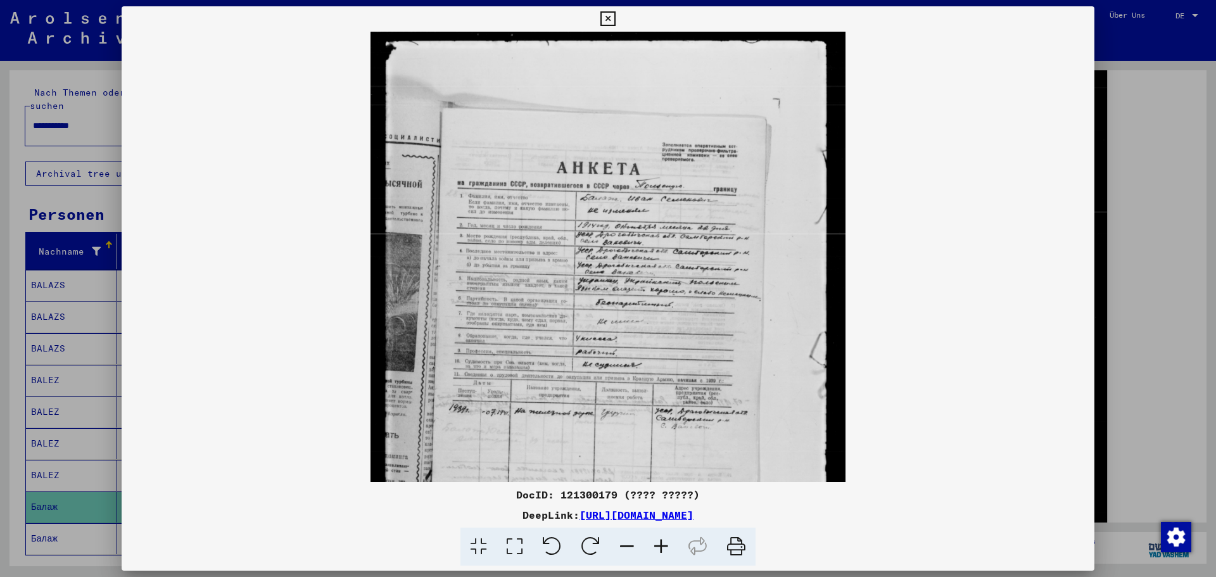
click at [665, 541] on icon at bounding box center [661, 547] width 34 height 39
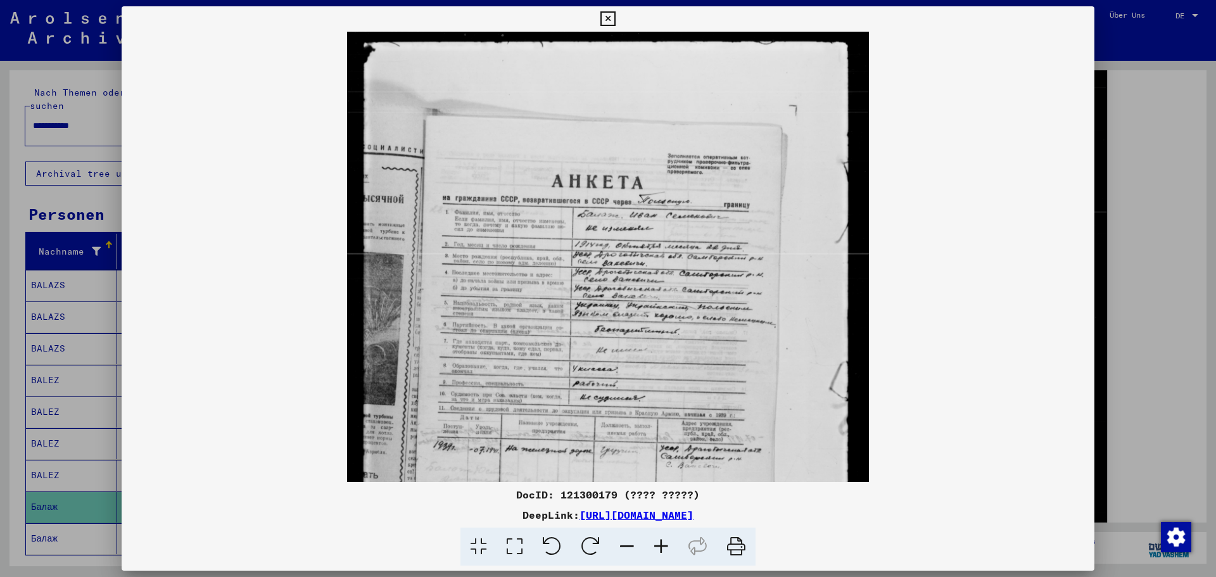
click at [665, 541] on icon at bounding box center [661, 547] width 34 height 39
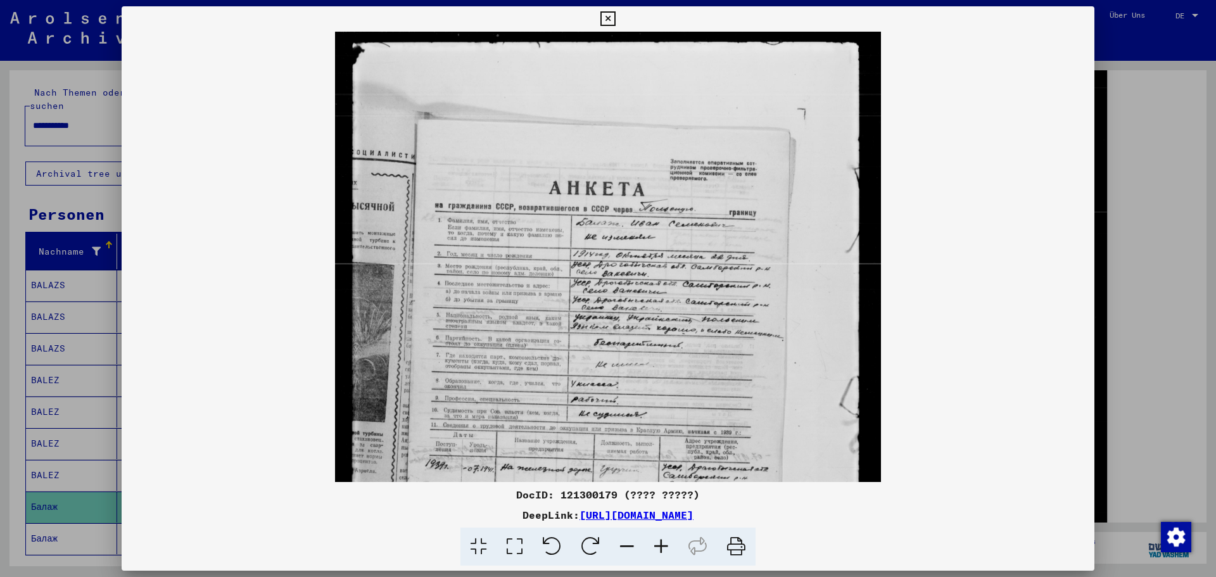
click at [665, 541] on icon at bounding box center [661, 547] width 34 height 39
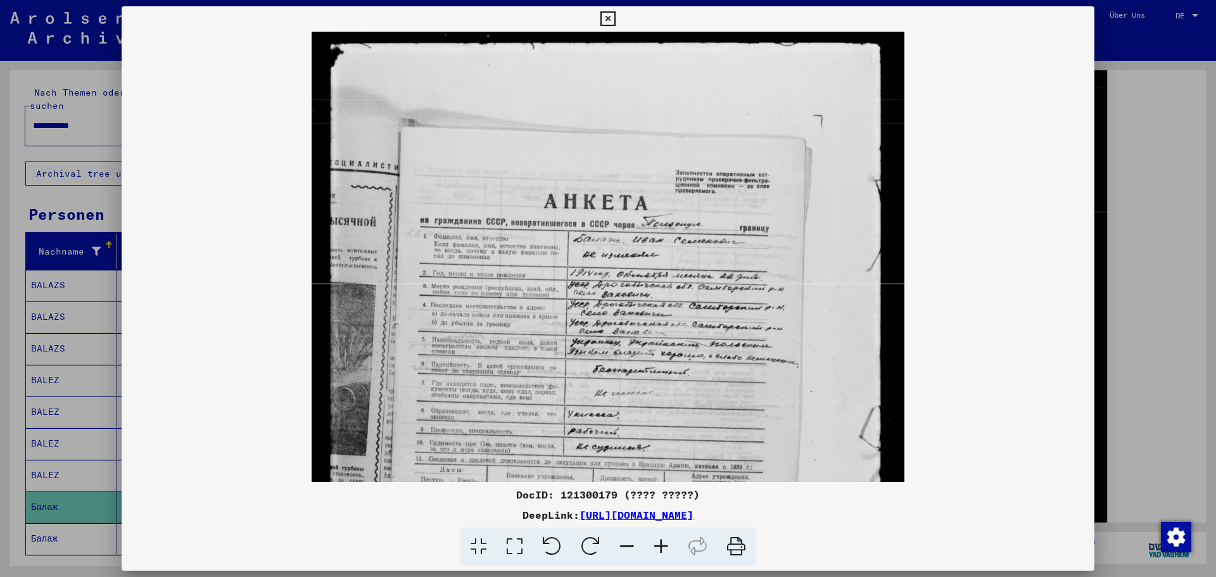
click at [665, 541] on icon at bounding box center [661, 547] width 34 height 39
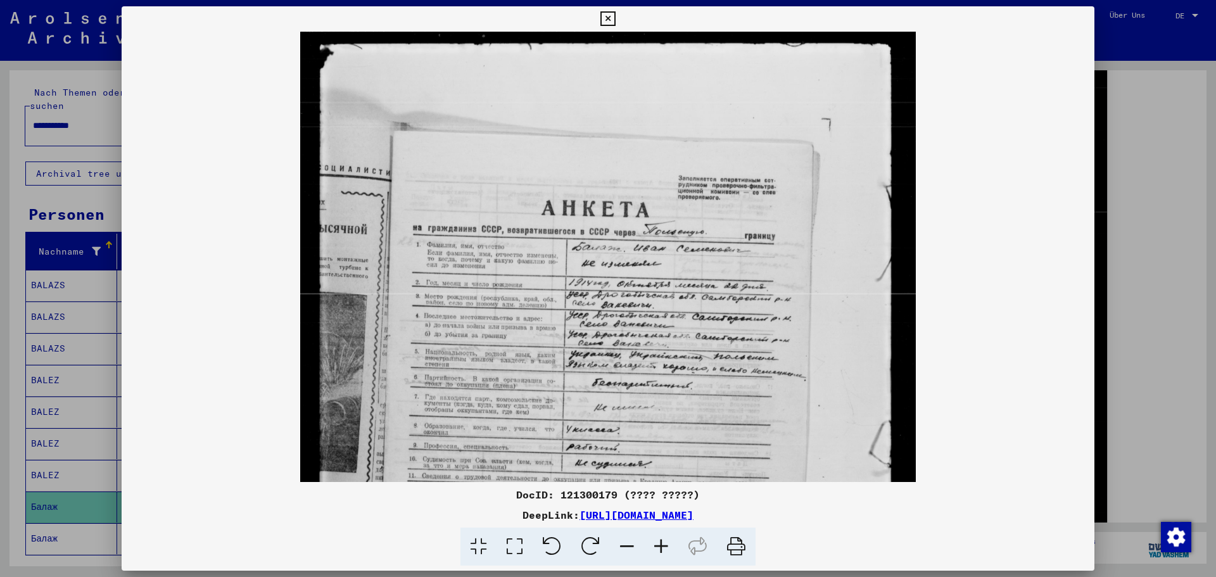
click at [665, 541] on icon at bounding box center [661, 547] width 34 height 39
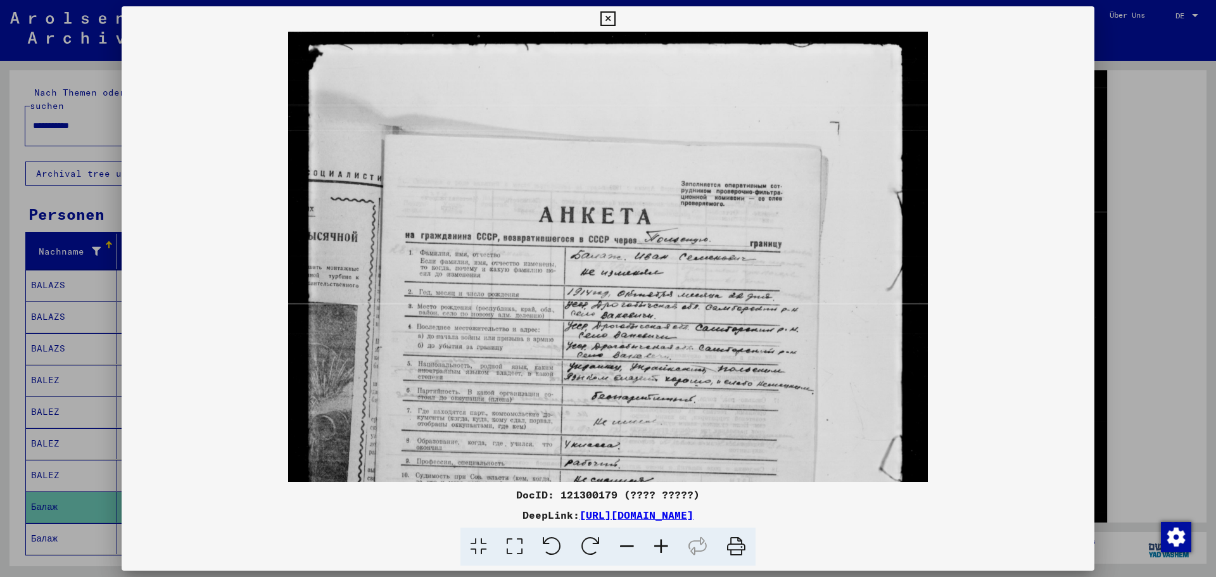
click at [665, 541] on icon at bounding box center [661, 547] width 34 height 39
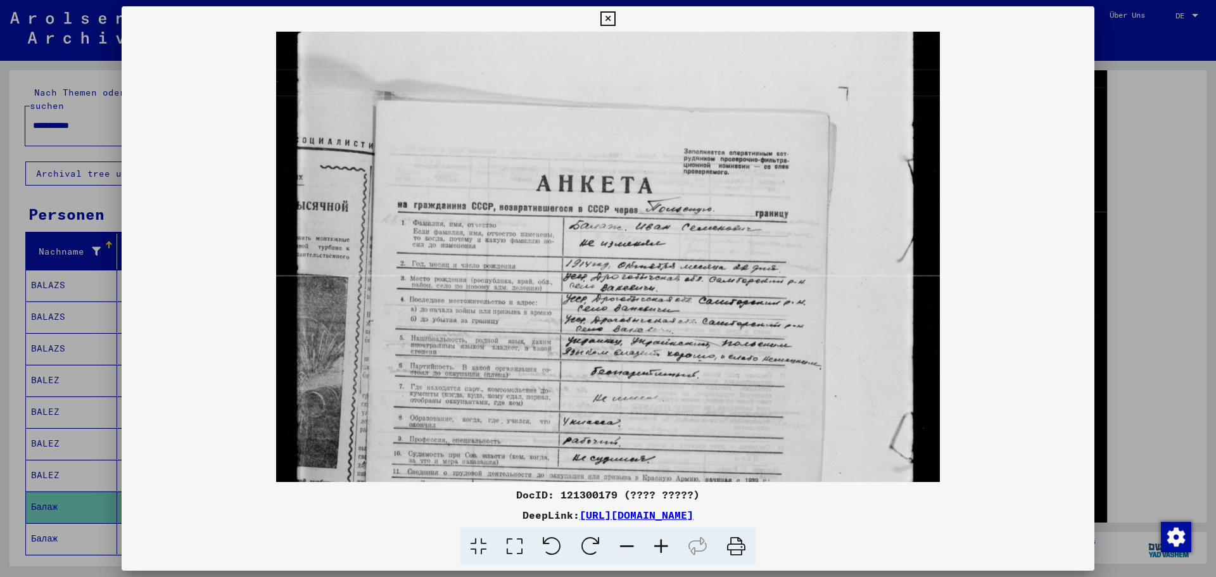
scroll to position [39, 0]
drag, startPoint x: 701, startPoint y: 407, endPoint x: 703, endPoint y: 369, distance: 38.0
click at [703, 369] on img at bounding box center [607, 440] width 663 height 894
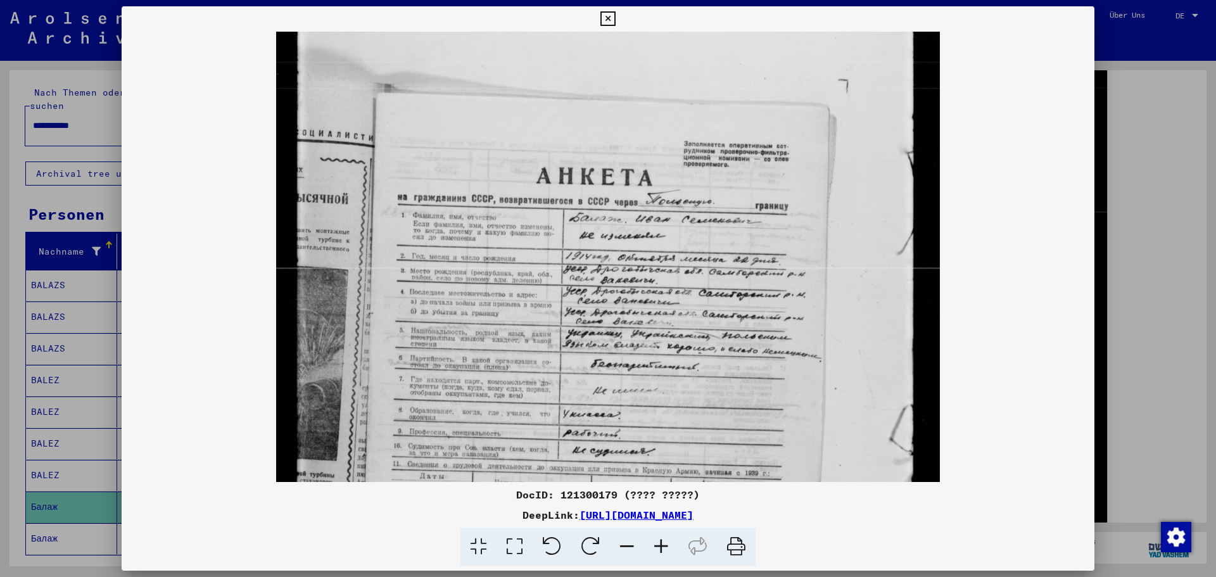
scroll to position [47, 0]
drag, startPoint x: 704, startPoint y: 388, endPoint x: 704, endPoint y: 379, distance: 8.2
click at [704, 379] on img at bounding box center [607, 432] width 663 height 894
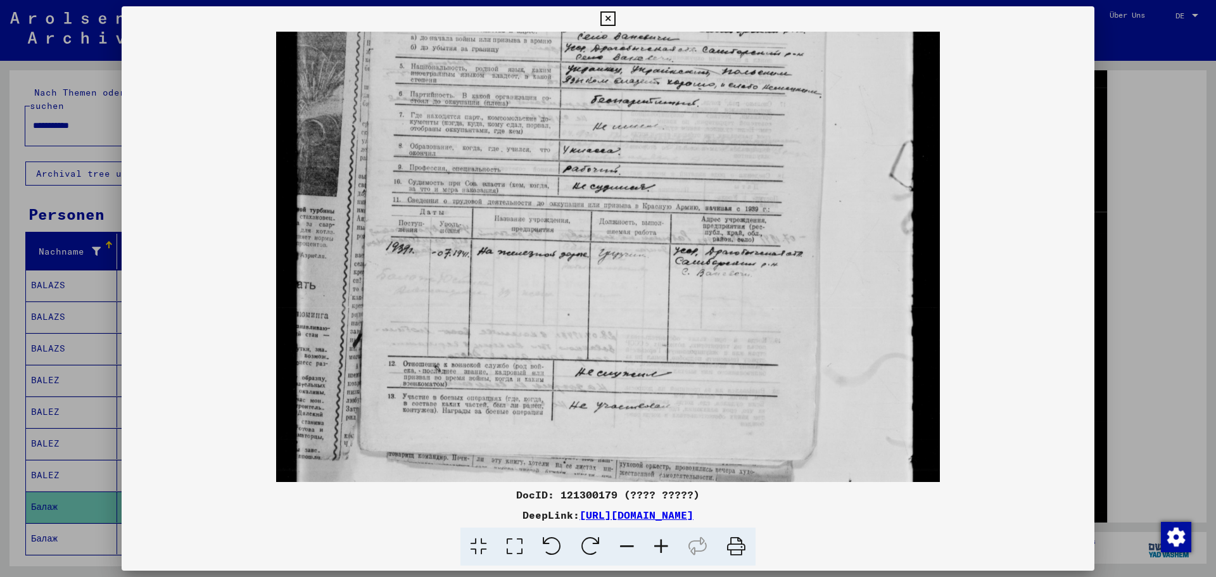
scroll to position [315, 0]
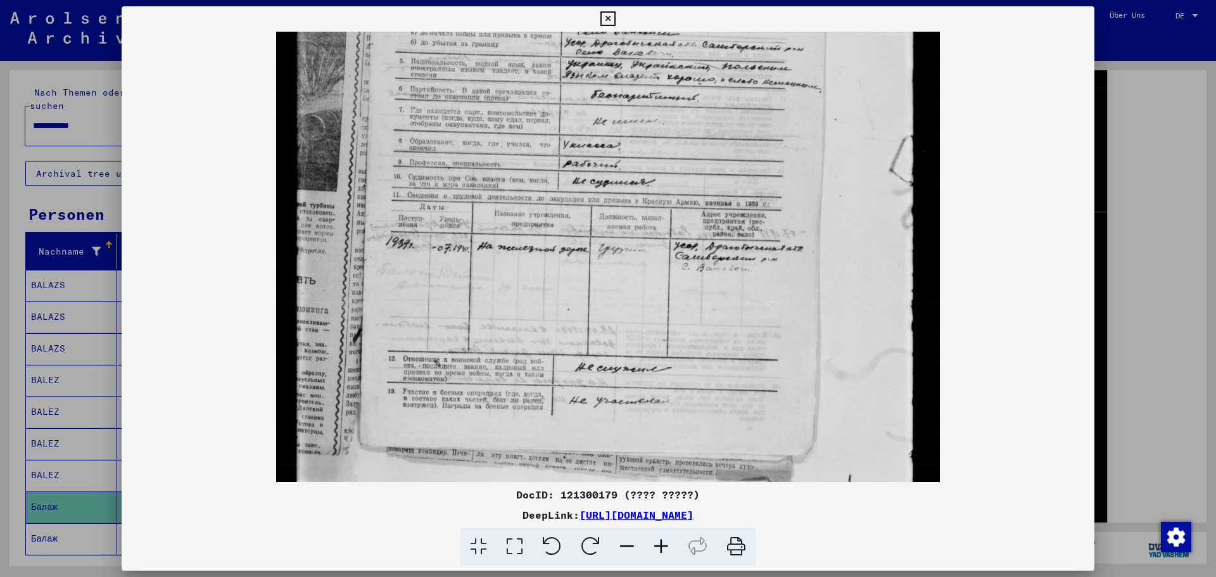
drag, startPoint x: 726, startPoint y: 414, endPoint x: 736, endPoint y: 146, distance: 268.0
click at [736, 146] on img at bounding box center [607, 164] width 663 height 894
click at [1168, 229] on div at bounding box center [608, 288] width 1216 height 577
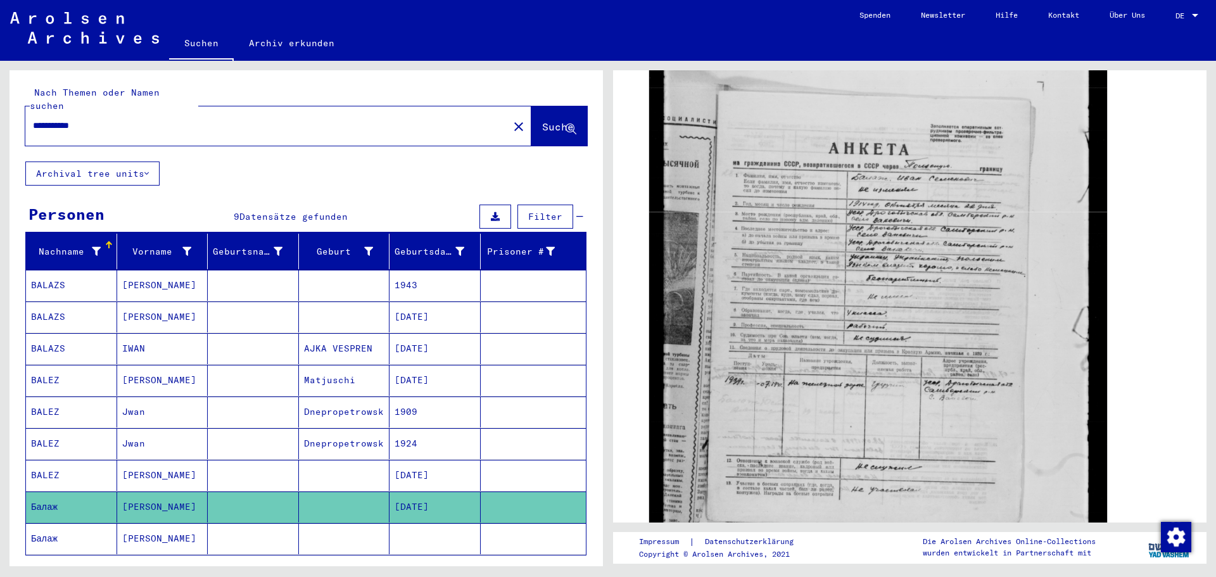
click at [76, 119] on input "**********" at bounding box center [267, 125] width 468 height 13
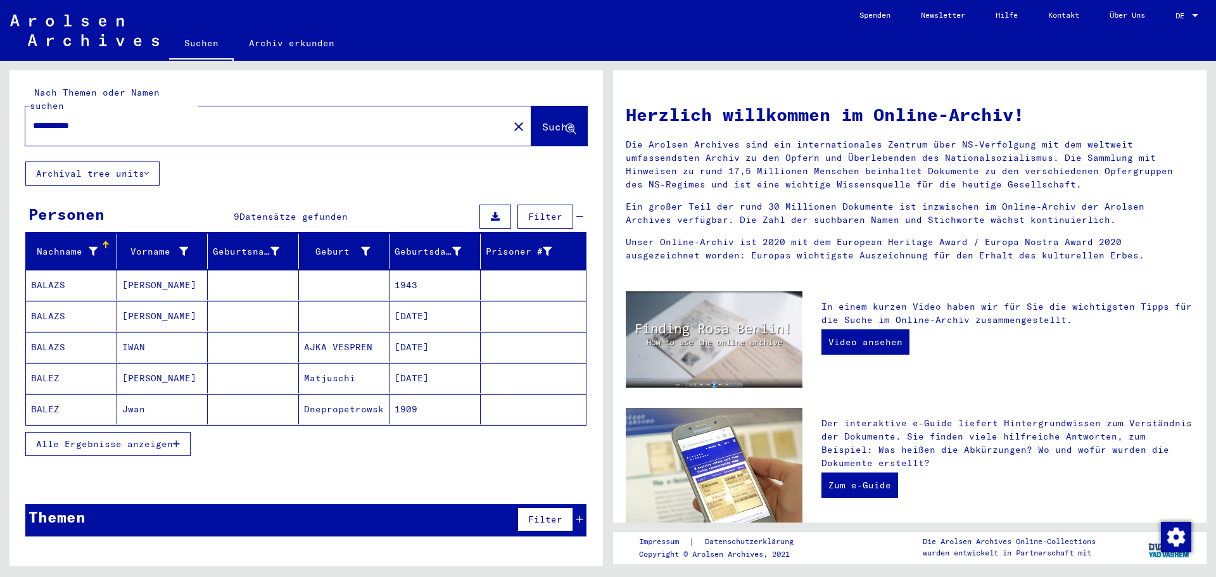
click at [189, 438] on button "Alle Ergebnisse anzeigen" at bounding box center [107, 444] width 165 height 24
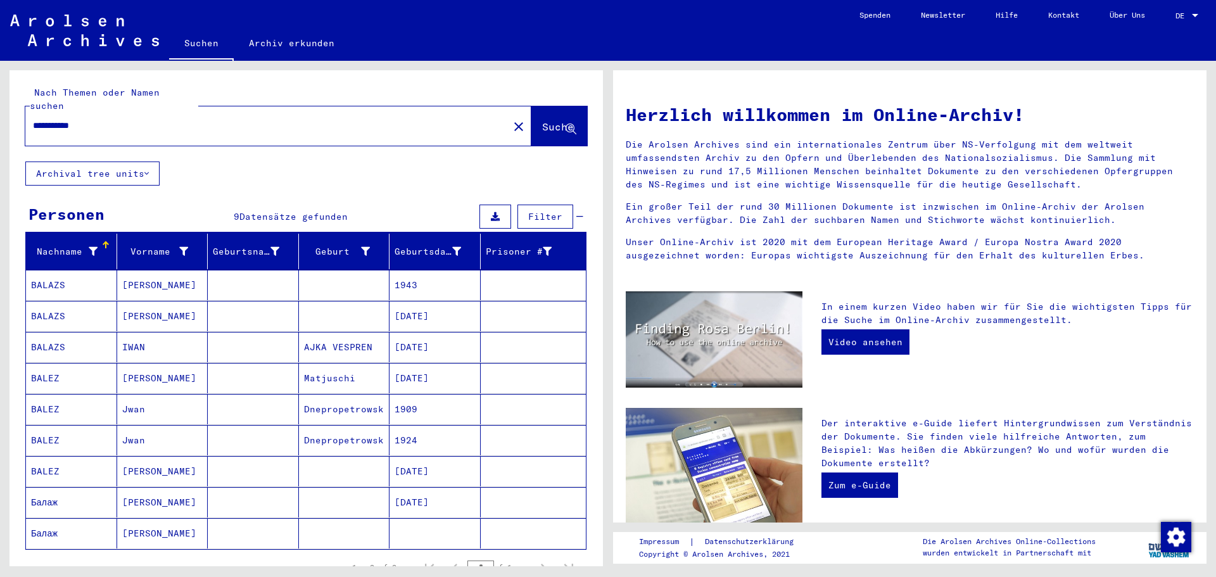
click at [291, 438] on mat-cell at bounding box center [253, 440] width 91 height 30
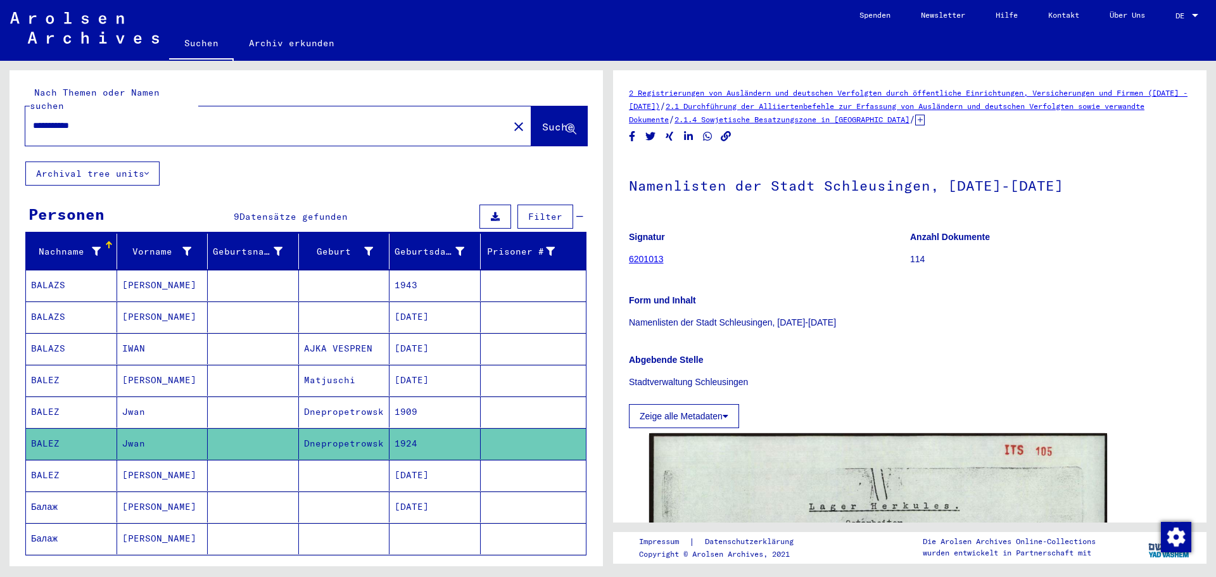
click at [280, 428] on mat-cell at bounding box center [253, 443] width 91 height 31
click at [277, 410] on mat-cell at bounding box center [253, 411] width 91 height 31
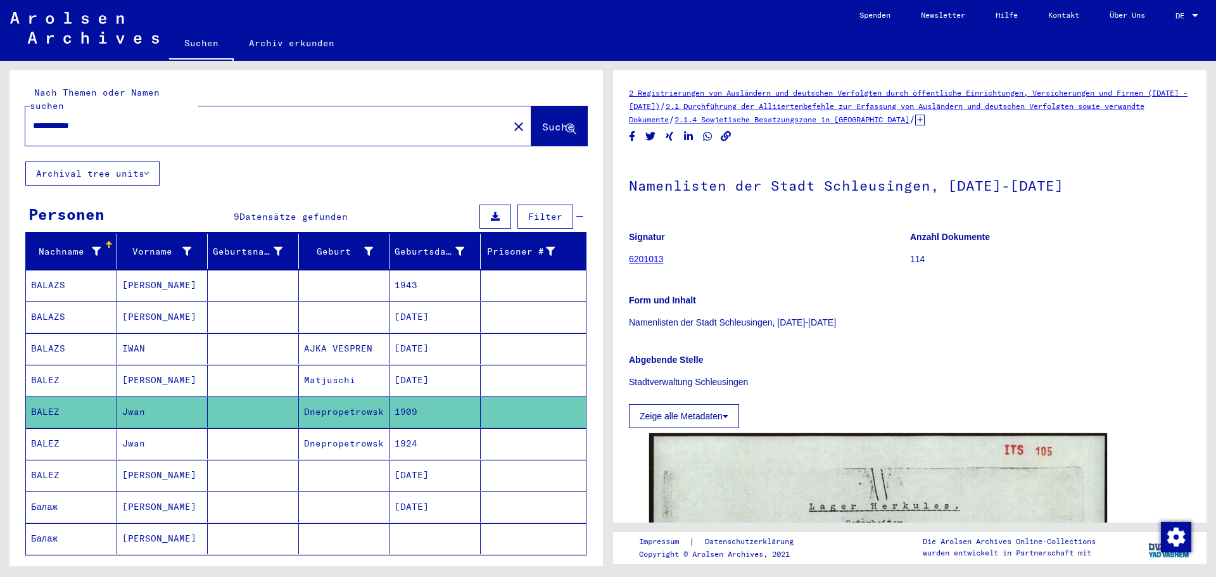
click at [274, 371] on mat-cell at bounding box center [253, 380] width 91 height 31
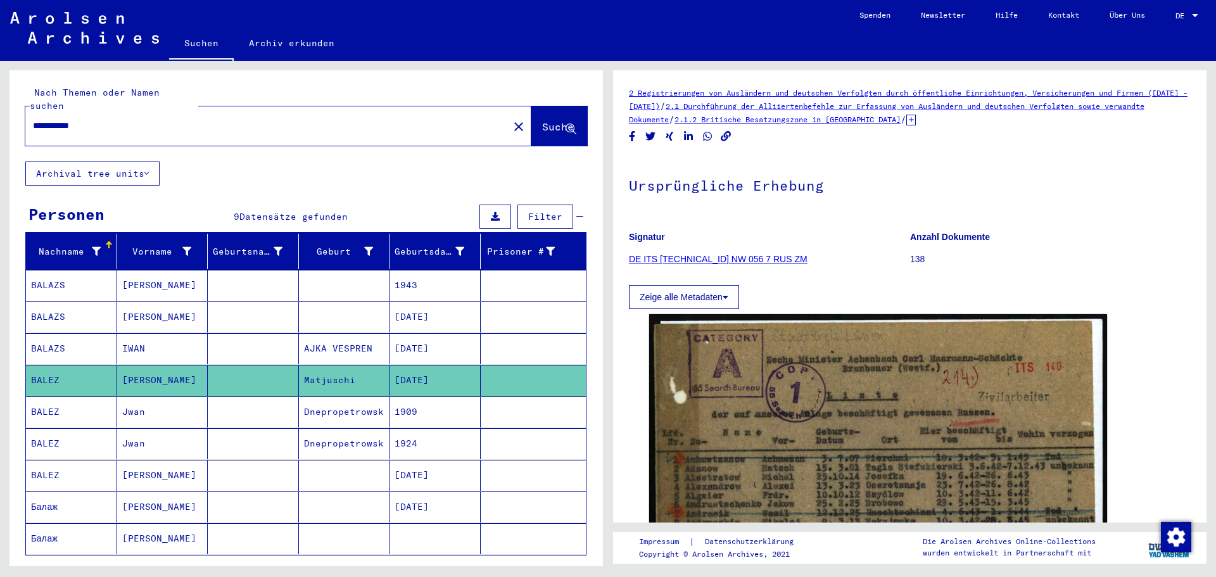
click at [347, 280] on mat-cell at bounding box center [344, 285] width 91 height 31
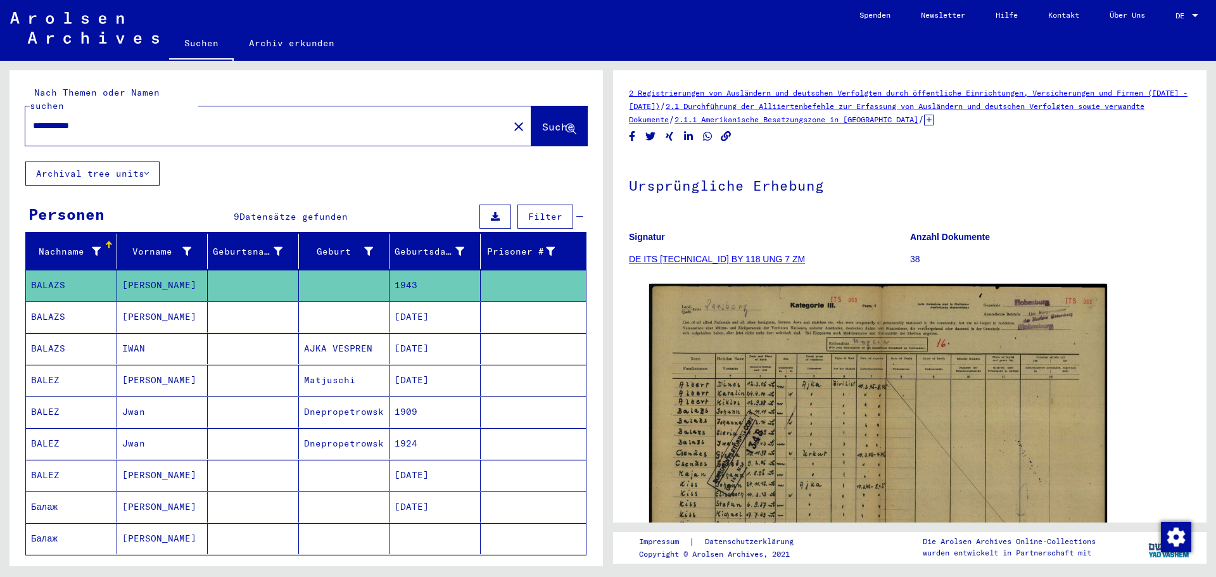
click at [355, 301] on mat-cell at bounding box center [344, 316] width 91 height 31
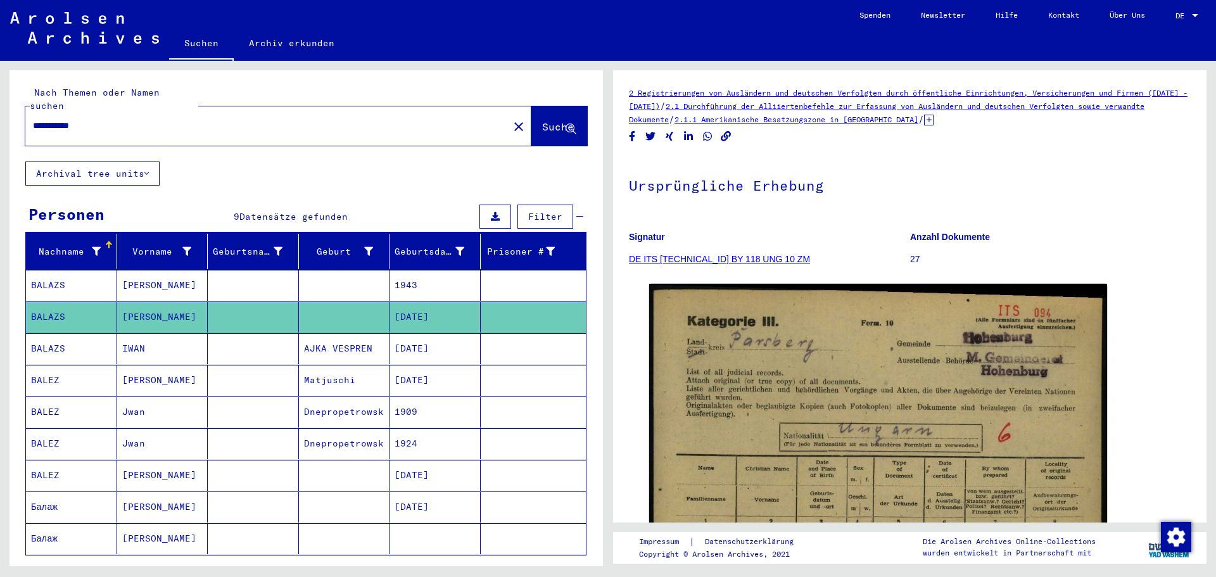
click at [378, 523] on mat-cell at bounding box center [344, 538] width 91 height 31
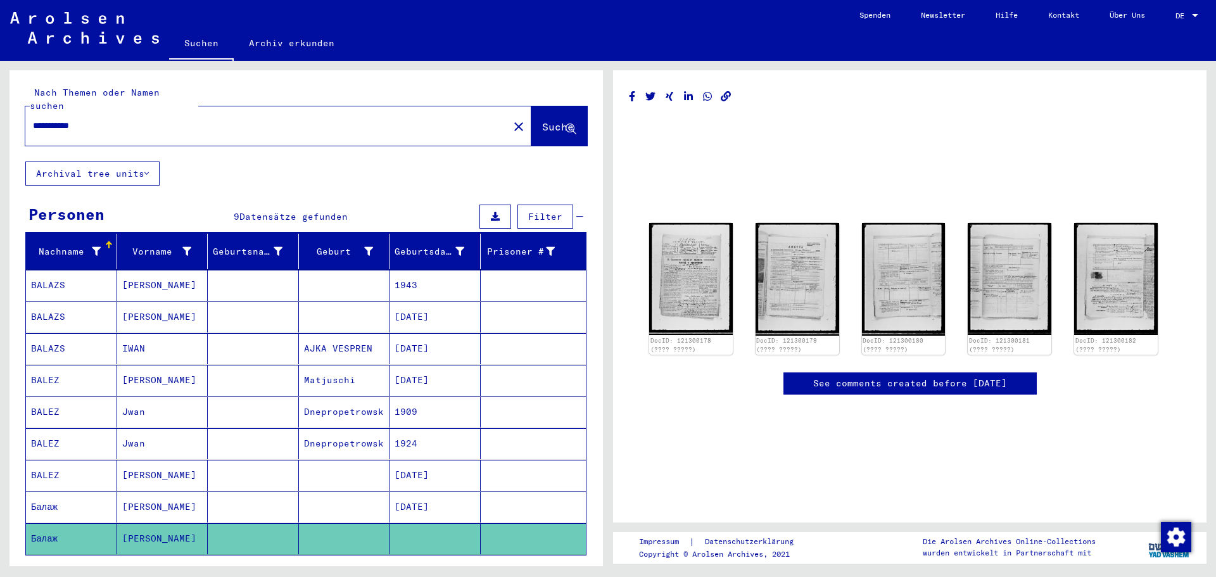
click at [383, 496] on mat-cell at bounding box center [344, 506] width 91 height 31
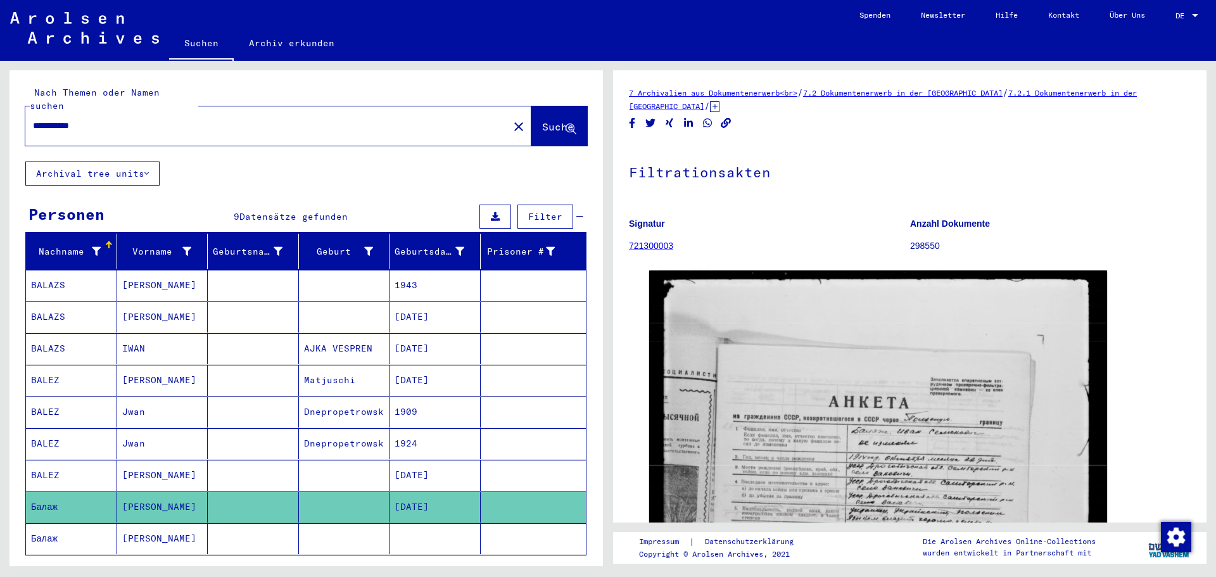
click at [435, 477] on mat-cell "[DATE]" at bounding box center [434, 475] width 91 height 31
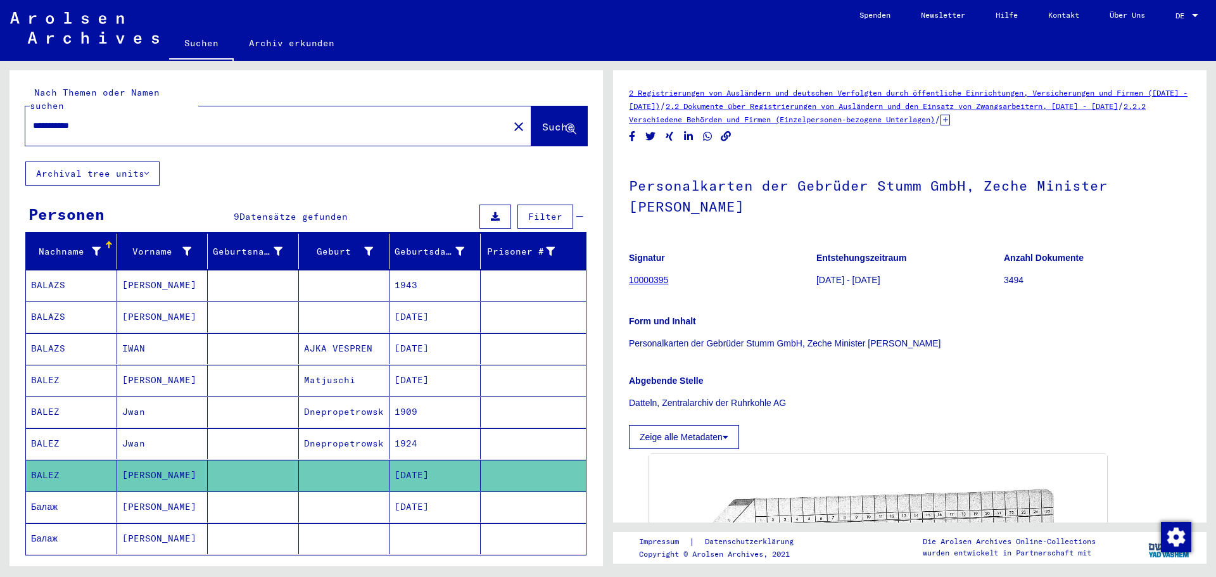
click at [460, 441] on mat-cell "1924" at bounding box center [434, 443] width 91 height 31
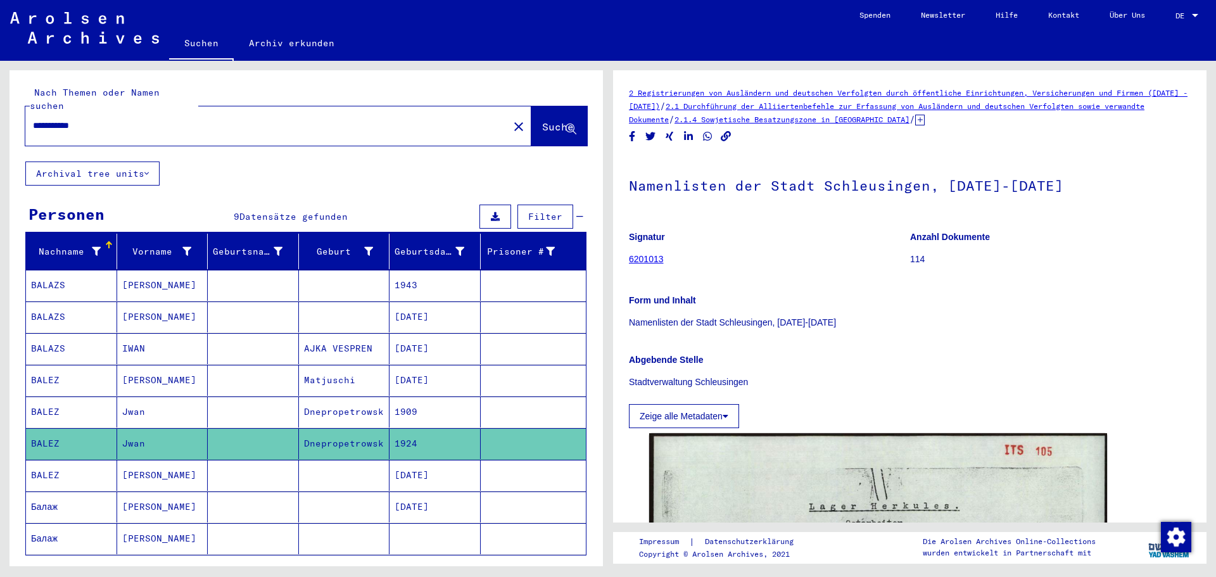
click at [481, 401] on mat-cell at bounding box center [534, 411] width 106 height 31
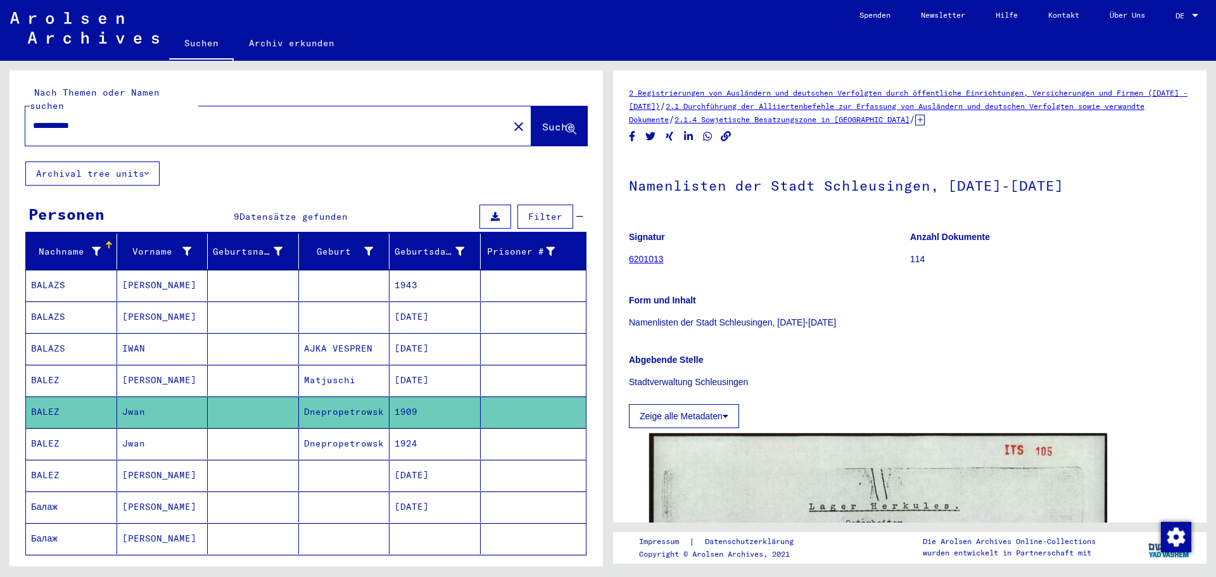
click at [250, 119] on input "**********" at bounding box center [267, 125] width 468 height 13
drag, startPoint x: 231, startPoint y: 118, endPoint x: 40, endPoint y: 108, distance: 190.9
click at [40, 119] on input "**********" at bounding box center [267, 125] width 468 height 13
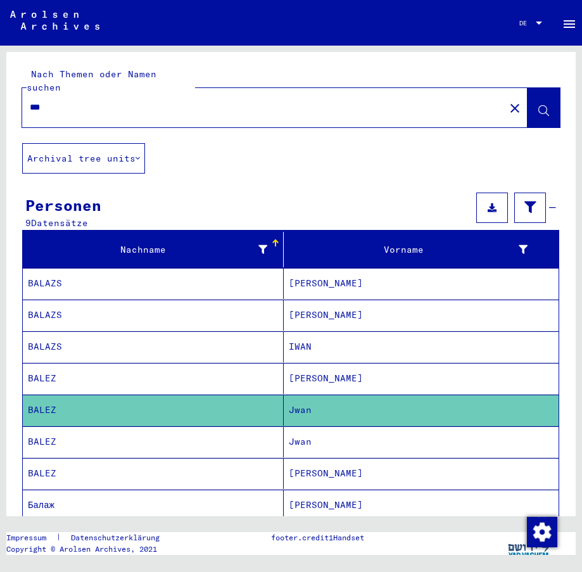
click at [80, 103] on div "***" at bounding box center [259, 107] width 475 height 28
click at [82, 101] on input "***" at bounding box center [263, 107] width 467 height 13
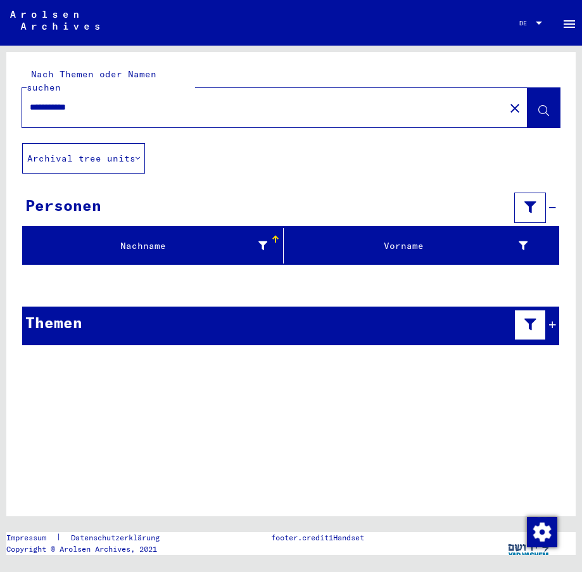
drag, startPoint x: 153, startPoint y: 95, endPoint x: 37, endPoint y: 97, distance: 115.9
click at [37, 101] on input "**********" at bounding box center [263, 107] width 467 height 13
type input "**********"
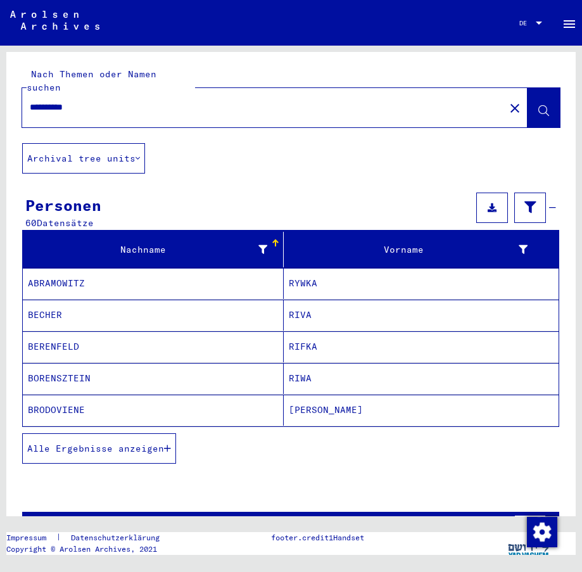
click at [109, 443] on span "Alle Ergebnisse anzeigen" at bounding box center [95, 448] width 137 height 11
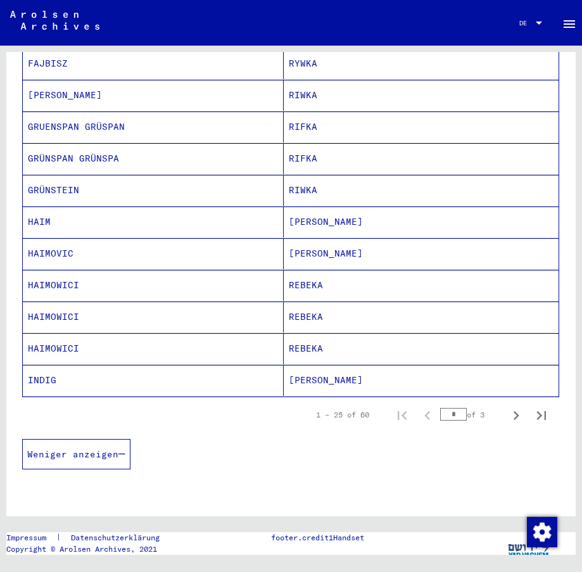
scroll to position [697, 0]
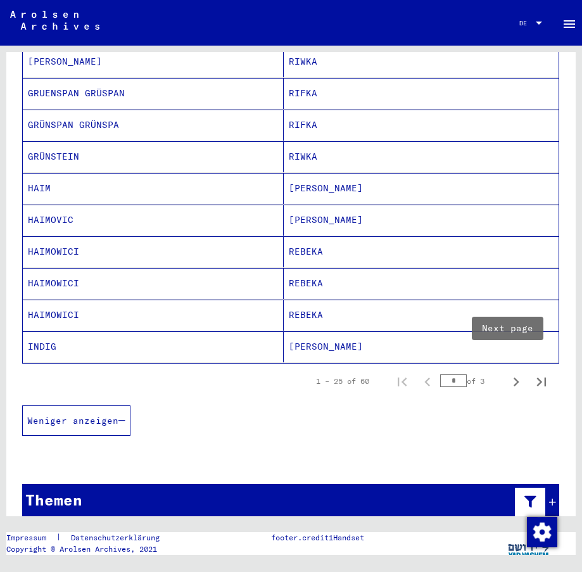
click at [507, 374] on icon "Next page" at bounding box center [516, 382] width 18 height 18
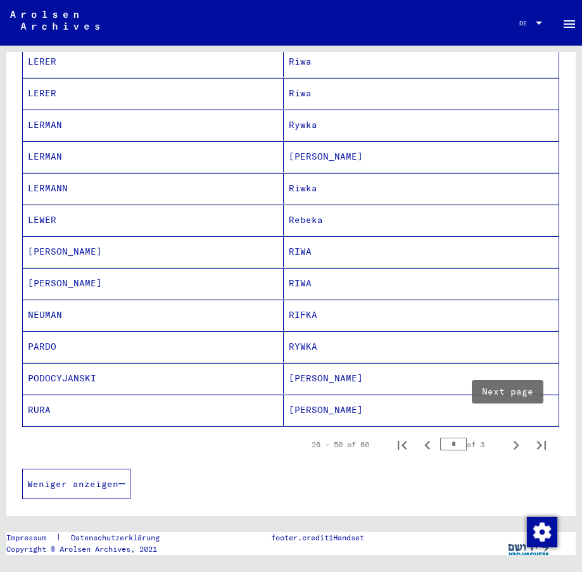
click at [509, 436] on icon "Next page" at bounding box center [516, 445] width 18 height 18
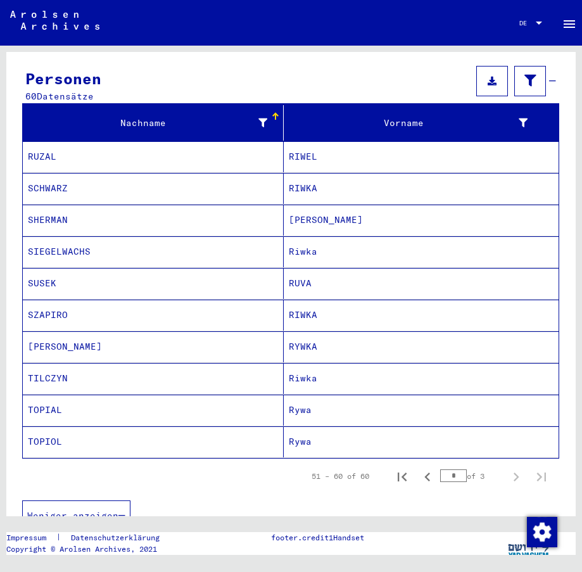
scroll to position [238, 0]
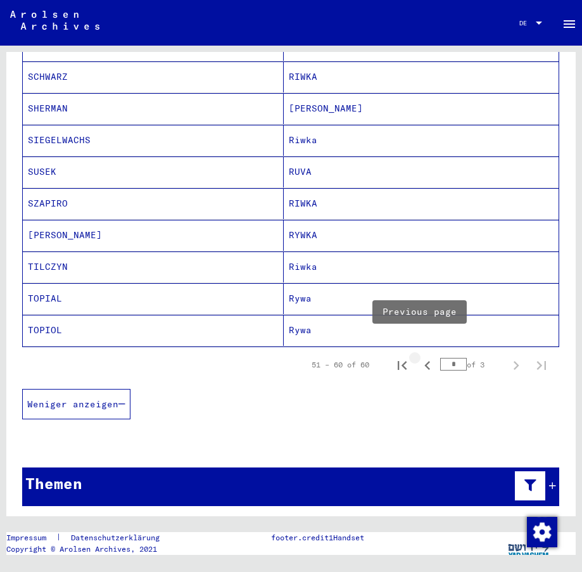
click at [424, 357] on icon "Previous page" at bounding box center [428, 366] width 18 height 18
type input "*"
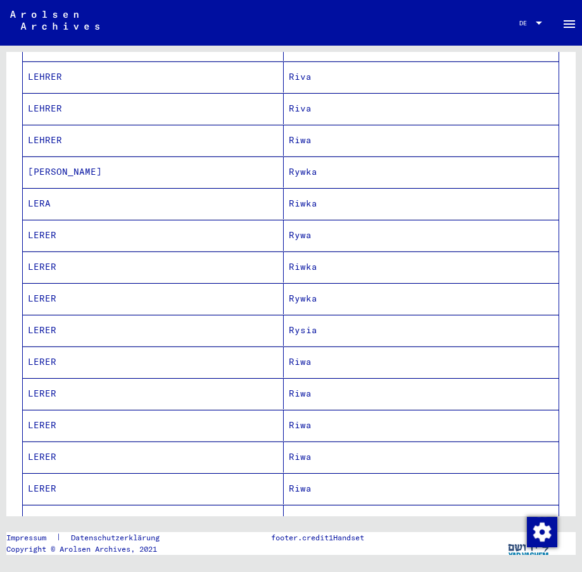
click at [424, 352] on mat-cell "Riwa" at bounding box center [421, 361] width 275 height 31
